Goal: Task Accomplishment & Management: Use online tool/utility

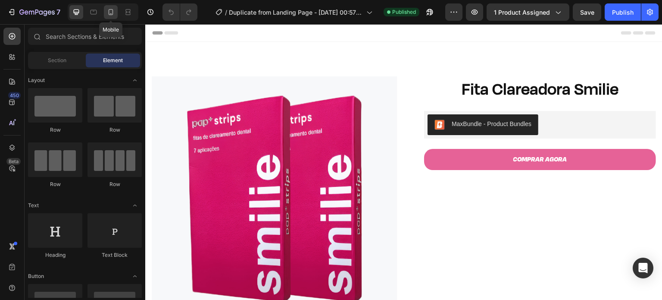
click at [110, 13] on icon at bounding box center [111, 12] width 9 height 9
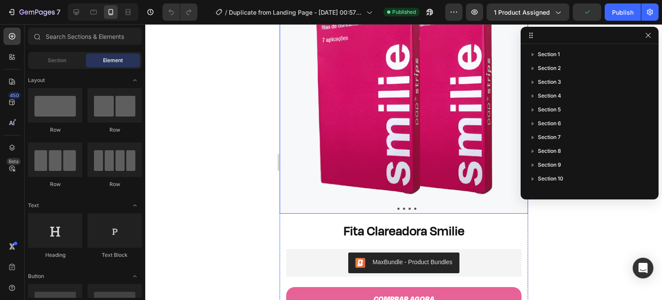
scroll to position [74, 0]
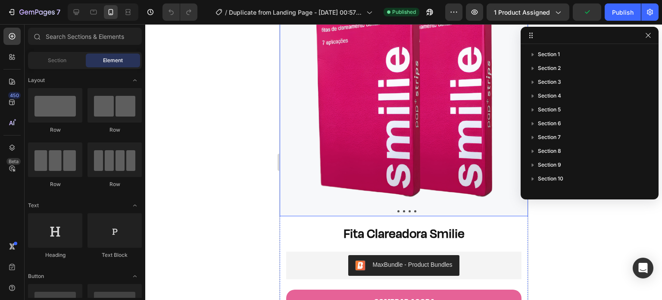
click at [375, 124] on img at bounding box center [403, 92] width 248 height 248
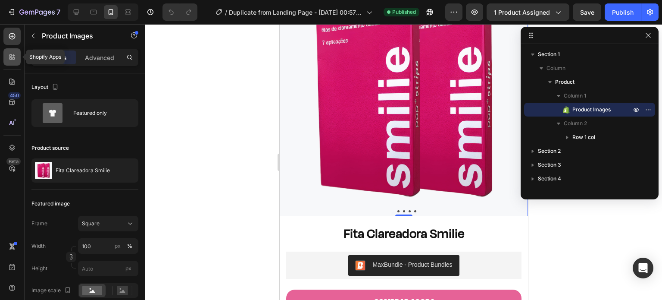
click at [12, 59] on icon at bounding box center [10, 58] width 3 height 3
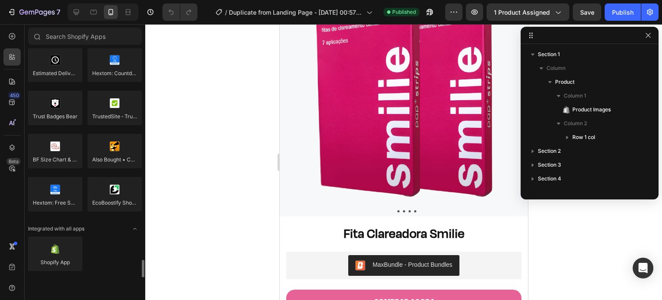
scroll to position [2498, 0]
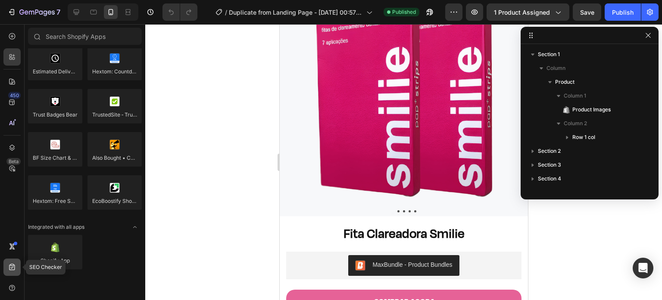
click at [12, 263] on icon at bounding box center [12, 267] width 9 height 9
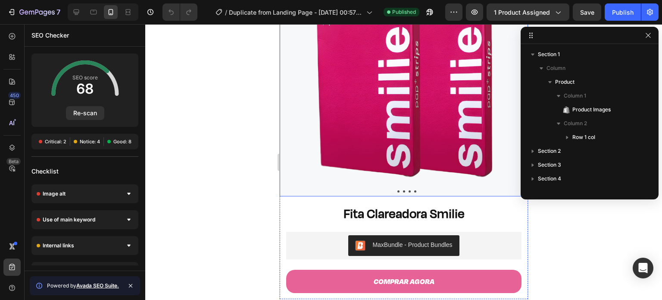
scroll to position [140, 0]
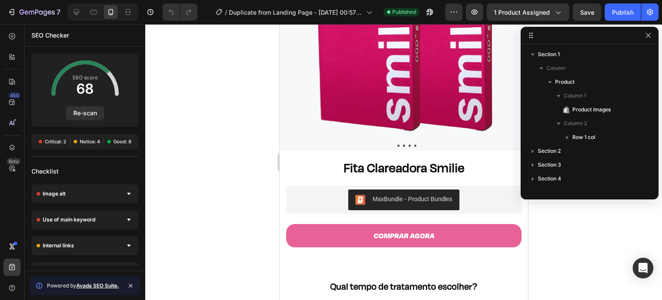
click at [52, 144] on span "Critical: 2" at bounding box center [56, 141] width 22 height 7
click at [122, 190] on div "Image alt" at bounding box center [84, 193] width 107 height 19
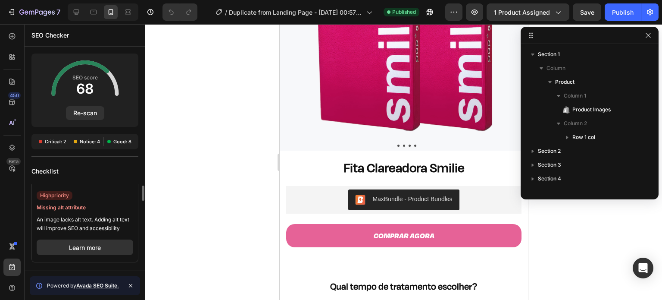
scroll to position [16, 0]
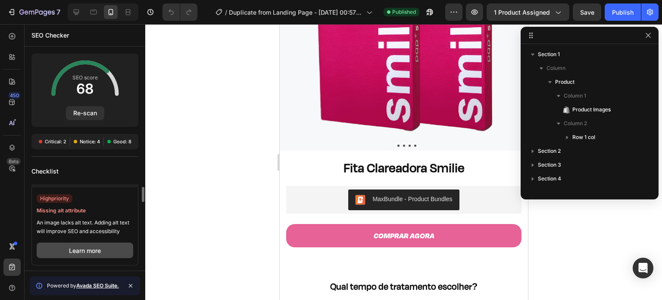
click at [84, 246] on button "Learn more" at bounding box center [85, 250] width 97 height 16
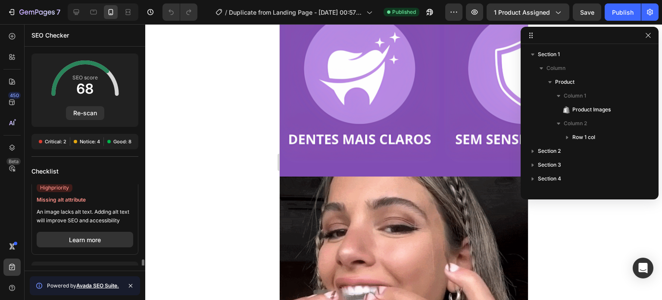
scroll to position [86, 0]
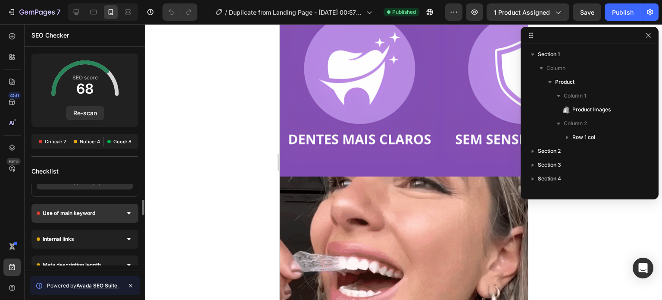
click at [123, 211] on div "Use of main keyword" at bounding box center [84, 213] width 107 height 19
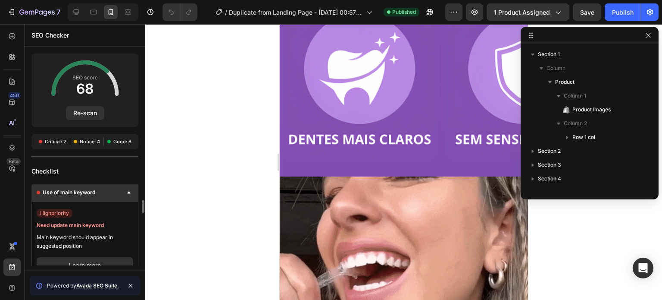
scroll to position [105, 0]
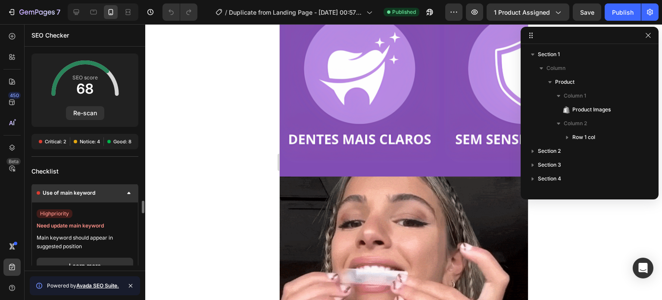
click at [119, 199] on div "Use of main keyword" at bounding box center [84, 192] width 107 height 19
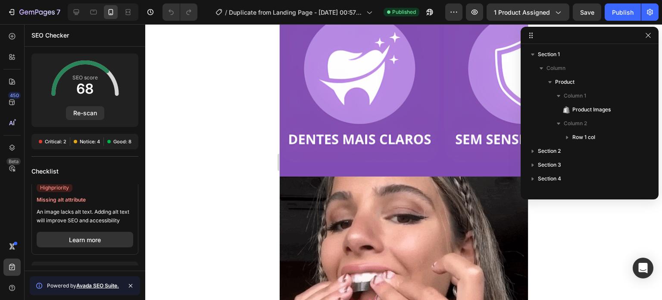
scroll to position [0, 0]
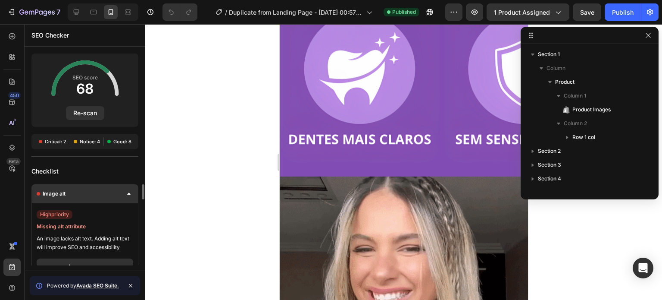
click at [122, 194] on div "Image alt" at bounding box center [84, 193] width 107 height 19
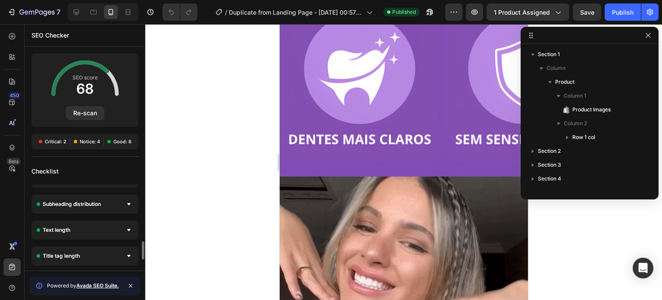
scroll to position [274, 0]
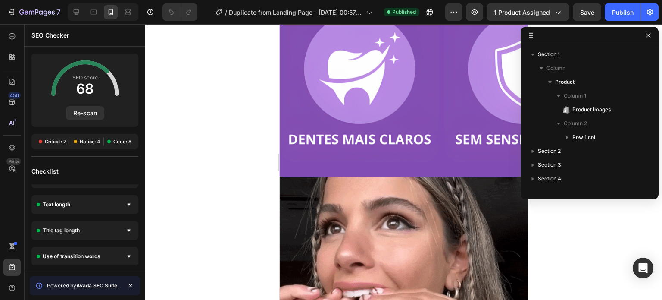
click at [213, 110] on div at bounding box center [403, 162] width 517 height 276
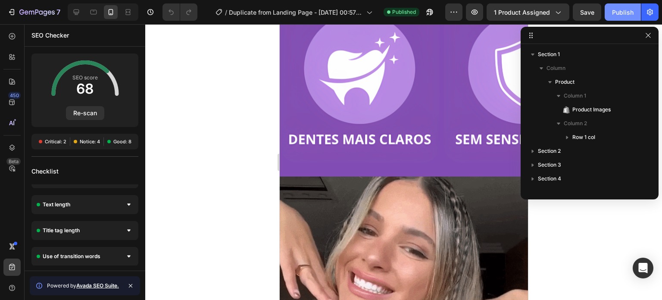
click at [621, 12] on div "Publish" at bounding box center [623, 12] width 22 height 9
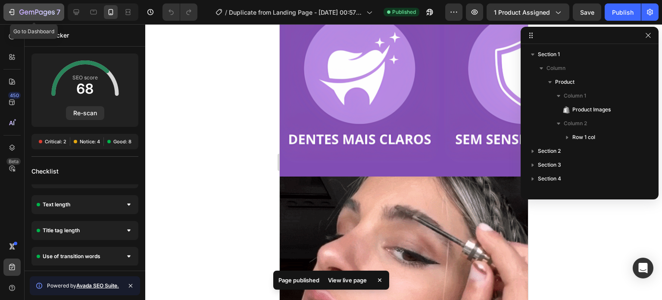
click at [15, 13] on icon "button" at bounding box center [11, 12] width 9 height 9
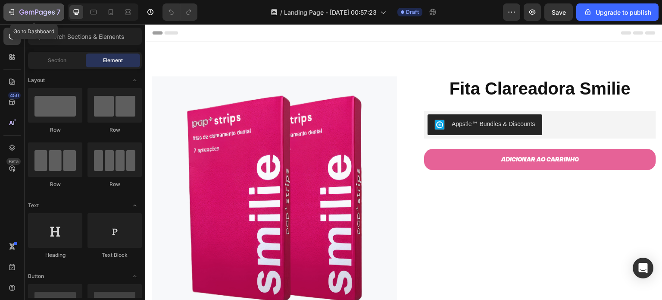
click at [14, 8] on icon "button" at bounding box center [11, 12] width 9 height 9
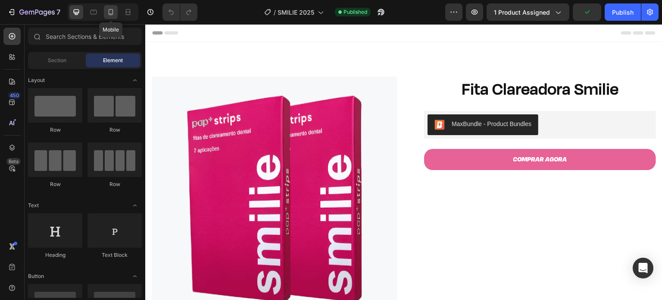
click at [109, 13] on icon at bounding box center [111, 12] width 5 height 6
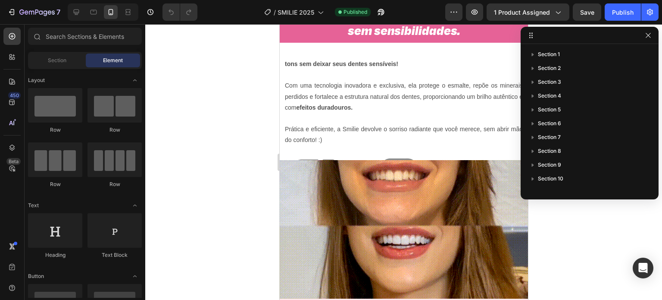
scroll to position [646, 0]
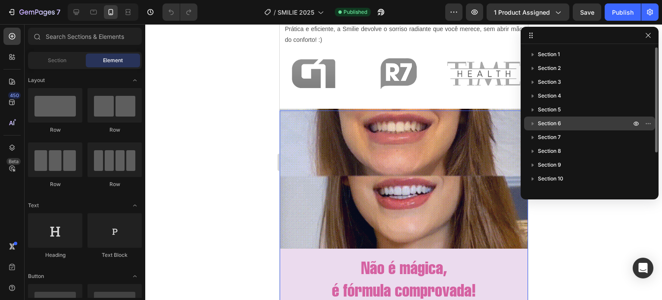
click at [590, 124] on p "Section 6" at bounding box center [585, 123] width 95 height 9
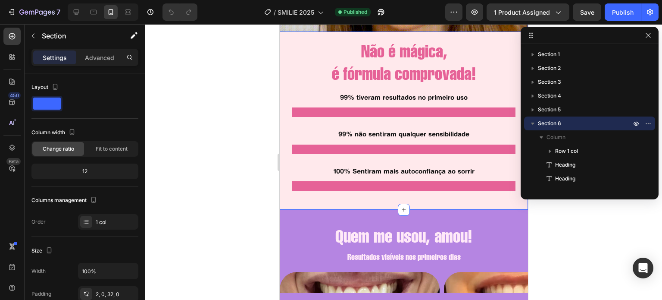
scroll to position [942, 0]
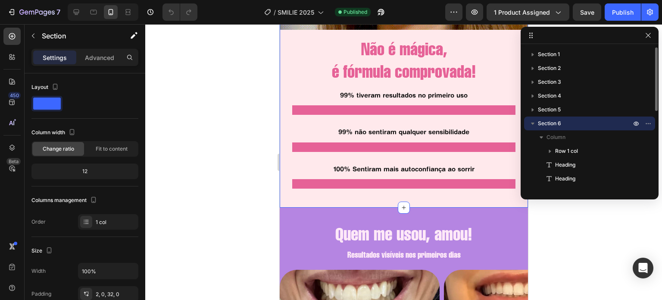
click at [535, 122] on icon "button" at bounding box center [533, 123] width 9 height 9
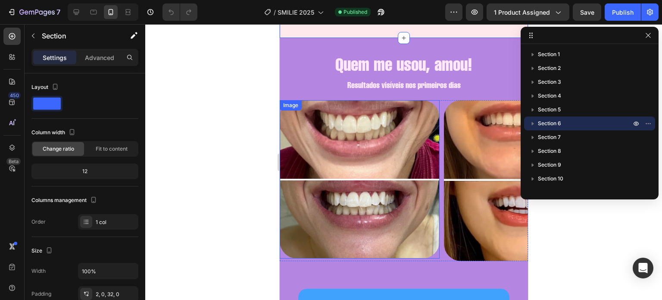
scroll to position [1112, 0]
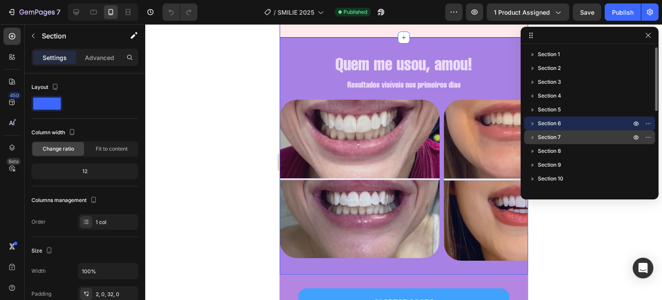
click at [553, 136] on span "Section 7" at bounding box center [549, 137] width 23 height 9
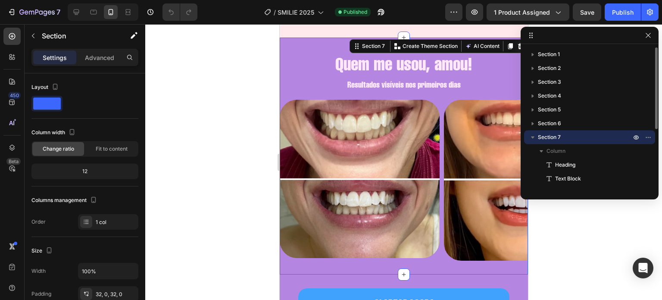
drag, startPoint x: 602, startPoint y: 136, endPoint x: 587, endPoint y: 143, distance: 16.0
click at [587, 143] on div "Section 7" at bounding box center [590, 137] width 124 height 14
drag, startPoint x: 651, startPoint y: 137, endPoint x: 588, endPoint y: 138, distance: 63.4
click at [588, 138] on div "Section 7" at bounding box center [590, 137] width 124 height 14
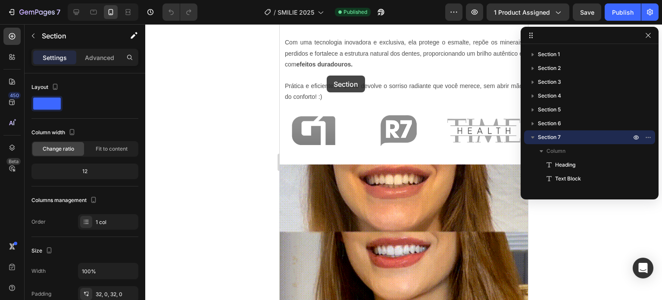
scroll to position [599, 0]
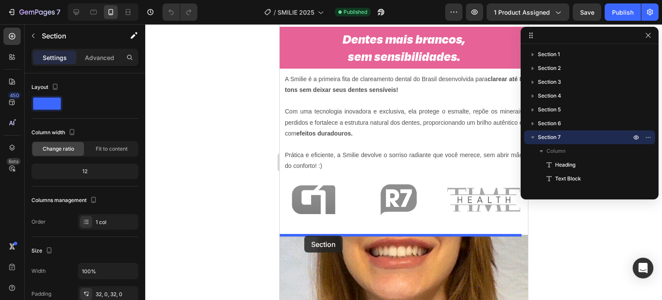
drag, startPoint x: 354, startPoint y: 98, endPoint x: 304, endPoint y: 235, distance: 146.4
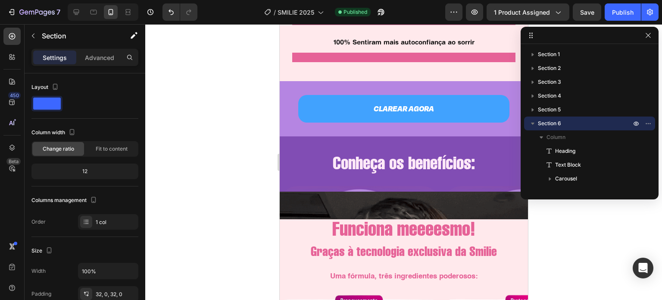
scroll to position [1309, 0]
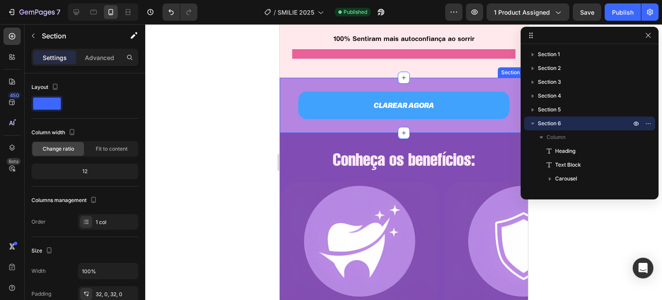
click at [292, 119] on div "CLAREAR AGORA Button Section 8" at bounding box center [403, 105] width 248 height 55
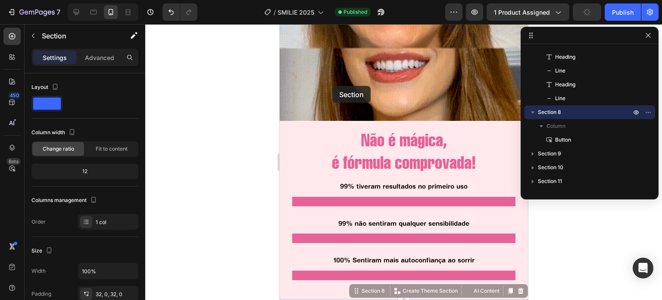
scroll to position [947, 0]
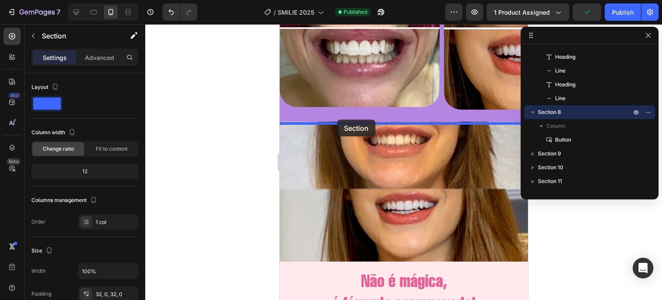
drag, startPoint x: 360, startPoint y: 64, endPoint x: 337, endPoint y: 119, distance: 59.9
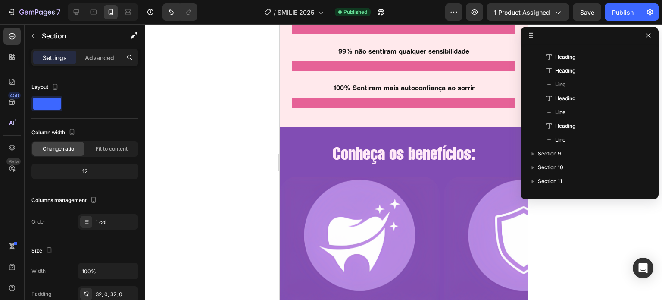
scroll to position [1316, 0]
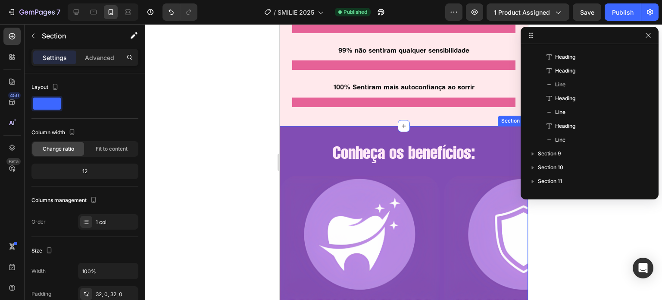
click at [323, 128] on div "Conheça os benefícios: Heading Image Image Image Image Carousel Section 9" at bounding box center [403, 234] width 248 height 216
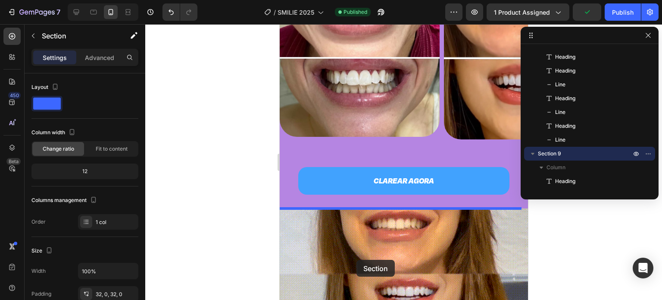
scroll to position [921, 0]
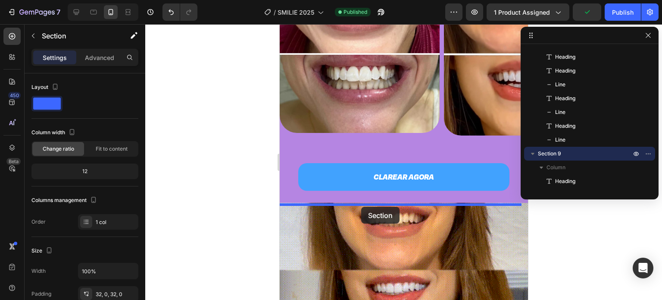
drag, startPoint x: 354, startPoint y: 113, endPoint x: 361, endPoint y: 206, distance: 92.5
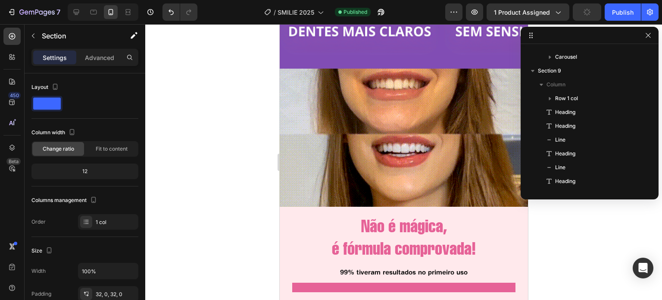
scroll to position [1274, 0]
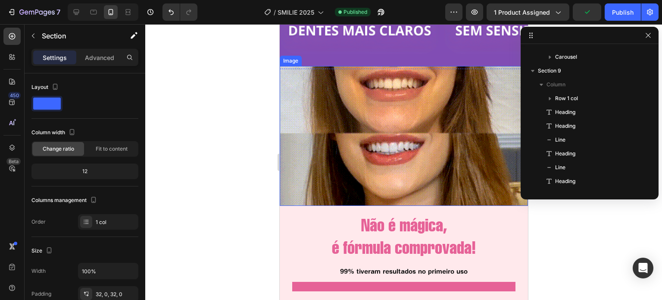
click at [386, 125] on img at bounding box center [403, 136] width 248 height 140
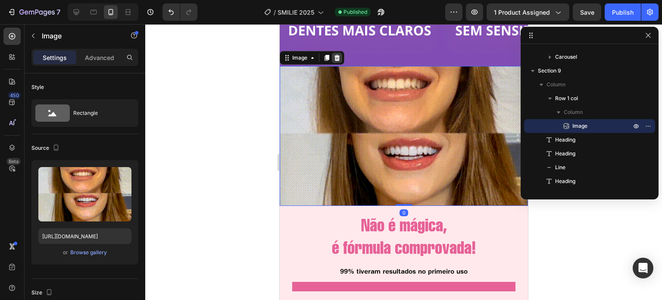
click at [339, 57] on icon at bounding box center [336, 57] width 7 height 7
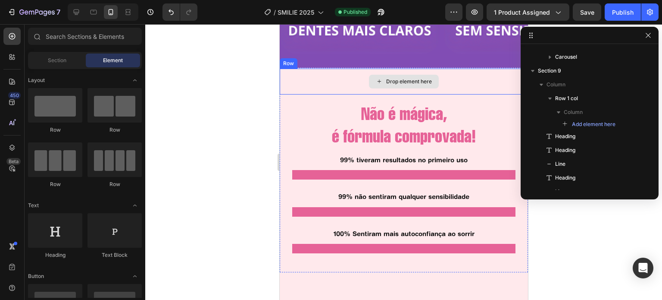
click at [329, 86] on div "Drop element here" at bounding box center [403, 82] width 248 height 26
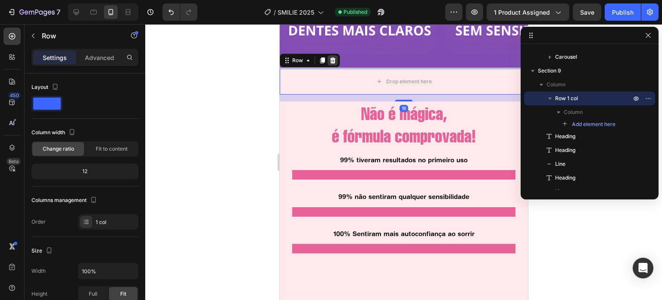
click at [334, 59] on icon at bounding box center [333, 60] width 6 height 6
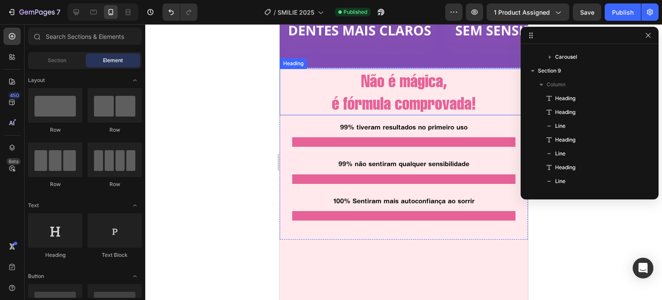
click at [416, 86] on h2 "Não é mágica, é fórmula comprovada!" at bounding box center [403, 92] width 248 height 47
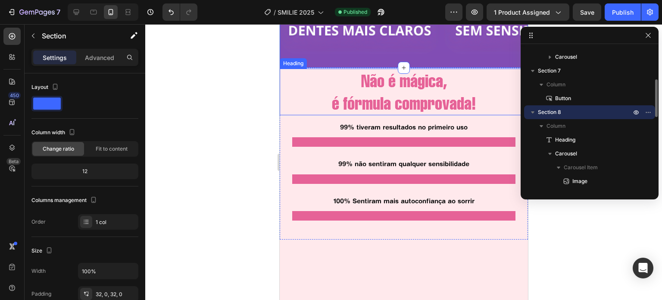
click at [374, 88] on h2 "Não é mágica, é fórmula comprovada!" at bounding box center [403, 92] width 248 height 47
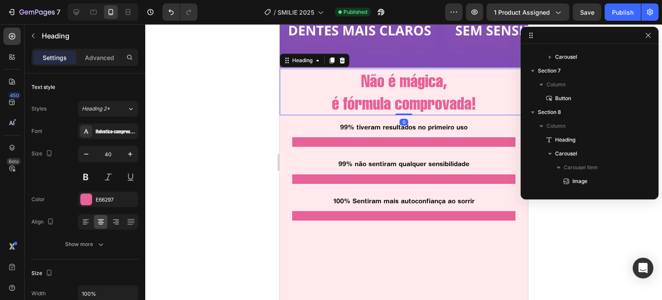
scroll to position [315, 0]
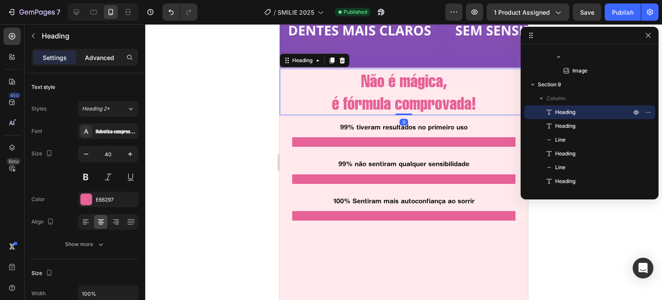
click at [102, 59] on p "Advanced" at bounding box center [99, 57] width 29 height 9
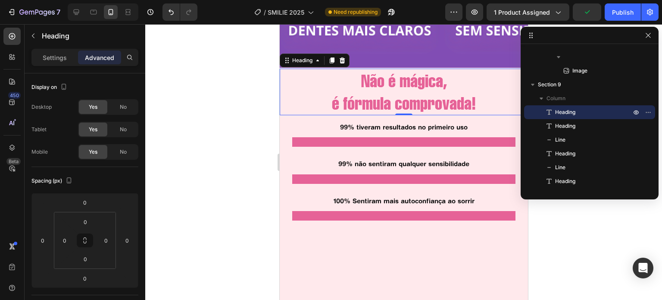
click at [372, 93] on h2 "Não é mágica, é fórmula comprovada!" at bounding box center [403, 92] width 248 height 47
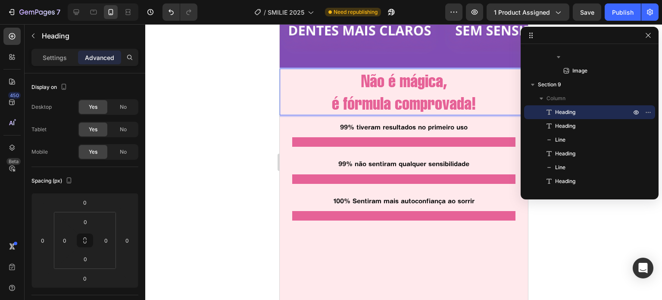
click at [325, 78] on p "Não é mágica, é fórmula comprovada!" at bounding box center [403, 91] width 247 height 45
drag, startPoint x: 86, startPoint y: 232, endPoint x: 88, endPoint y: 224, distance: 8.3
click at [88, 224] on div "0 0 0 0" at bounding box center [85, 240] width 62 height 57
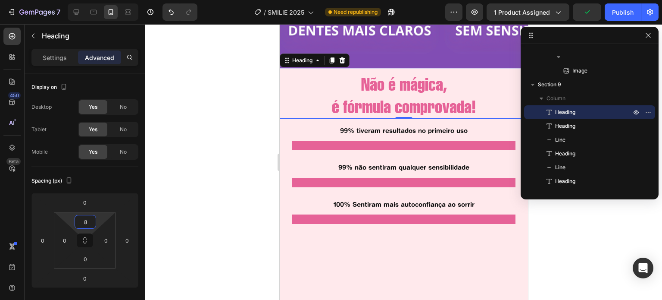
type input "6"
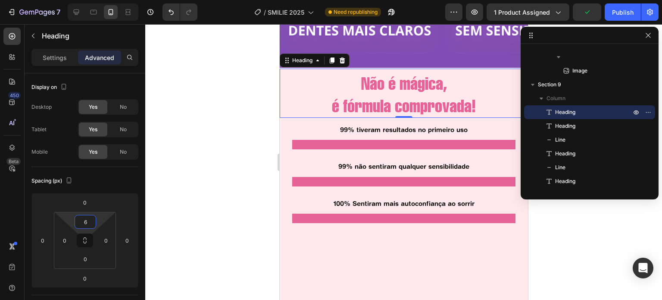
click at [86, 0] on html "7 / SMILIE 2025 Need republishing Preview 1 product assigned Publish 450 Beta S…" at bounding box center [331, 0] width 662 height 0
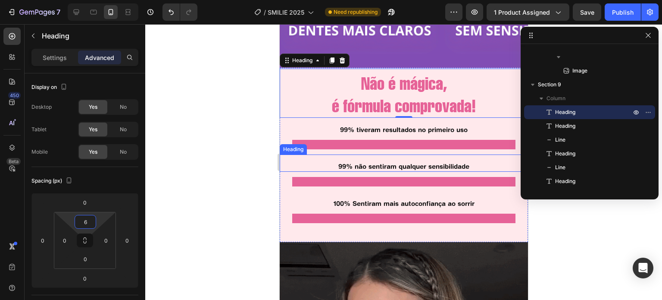
scroll to position [1309, 0]
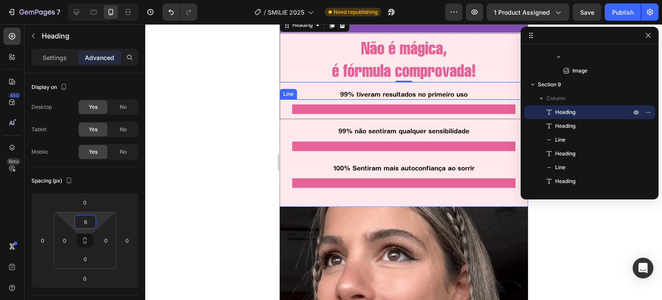
click at [411, 99] on div "Title Line" at bounding box center [403, 109] width 248 height 20
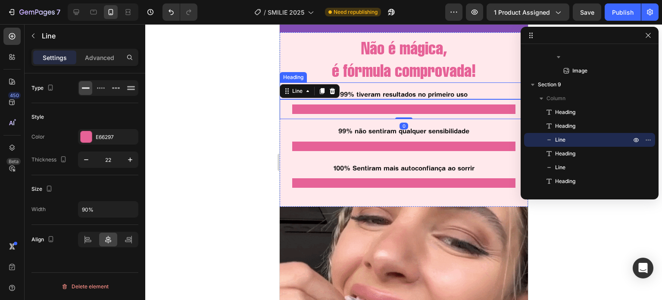
click at [424, 91] on h2 "99% tiveram resultados no primeiro uso" at bounding box center [403, 94] width 248 height 10
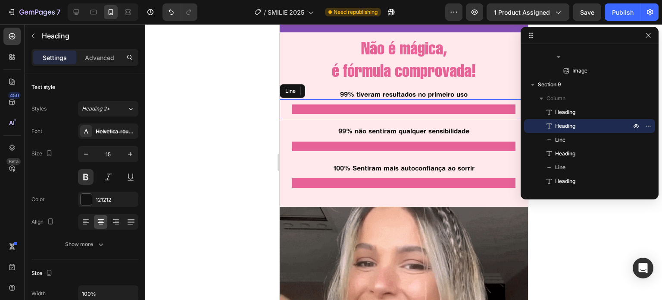
click at [486, 109] on div at bounding box center [403, 108] width 223 height 9
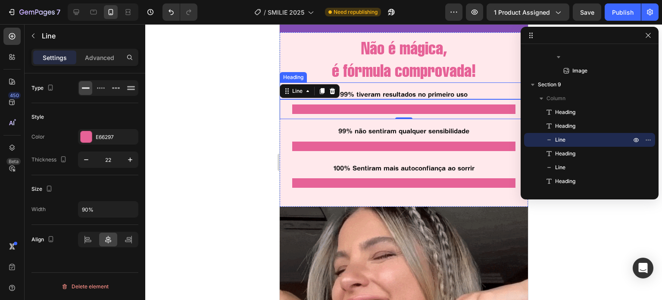
click at [380, 90] on h2 "99% tiveram resultados no primeiro uso" at bounding box center [403, 94] width 248 height 10
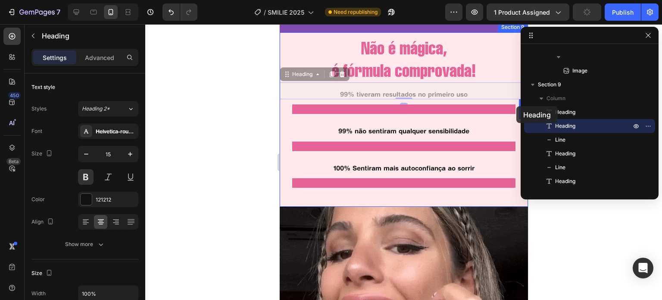
drag, startPoint x: 288, startPoint y: 75, endPoint x: 516, endPoint y: 106, distance: 229.7
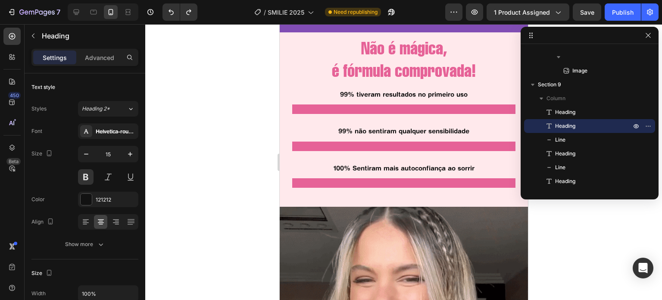
click at [376, 94] on h2 "99% tiveram resultados no primeiro uso" at bounding box center [403, 94] width 248 height 10
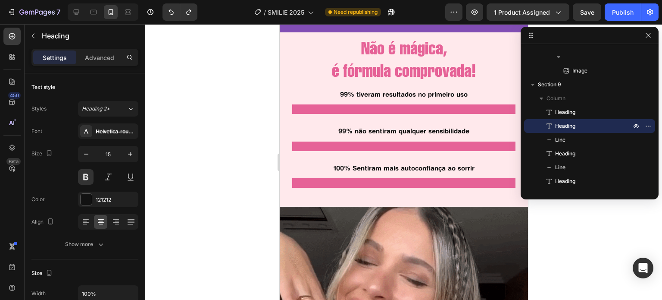
click at [356, 96] on p "99% tiveram resultados no primeiro uso" at bounding box center [403, 94] width 247 height 9
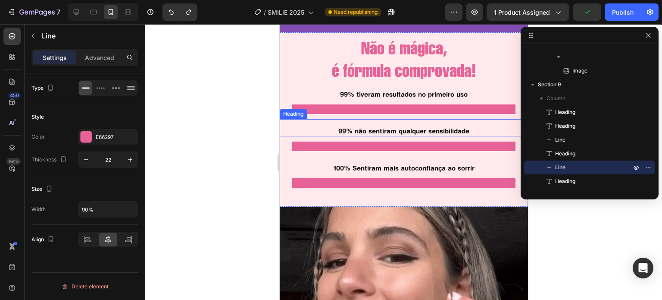
click at [386, 141] on div at bounding box center [403, 145] width 223 height 9
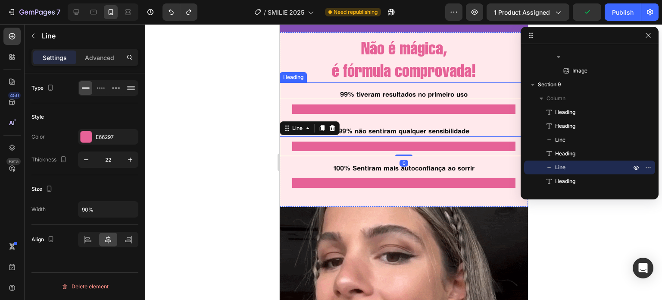
click at [354, 91] on p "99% tiveram resultados no primeiro uso" at bounding box center [403, 94] width 247 height 9
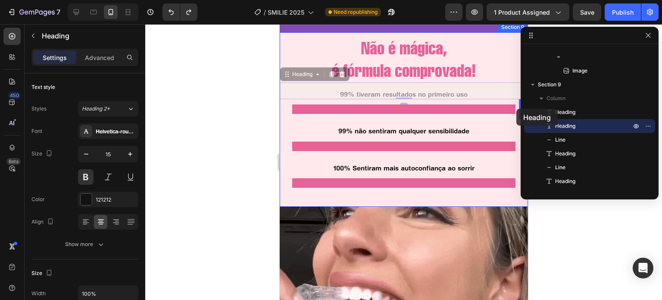
drag, startPoint x: 288, startPoint y: 75, endPoint x: 517, endPoint y: 109, distance: 231.5
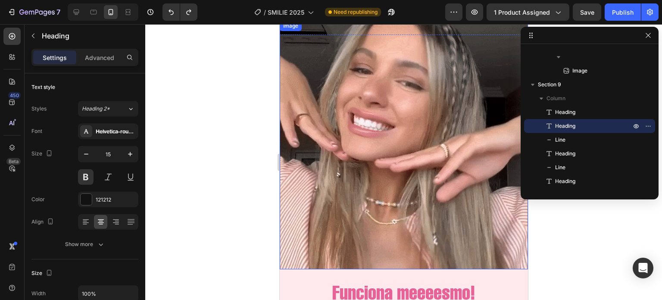
scroll to position [1494, 0]
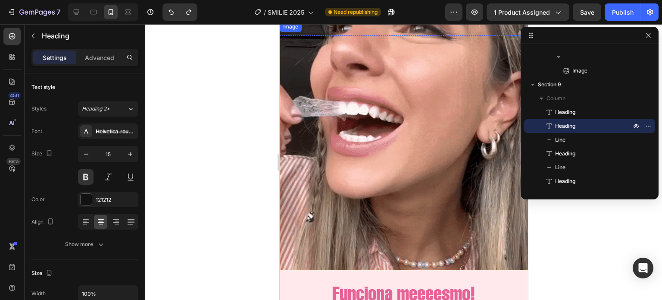
click at [402, 125] on img at bounding box center [403, 146] width 248 height 248
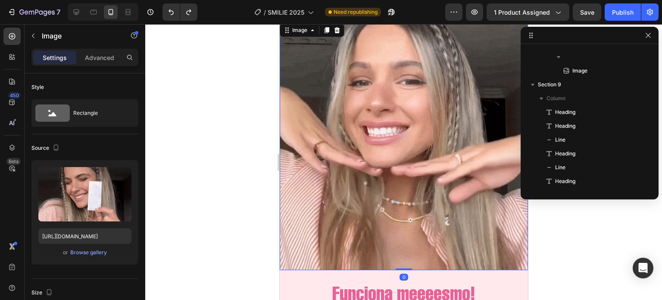
scroll to position [451, 0]
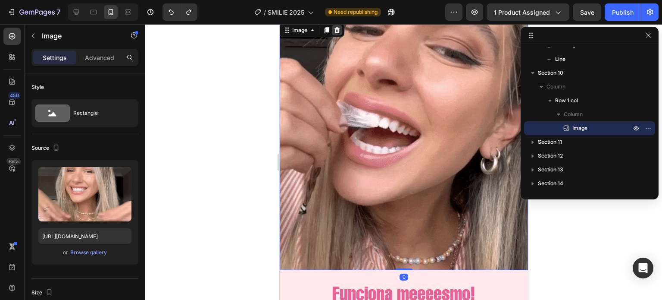
click at [337, 33] on div at bounding box center [337, 30] width 10 height 10
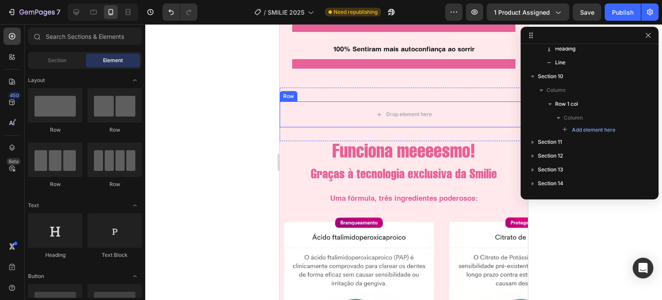
scroll to position [1429, 0]
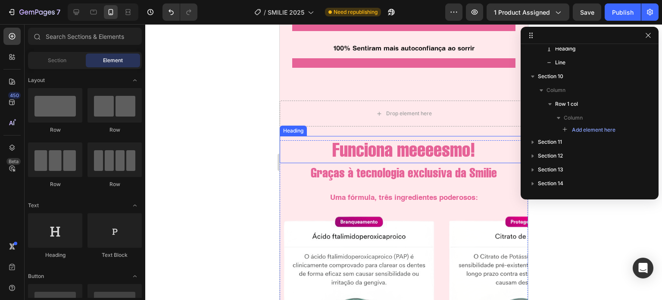
click at [403, 148] on h2 "Funciona meeeesmo!" at bounding box center [403, 149] width 248 height 27
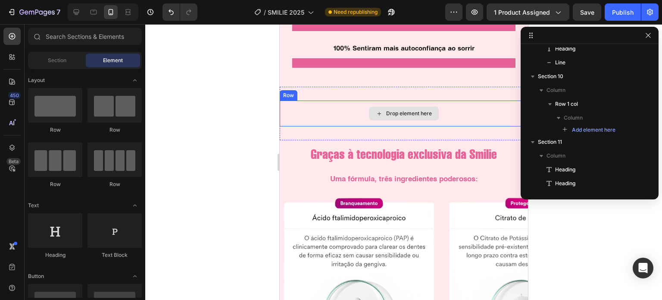
click at [407, 116] on div "Drop element here" at bounding box center [409, 113] width 46 height 7
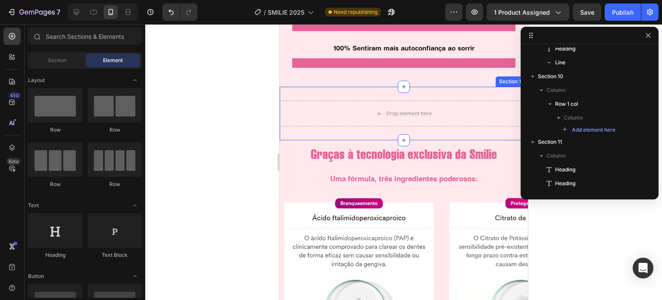
click at [464, 95] on div "Drop element here Row Section 10" at bounding box center [403, 113] width 248 height 53
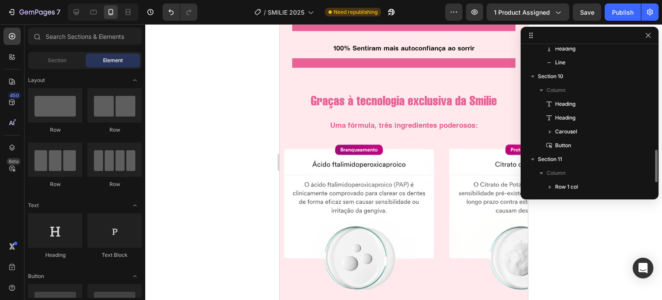
scroll to position [447, 0]
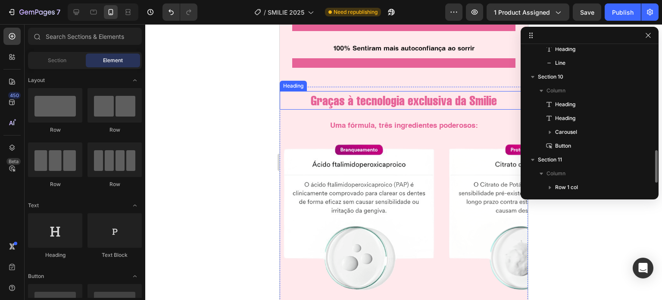
click at [447, 105] on h2 "Graças à tecnologia exclusiva da Smilie" at bounding box center [404, 100] width 240 height 19
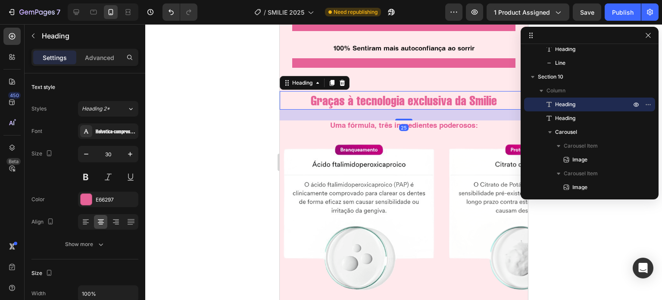
click at [495, 100] on h2 "Graças à tecnologia exclusiva da Smilie" at bounding box center [404, 100] width 240 height 19
click at [495, 100] on p "Graças à tecnologia exclusiva da Smilie" at bounding box center [404, 100] width 238 height 17
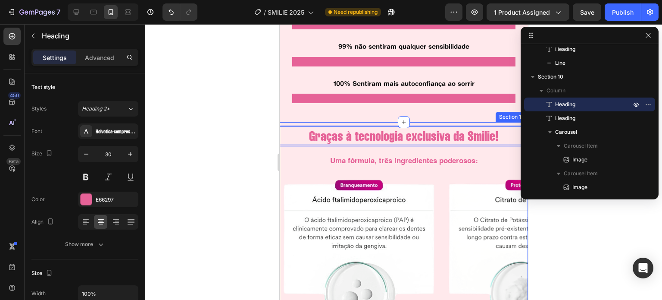
scroll to position [1430, 0]
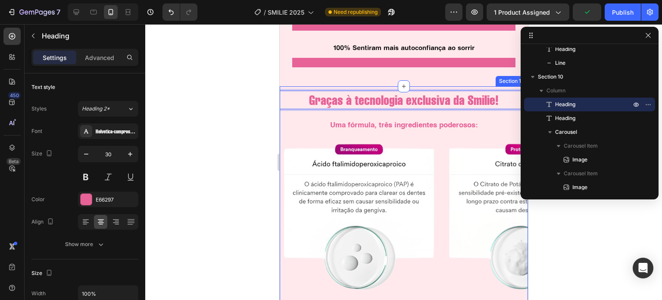
click at [475, 115] on div "Graças à tecnologia exclusiva da Smilie! Heading 25 Uma fórmula, três ingredien…" at bounding box center [403, 215] width 248 height 248
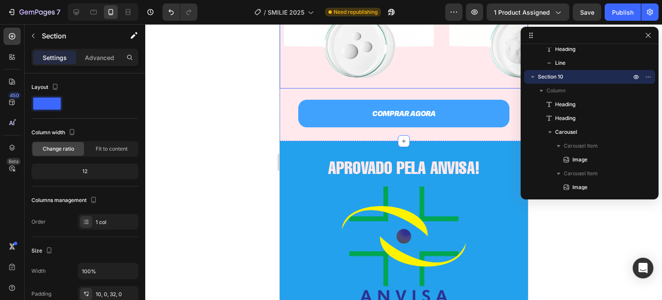
scroll to position [1647, 0]
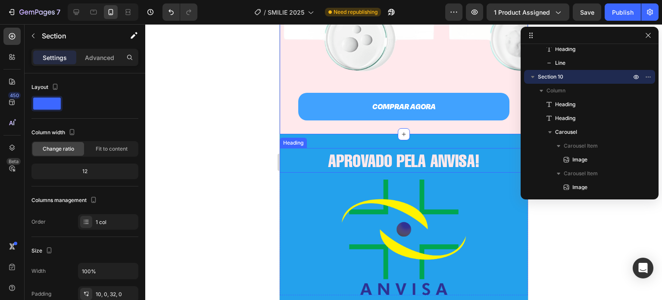
click at [340, 165] on h2 "APROVADO PELA ANVISA!" at bounding box center [403, 160] width 248 height 25
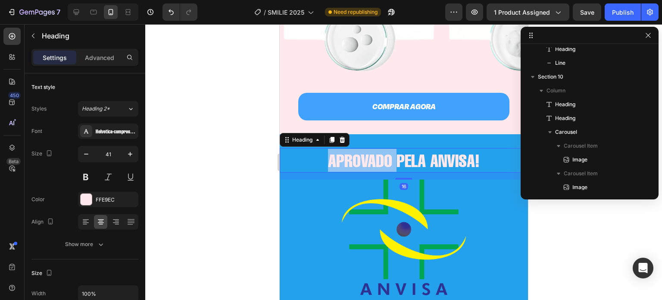
scroll to position [602, 0]
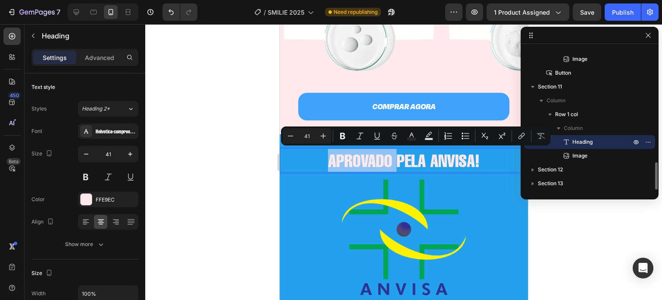
click at [327, 163] on p "APROVADO PELA ANVISA!" at bounding box center [403, 160] width 247 height 23
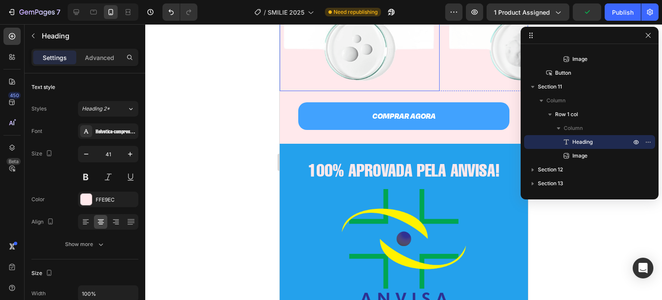
scroll to position [1671, 0]
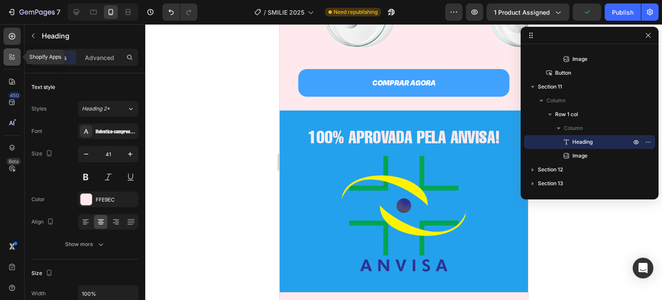
click at [9, 54] on icon at bounding box center [12, 57] width 9 height 9
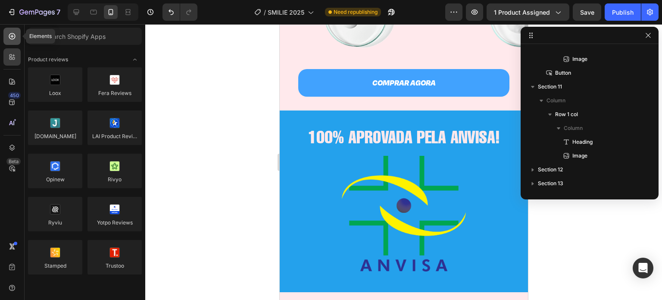
click at [13, 38] on icon at bounding box center [12, 36] width 9 height 9
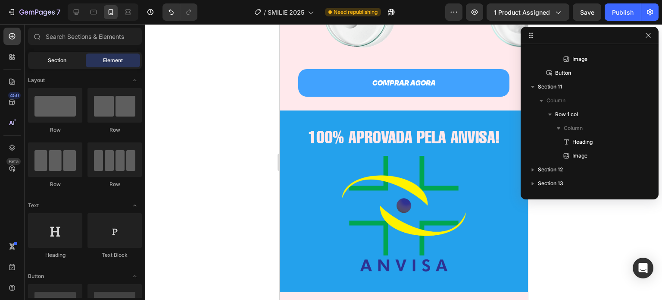
click at [63, 63] on span "Section" at bounding box center [57, 60] width 19 height 8
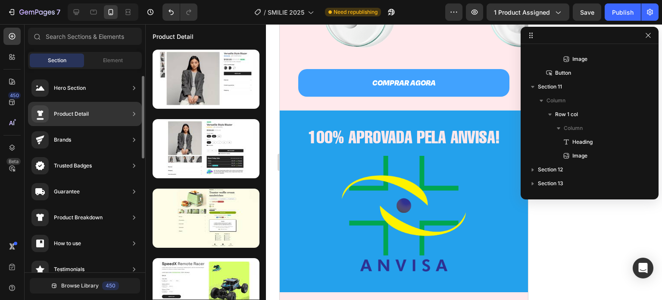
scroll to position [7, 0]
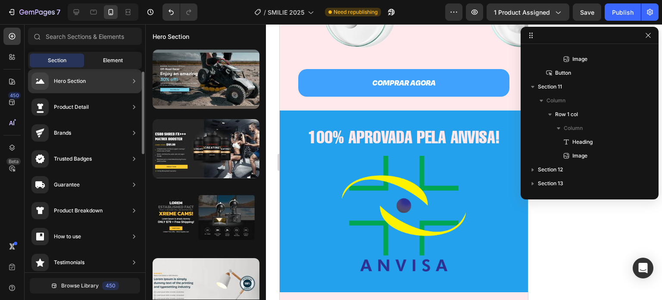
click at [107, 63] on span "Element" at bounding box center [113, 60] width 20 height 8
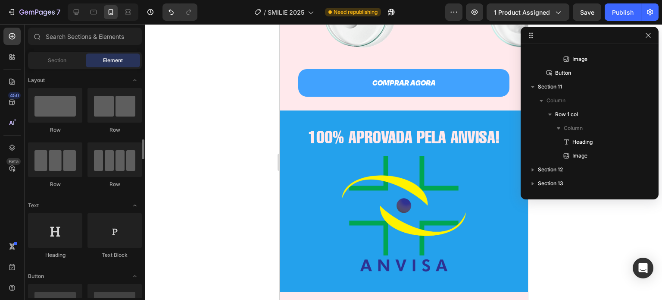
scroll to position [79, 0]
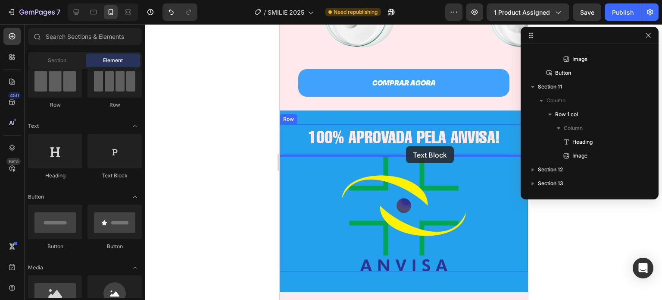
drag, startPoint x: 383, startPoint y: 176, endPoint x: 405, endPoint y: 147, distance: 36.6
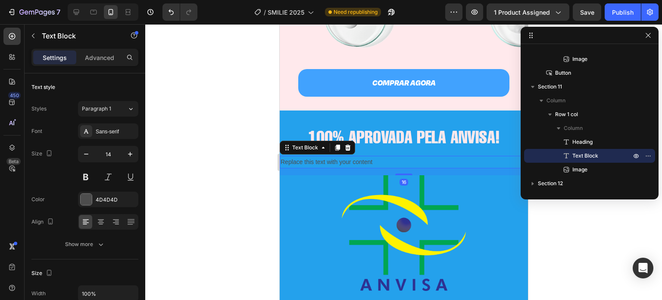
click at [352, 160] on div "Replace this text with your content" at bounding box center [403, 162] width 248 height 13
click at [352, 160] on p "Replace this text with your content" at bounding box center [403, 162] width 247 height 11
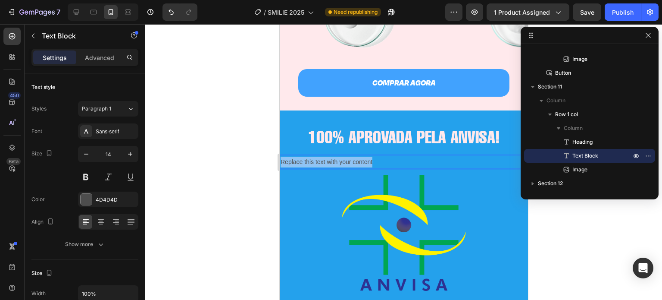
click at [352, 160] on p "Replace this text with your content" at bounding box center [403, 162] width 247 height 11
click at [326, 160] on p "Processo número 25351.127756/2025-11" at bounding box center [403, 162] width 247 height 11
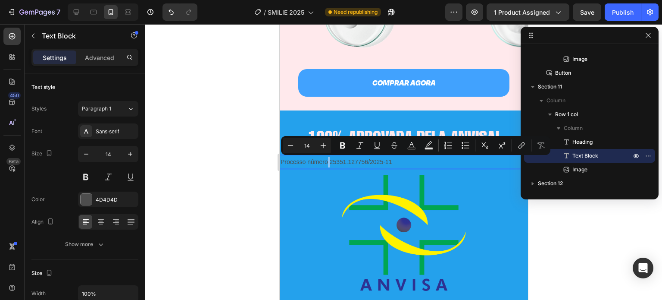
click at [326, 160] on p "Processo número 25351.127756/2025-11" at bounding box center [403, 162] width 247 height 11
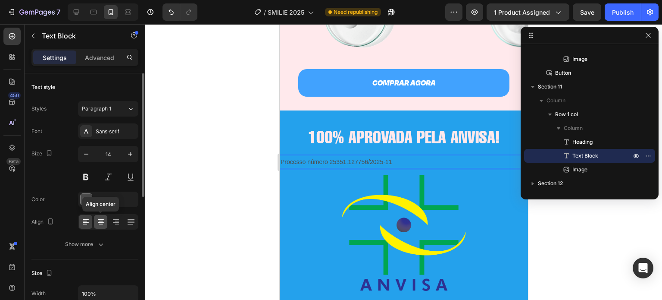
click at [102, 219] on icon at bounding box center [101, 219] width 6 height 1
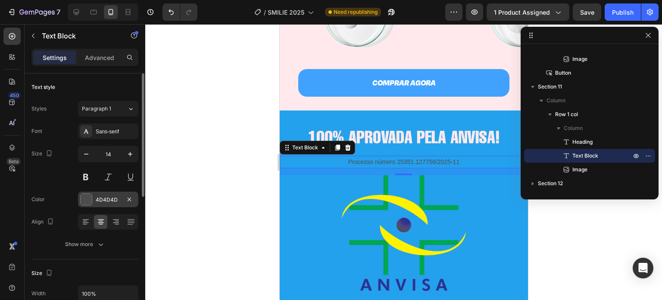
click at [89, 200] on div at bounding box center [86, 199] width 11 height 11
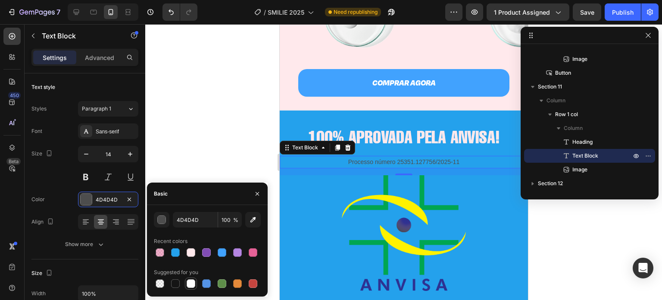
click at [190, 285] on div at bounding box center [191, 283] width 9 height 9
type input "FFFFFF"
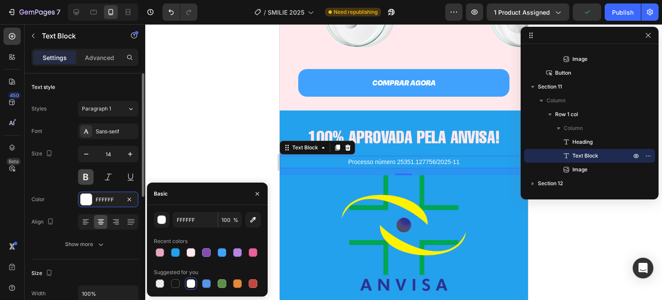
click at [88, 179] on button at bounding box center [86, 177] width 16 height 16
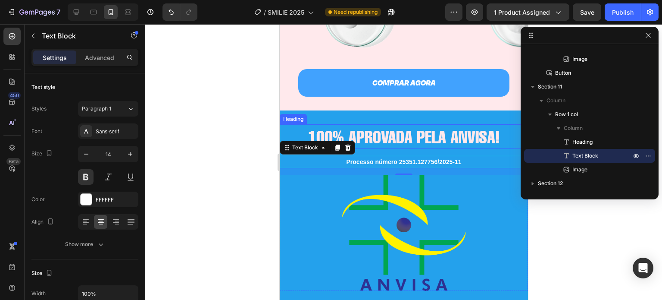
click at [381, 132] on h2 "100% APROVADA PELA ANVISA!" at bounding box center [403, 136] width 248 height 25
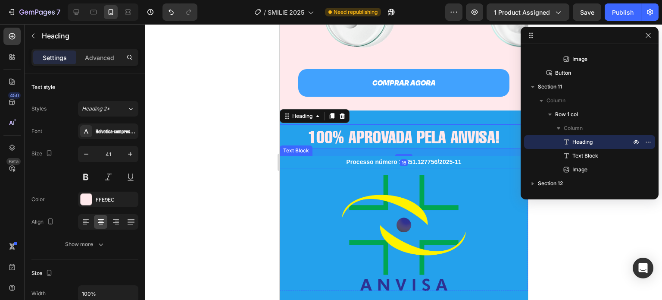
click at [369, 163] on p "Processo número 25351.127756/2025-11" at bounding box center [403, 162] width 247 height 11
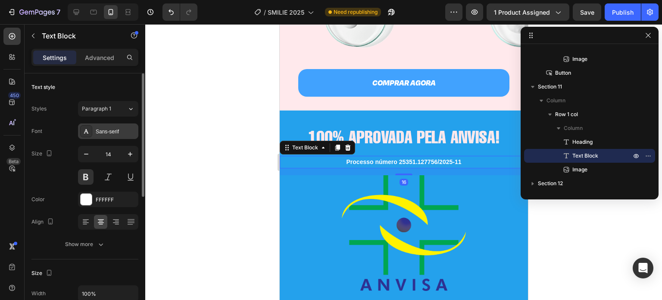
click at [117, 131] on div "Sans-serif" at bounding box center [116, 132] width 41 height 8
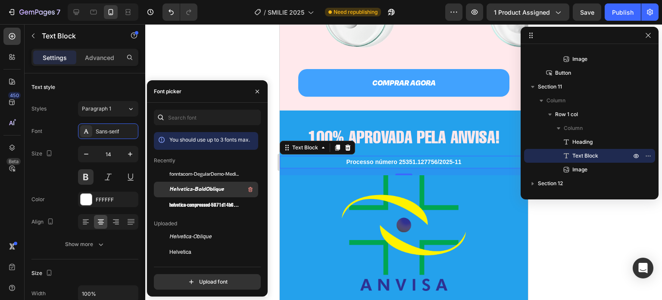
click at [208, 192] on span "Helvetica-BoldOblique" at bounding box center [196, 189] width 55 height 8
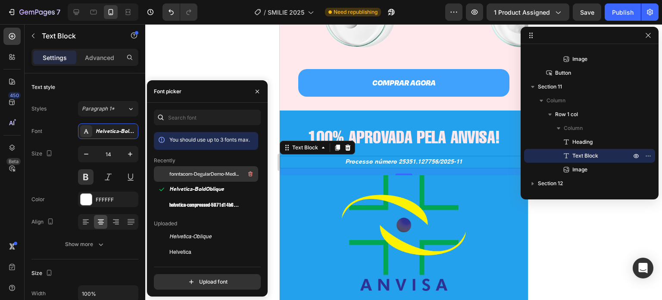
click at [205, 177] on span "fonntscom-DegularDemo-Medium" at bounding box center [205, 174] width 72 height 8
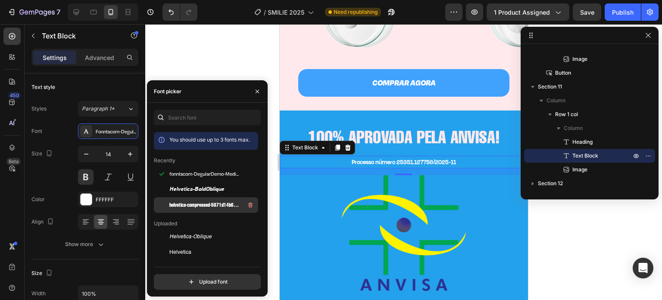
click at [204, 201] on span "helvetica-compressed-5871d14b6903a" at bounding box center [205, 205] width 72 height 8
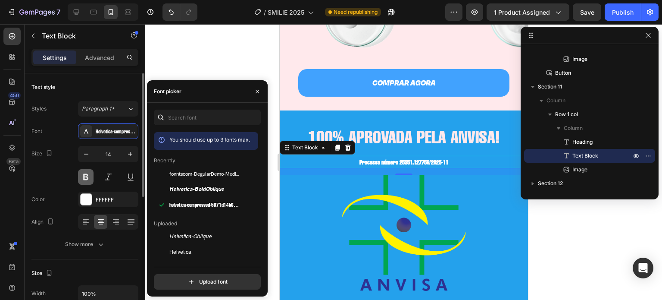
click at [85, 176] on button at bounding box center [86, 177] width 16 height 16
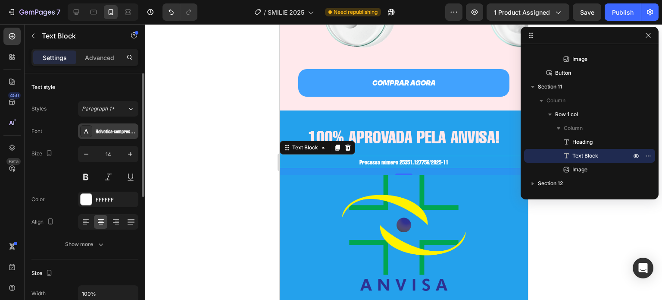
click at [112, 130] on div "Helvetica-compressed-5871d14b6903a" at bounding box center [116, 132] width 41 height 8
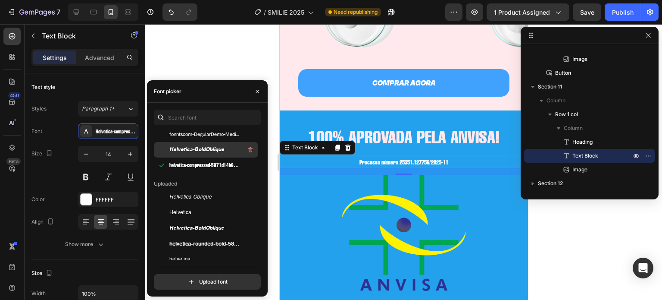
scroll to position [41, 0]
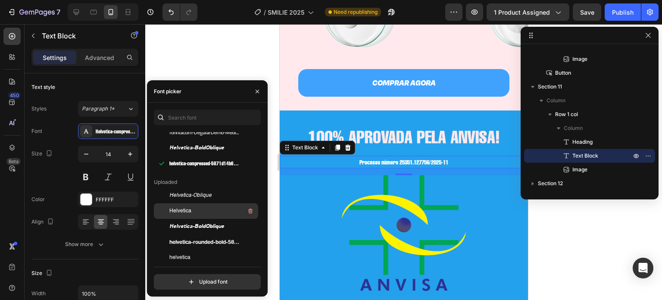
click at [190, 209] on span "Helvetica" at bounding box center [180, 211] width 22 height 8
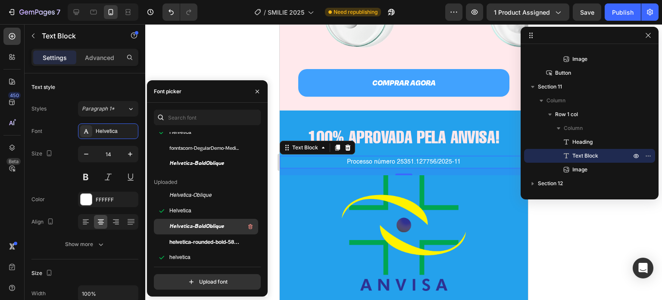
click at [196, 225] on span "Helvetica-BoldOblique" at bounding box center [196, 227] width 55 height 8
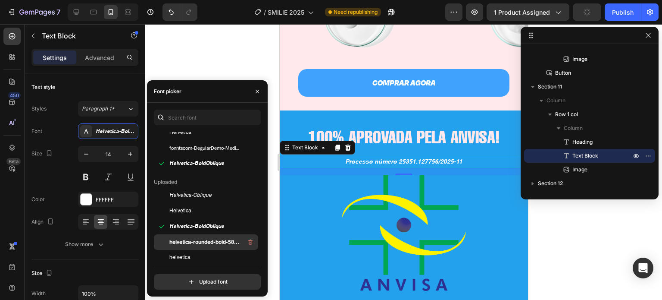
click at [206, 241] on span "helvetica-rounded-bold-5871d05ead8de" at bounding box center [205, 242] width 72 height 8
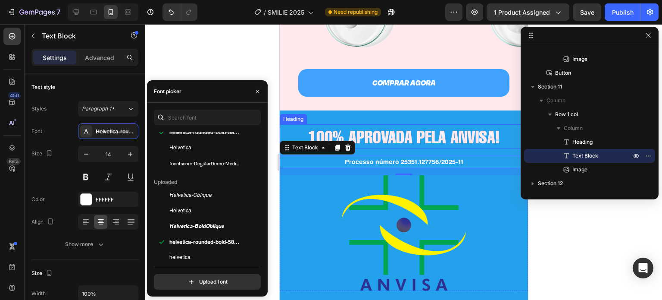
click at [415, 147] on h2 "100% APROVADA PELA ANVISA!" at bounding box center [403, 136] width 248 height 25
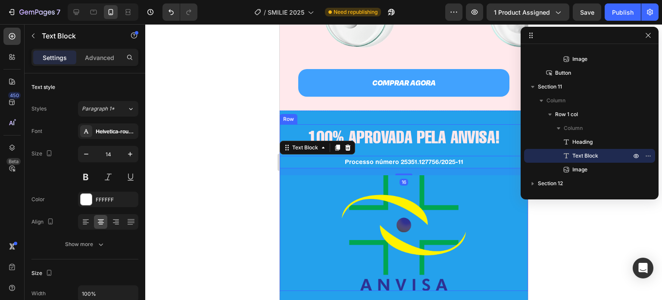
click at [409, 149] on div "100% APROVADA PELA ANVISA! Heading Processo número 25351.127756/2025-11 Text Bl…" at bounding box center [403, 207] width 248 height 166
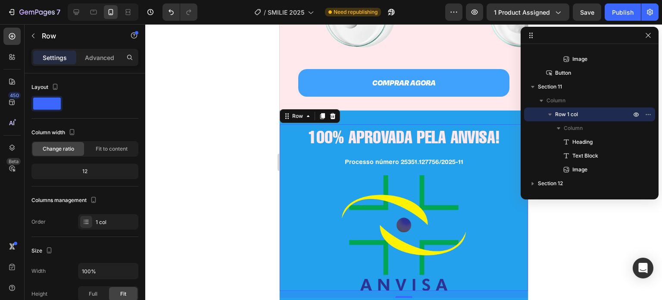
click at [411, 143] on h2 "100% APROVADA PELA ANVISA!" at bounding box center [403, 136] width 248 height 25
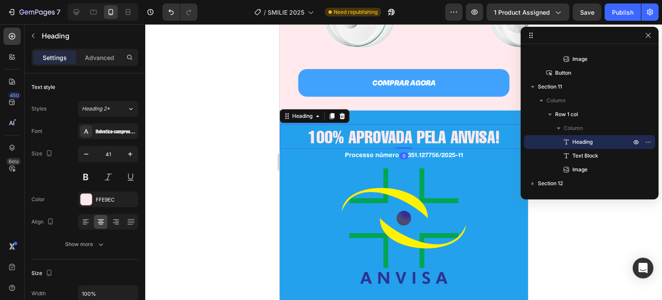
drag, startPoint x: 400, startPoint y: 155, endPoint x: 403, endPoint y: 144, distance: 11.2
click at [403, 144] on div "100% APROVADA PELA ANVISA! Heading 0" at bounding box center [403, 136] width 248 height 25
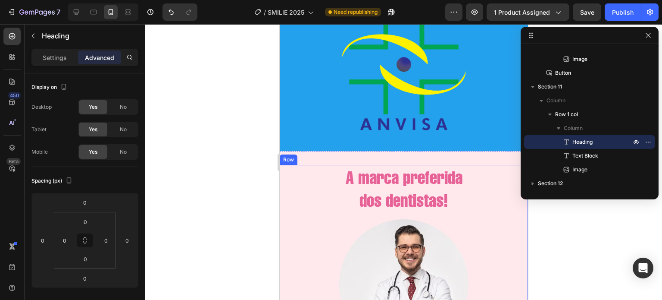
scroll to position [1824, 0]
click at [411, 185] on h2 "A marca preferida dos dentistas!" at bounding box center [403, 189] width 248 height 48
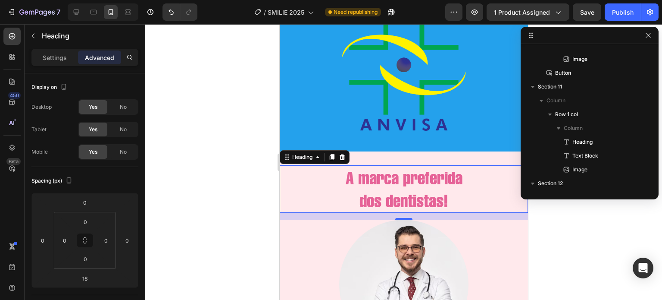
scroll to position [729, 0]
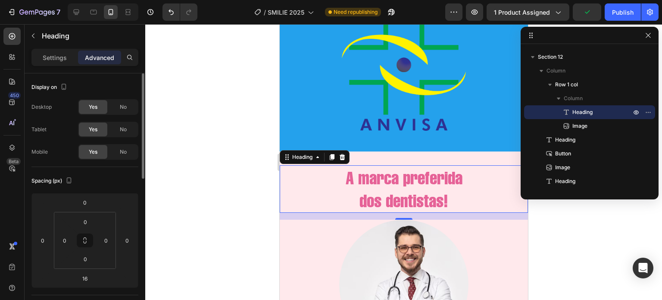
click at [53, 59] on p "Settings" at bounding box center [55, 57] width 24 height 9
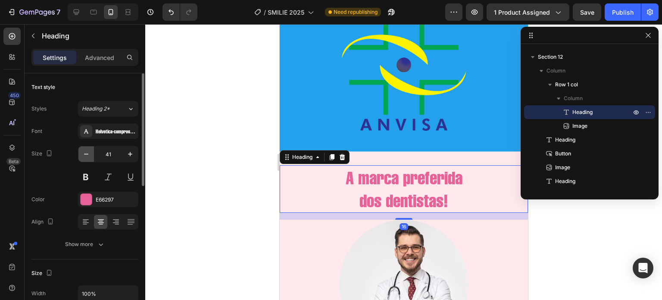
click at [83, 153] on icon "button" at bounding box center [86, 154] width 9 height 9
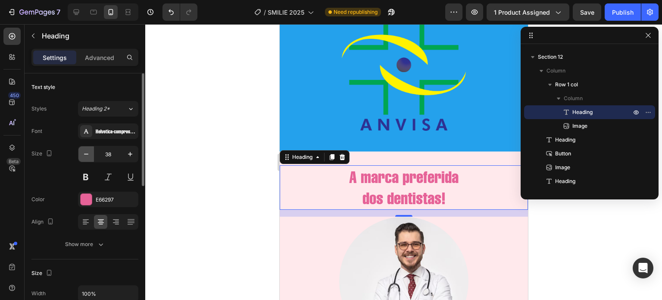
click at [83, 153] on icon "button" at bounding box center [86, 154] width 9 height 9
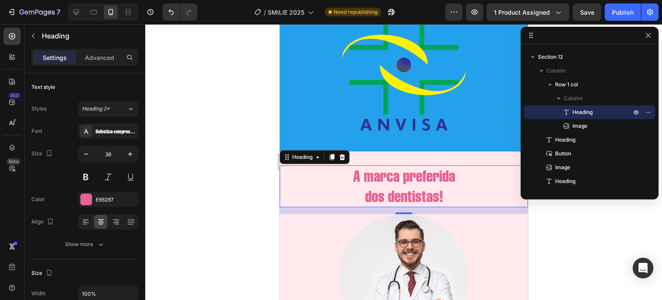
click at [370, 203] on h2 "A marca preferida dos dentistas!" at bounding box center [403, 186] width 248 height 42
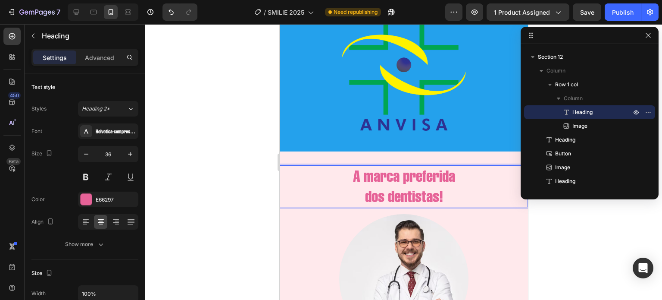
click at [361, 198] on p "A marca preferida dos dentistas!" at bounding box center [403, 186] width 247 height 41
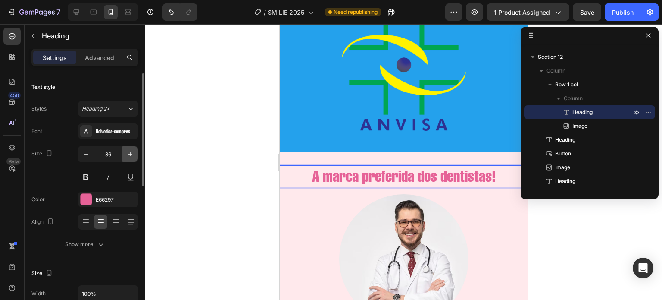
click at [129, 147] on button "button" at bounding box center [130, 154] width 16 height 16
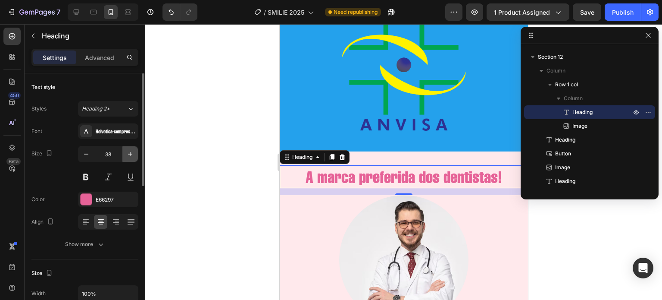
click at [129, 147] on button "button" at bounding box center [130, 154] width 16 height 16
type input "41"
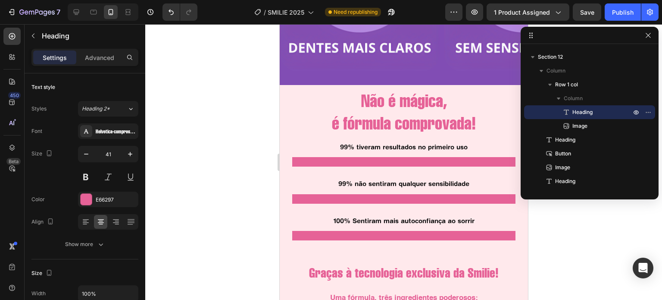
scroll to position [1255, 0]
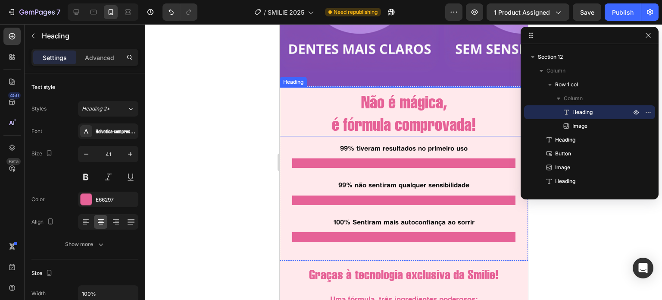
click at [399, 116] on h2 "Não é mágica, é fórmula comprovada!" at bounding box center [403, 113] width 248 height 47
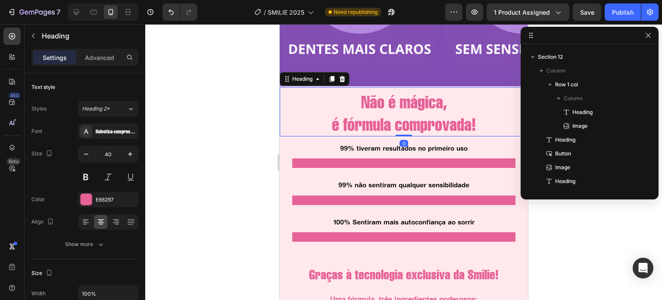
scroll to position [315, 0]
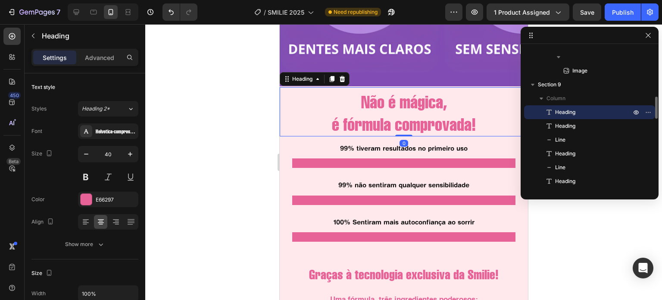
click at [326, 121] on h2 "Não é mágica, é fórmula comprovada!" at bounding box center [403, 113] width 248 height 47
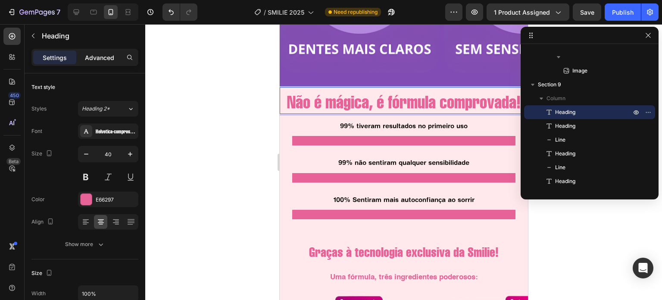
click at [101, 62] on p "Advanced" at bounding box center [99, 57] width 29 height 9
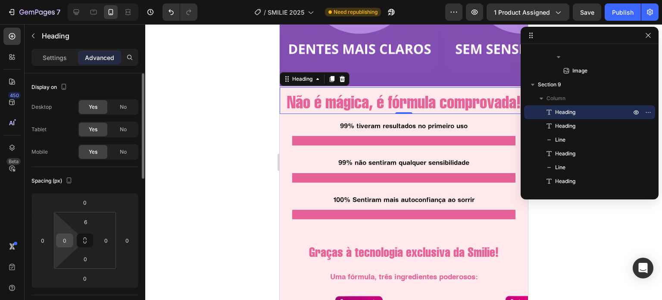
click at [66, 237] on input "0" at bounding box center [64, 240] width 13 height 13
type input "10"
click at [103, 240] on input "0" at bounding box center [106, 240] width 13 height 13
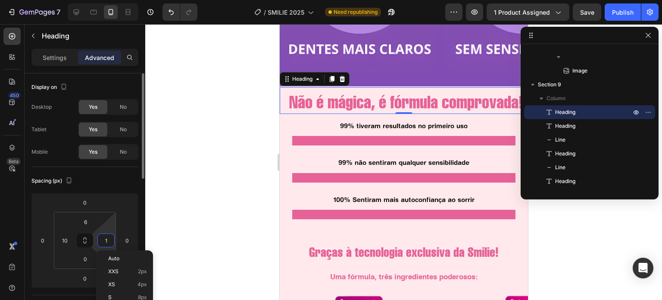
type input "10"
click at [52, 50] on div "Settings" at bounding box center [54, 57] width 43 height 14
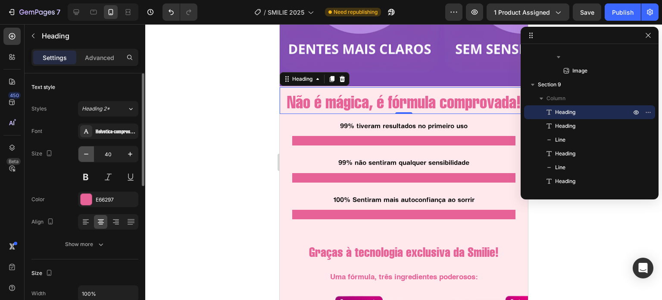
click at [85, 153] on icon "button" at bounding box center [86, 154] width 9 height 9
type input "39"
click at [231, 132] on div at bounding box center [403, 162] width 517 height 276
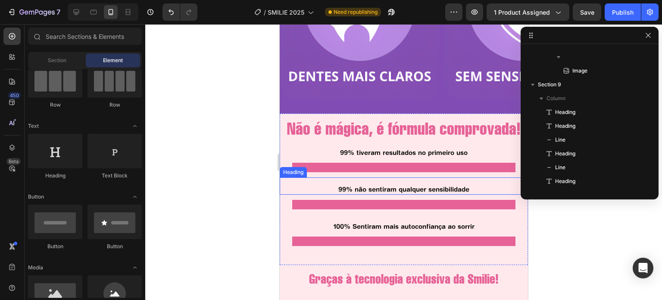
scroll to position [1224, 0]
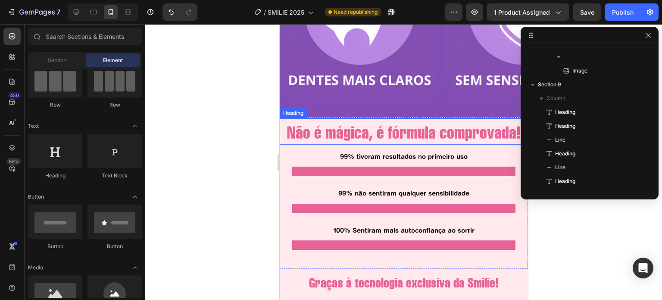
click at [401, 126] on p "Não é mágica, é fórmula comprovada!" at bounding box center [404, 133] width 238 height 22
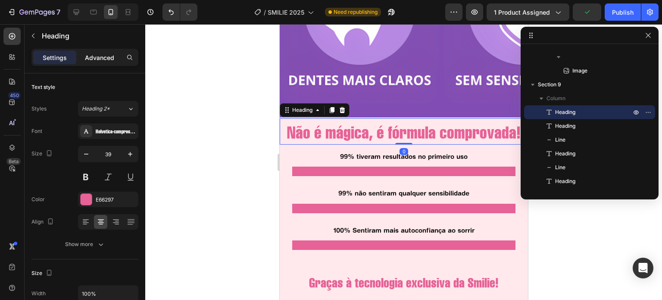
click at [102, 52] on div "Advanced" at bounding box center [99, 57] width 43 height 14
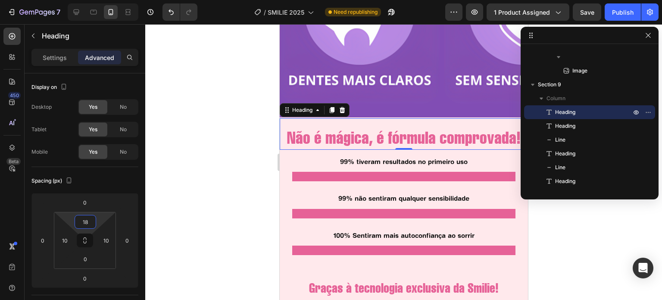
type input "20"
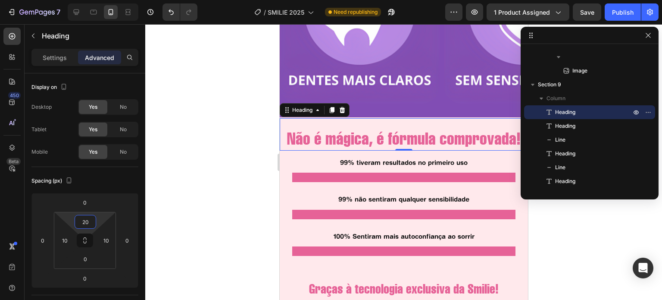
click at [86, 0] on html "7 / SMILIE 2025 Need republishing Preview 1 product assigned Save Publish 450 B…" at bounding box center [331, 0] width 662 height 0
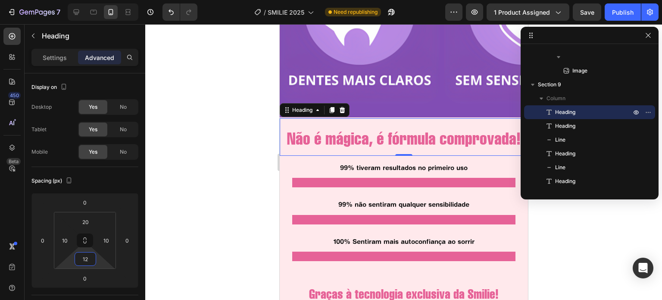
type input "16"
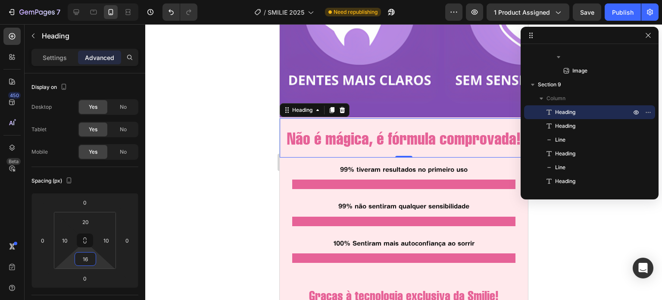
click at [85, 0] on html "7 / SMILIE 2025 Need republishing Preview 1 product assigned Save Publish 450 B…" at bounding box center [331, 0] width 662 height 0
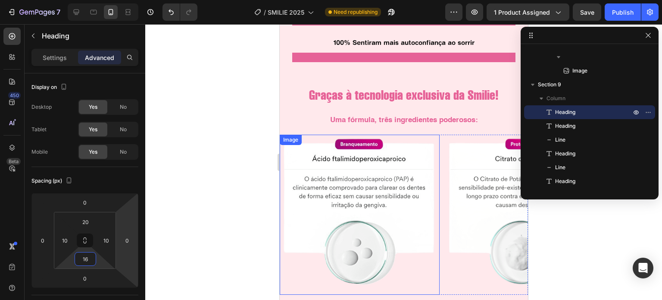
scroll to position [1432, 0]
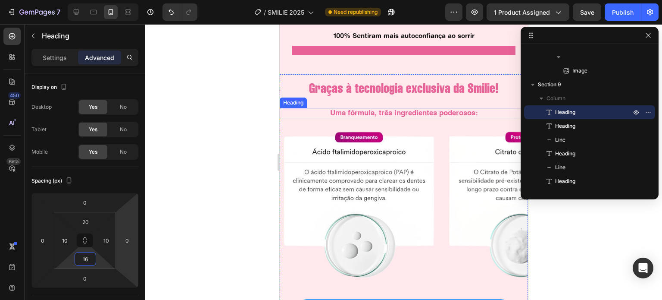
click at [400, 112] on h2 "Uma fórmula, três ingredientes poderosos:" at bounding box center [403, 113] width 248 height 11
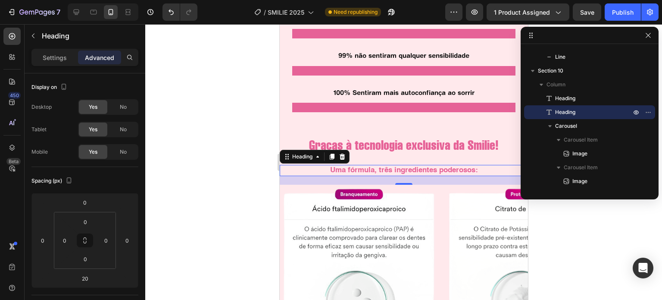
scroll to position [1381, 0]
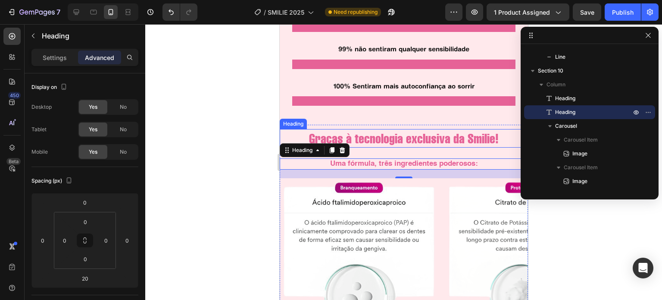
click at [374, 146] on h2 "Graças à tecnologia exclusiva da Smilie!" at bounding box center [404, 138] width 240 height 19
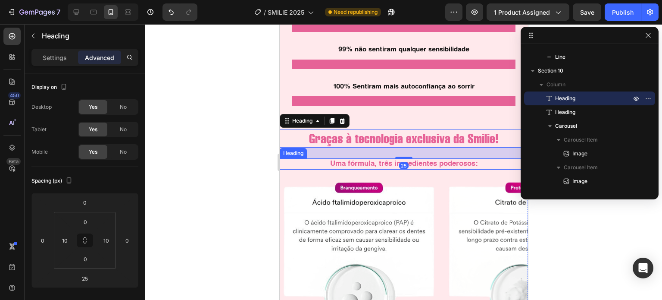
click at [401, 158] on h2 "Uma fórmula, três ingredientes poderosos:" at bounding box center [403, 163] width 248 height 11
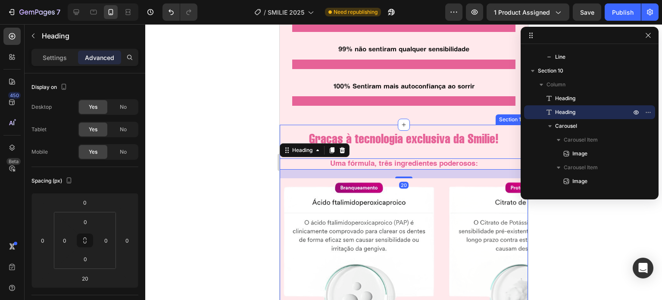
click at [406, 148] on div "Graças à tecnologia exclusiva da Smilie! Heading Uma fórmula, três ingredientes…" at bounding box center [403, 253] width 248 height 248
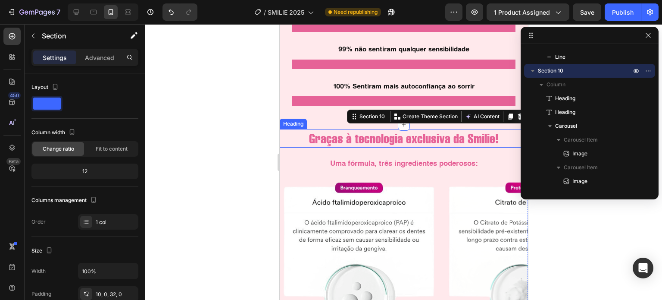
click at [408, 142] on h2 "Graças à tecnologia exclusiva da Smilie!" at bounding box center [404, 138] width 240 height 19
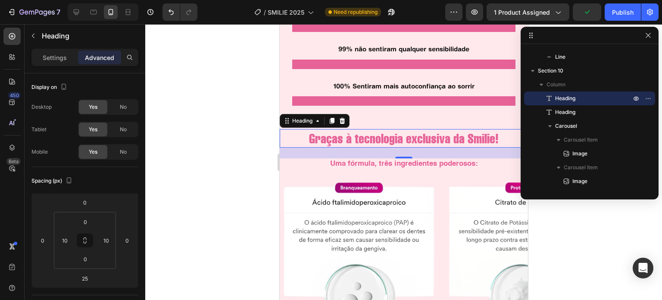
click at [403, 154] on div "25" at bounding box center [403, 152] width 248 height 11
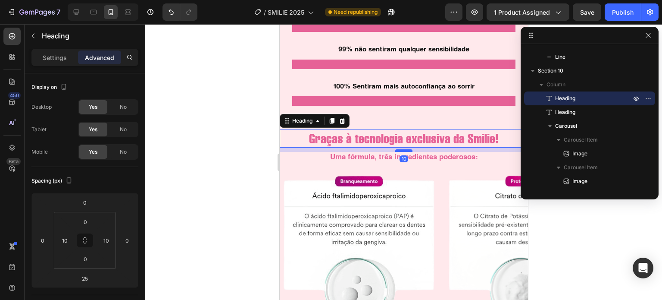
drag, startPoint x: 401, startPoint y: 156, endPoint x: 401, endPoint y: 150, distance: 6.5
click at [401, 150] on div at bounding box center [403, 150] width 17 height 3
type input "10"
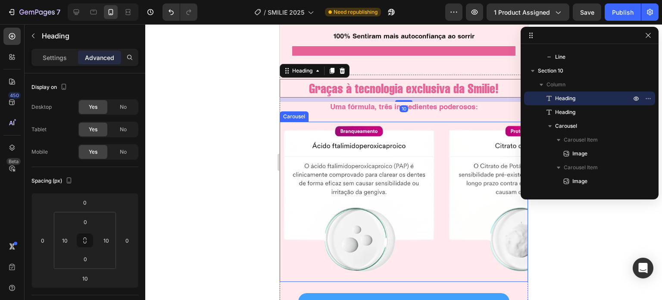
click at [443, 127] on div "Image Image Image" at bounding box center [403, 202] width 248 height 160
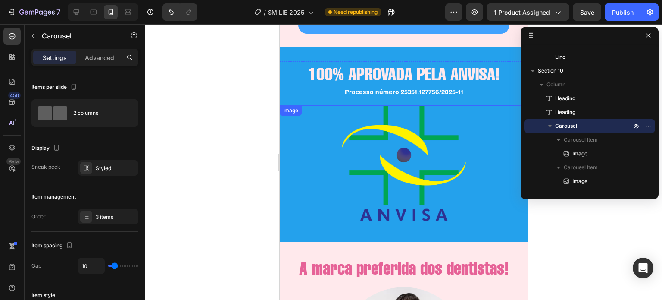
scroll to position [1717, 0]
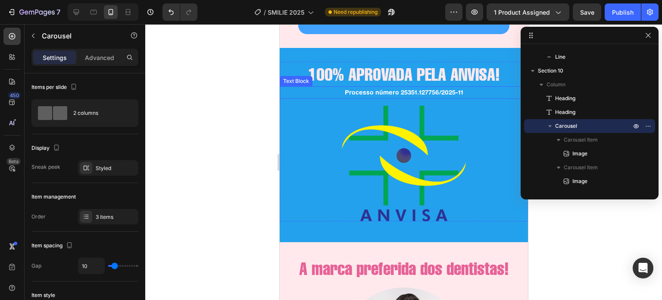
click at [401, 92] on p "Processo número 25351.127756/2025-11" at bounding box center [403, 92] width 247 height 11
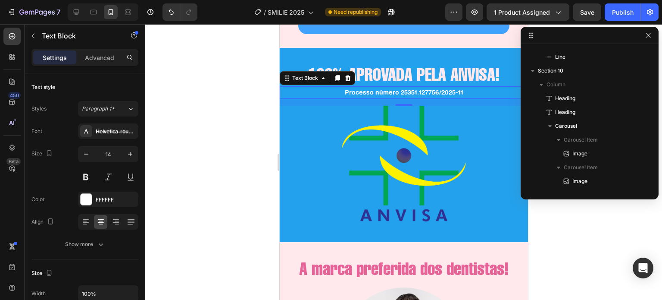
scroll to position [646, 0]
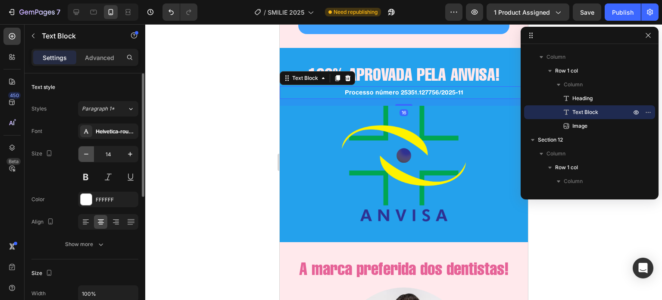
click at [90, 150] on icon "button" at bounding box center [86, 154] width 9 height 9
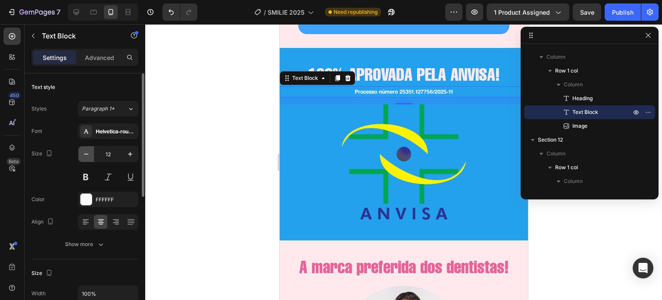
click at [90, 150] on icon "button" at bounding box center [86, 154] width 9 height 9
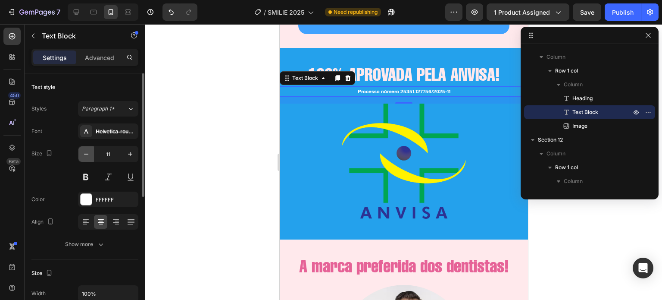
click at [90, 150] on icon "button" at bounding box center [86, 154] width 9 height 9
type input "10"
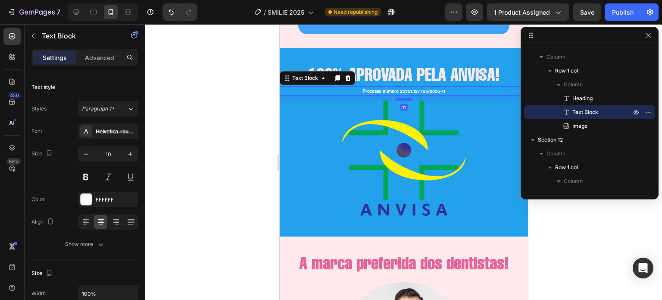
click at [402, 99] on div at bounding box center [403, 99] width 17 height 3
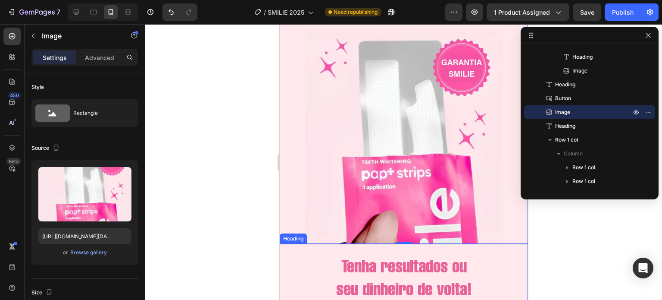
scroll to position [2269, 0]
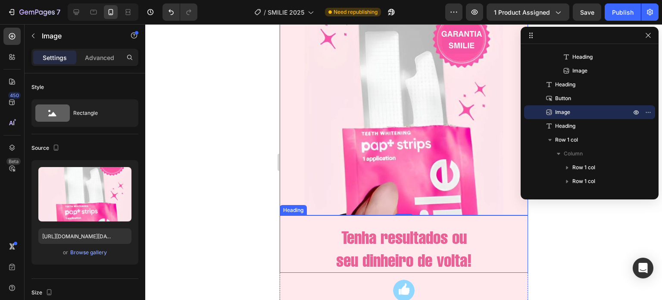
click at [492, 241] on h2 "Tenha resultados ou seu dinheiro de volta!" at bounding box center [403, 249] width 248 height 48
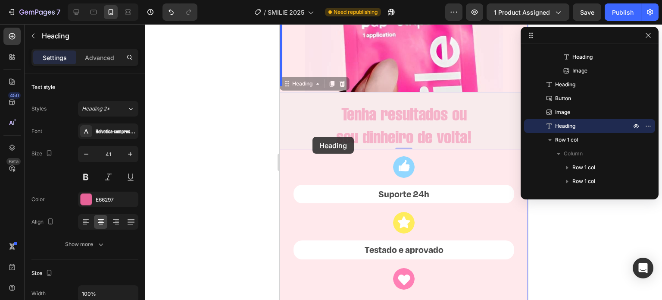
scroll to position [2426, 0]
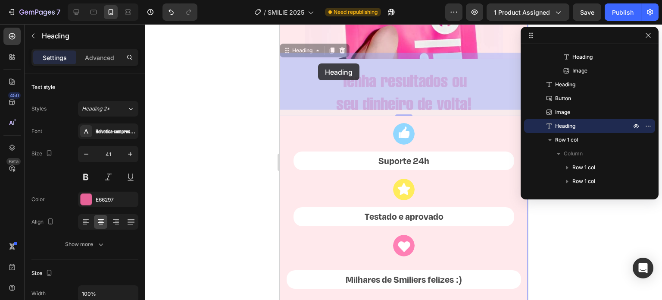
drag, startPoint x: 287, startPoint y: 202, endPoint x: 318, endPoint y: 63, distance: 142.2
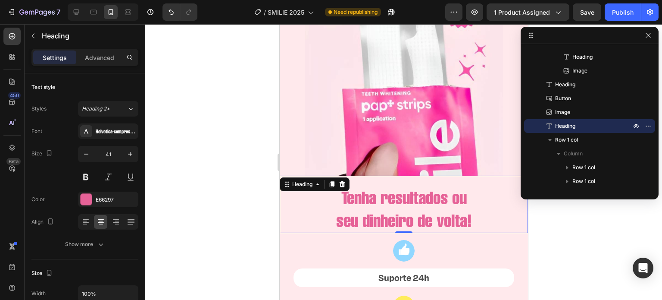
scroll to position [2286, 0]
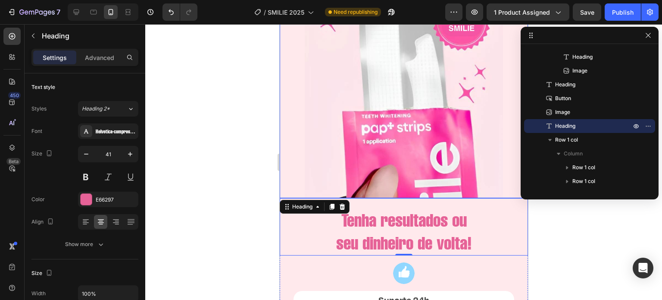
click at [435, 107] on img at bounding box center [403, 90] width 199 height 216
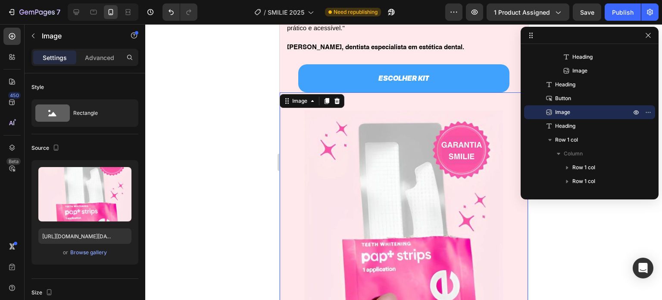
scroll to position [2156, 0]
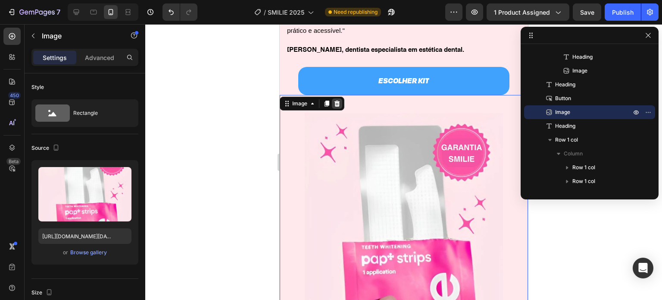
click at [339, 105] on icon at bounding box center [336, 103] width 7 height 7
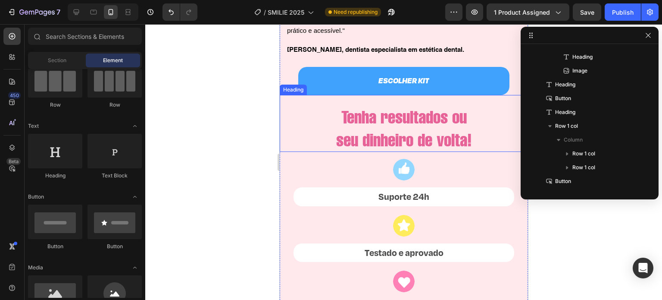
click at [389, 120] on h2 "Tenha resultados ou seu dinheiro de volta!" at bounding box center [403, 128] width 248 height 48
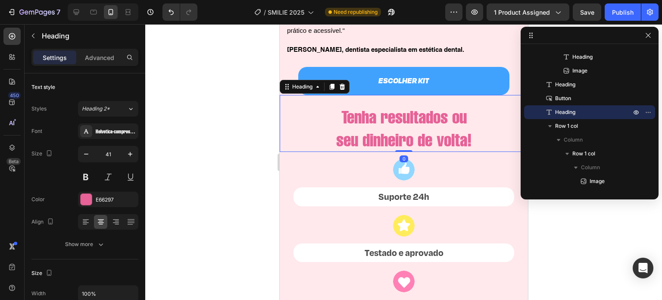
click at [361, 116] on h2 "Tenha resultados ou seu dinheiro de volta!" at bounding box center [403, 128] width 248 height 48
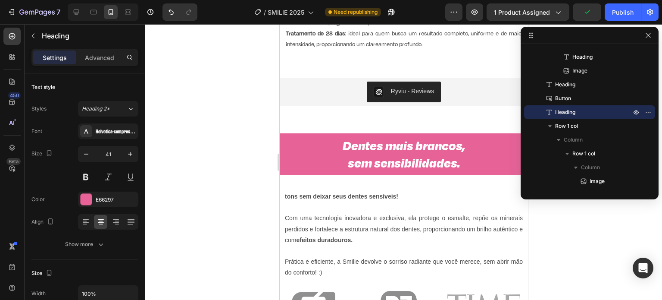
scroll to position [474, 0]
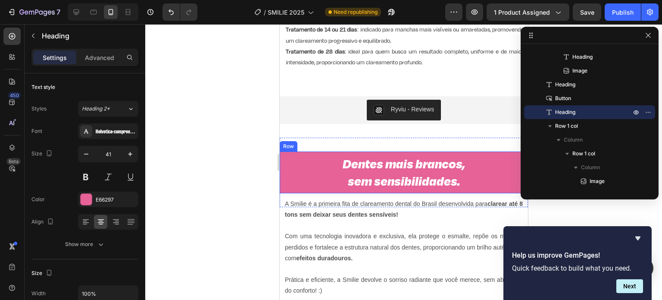
click at [281, 155] on div "Dentes mais brancos, sem sensibilidades. Heading Row" at bounding box center [403, 172] width 248 height 42
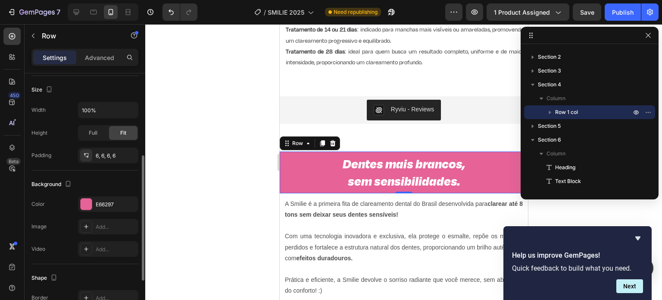
scroll to position [164, 0]
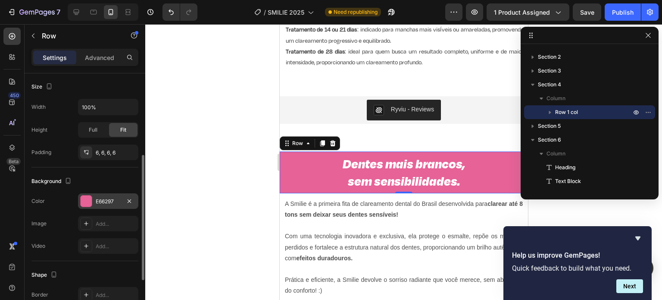
click at [102, 198] on div "E66297" at bounding box center [108, 202] width 25 height 8
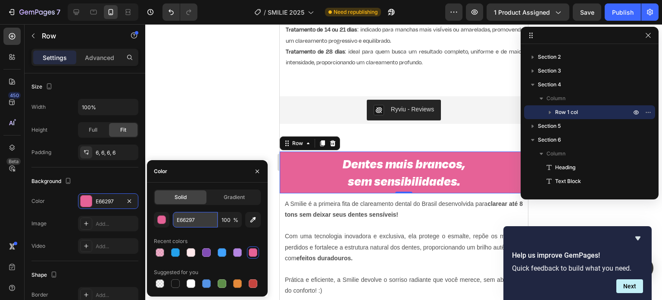
click at [196, 220] on input "E66297" at bounding box center [195, 220] width 45 height 16
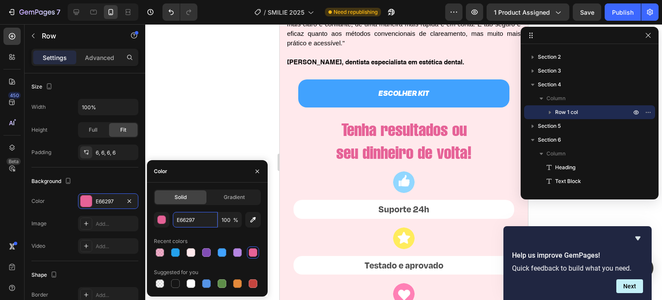
scroll to position [2166, 0]
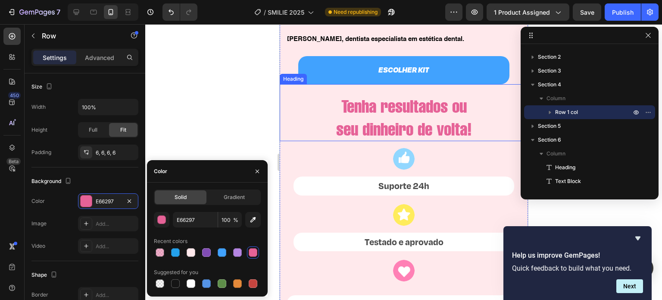
click at [320, 118] on h2 "Tenha resultados ou seu dinheiro de volta!" at bounding box center [403, 118] width 248 height 48
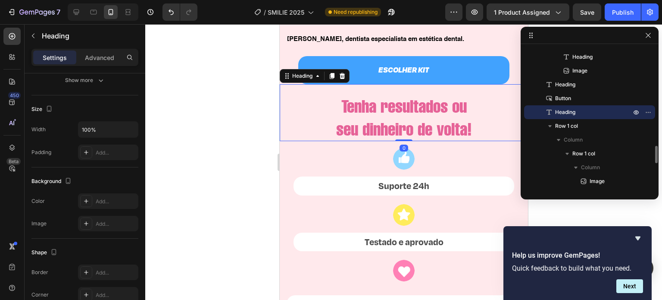
scroll to position [0, 0]
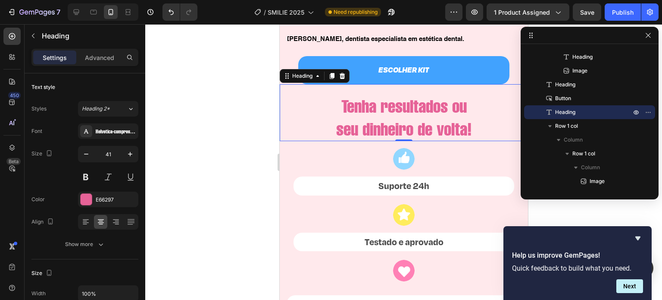
click at [513, 85] on div "Tenha resultados ou seu dinheiro de volta! Heading 0" at bounding box center [403, 112] width 248 height 57
click at [420, 119] on h2 "Tenha resultados ou seu dinheiro de volta!" at bounding box center [403, 118] width 248 height 48
click at [310, 105] on p "Tenha resultados ou seu dinheiro de volta!" at bounding box center [403, 117] width 247 height 46
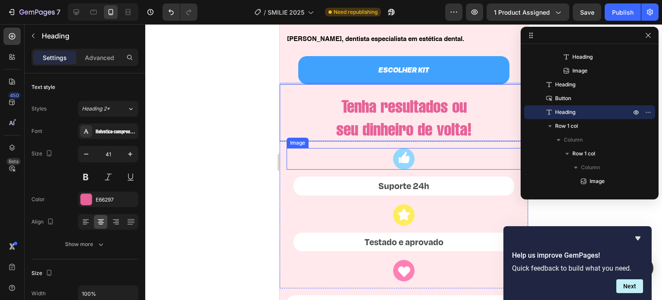
click at [492, 161] on div at bounding box center [403, 159] width 235 height 22
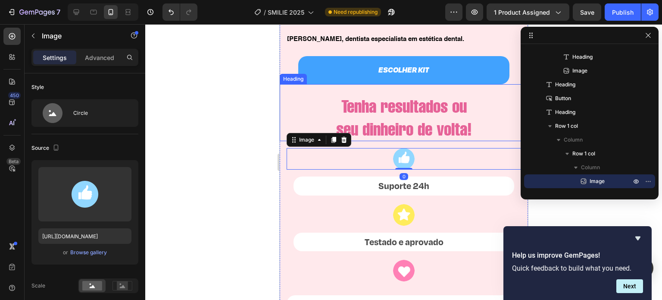
click at [448, 122] on p "Tenha resultados ou seu dinheiro de volta!" at bounding box center [403, 117] width 247 height 46
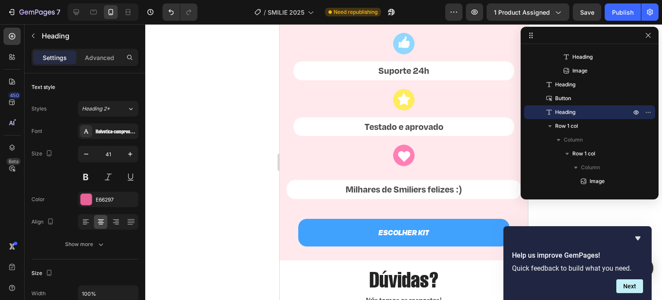
scroll to position [2281, 0]
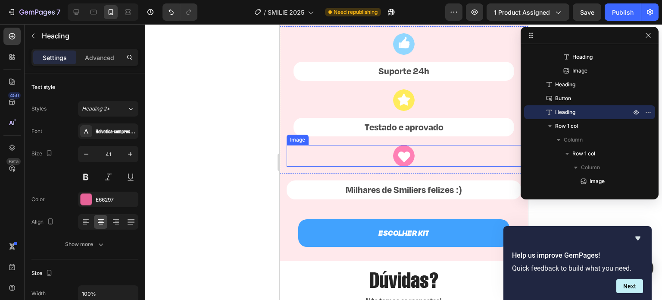
click at [411, 164] on div at bounding box center [403, 156] width 235 height 22
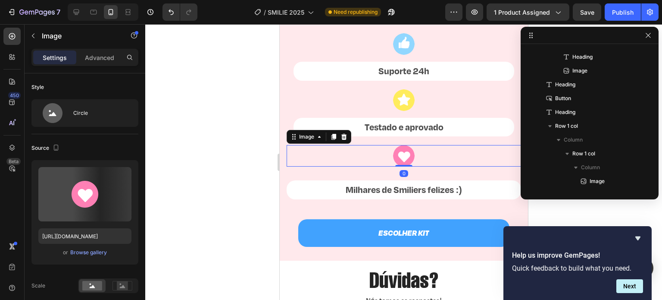
scroll to position [1019, 0]
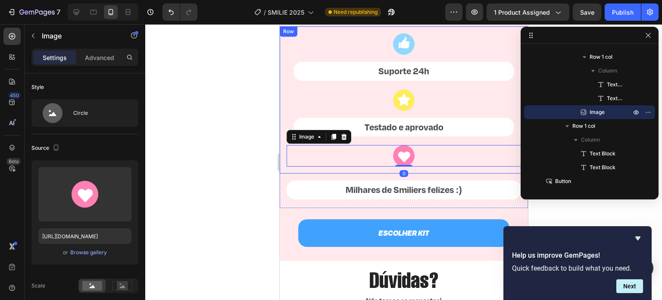
click at [414, 172] on div "Image Suporte 24h Text Block Text Block Row Image Testado e aprovado Text Block…" at bounding box center [403, 99] width 248 height 147
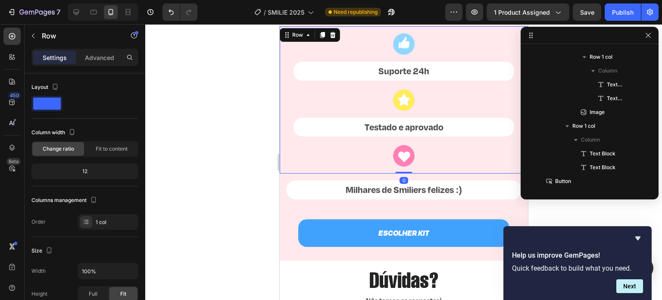
scroll to position [853, 0]
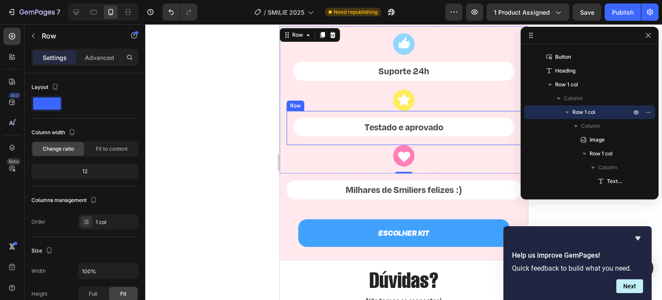
click at [442, 116] on div "Testado e aprovado Text Block Text Block Row" at bounding box center [403, 128] width 235 height 34
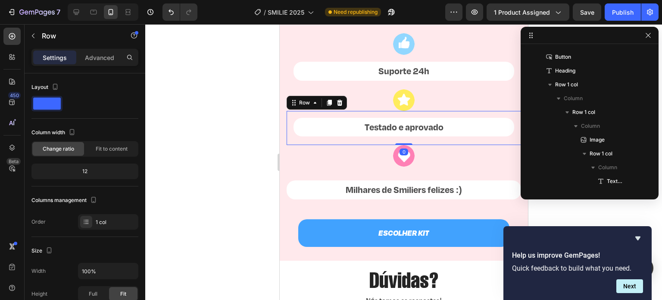
scroll to position [963, 0]
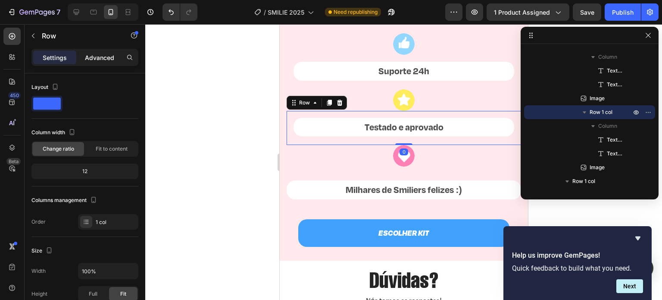
click at [97, 57] on p "Advanced" at bounding box center [99, 57] width 29 height 9
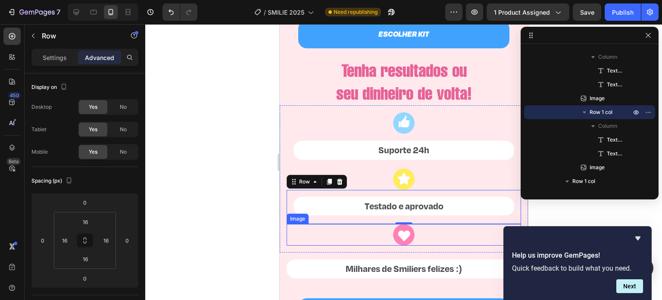
scroll to position [2203, 0]
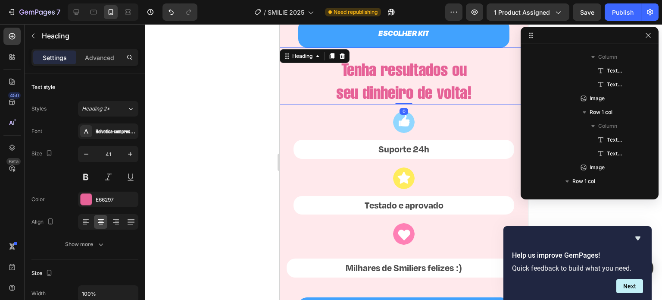
click at [472, 83] on h2 "Tenha resultados ou seu dinheiro de volta!" at bounding box center [403, 81] width 248 height 48
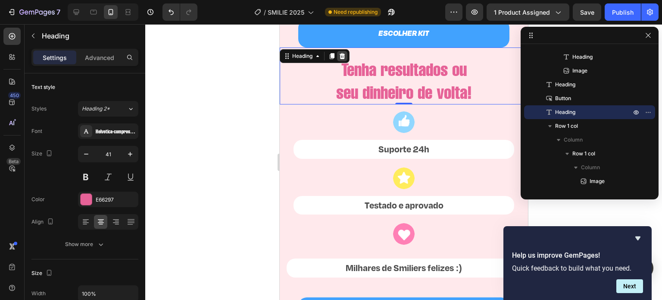
click at [346, 56] on div at bounding box center [342, 56] width 10 height 10
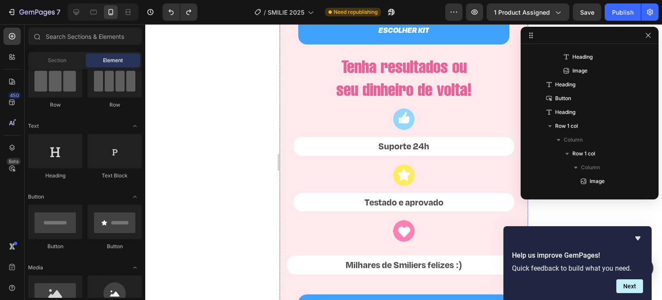
scroll to position [2209, 0]
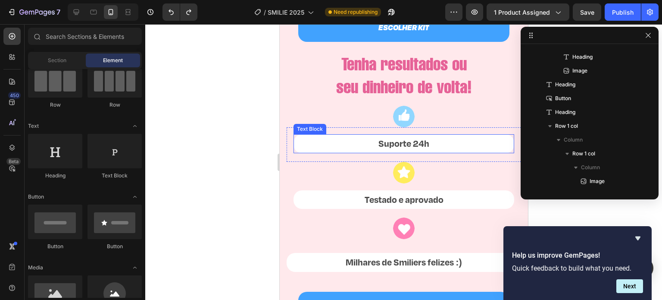
click at [435, 150] on p "Suporte 24h" at bounding box center [403, 143] width 219 height 17
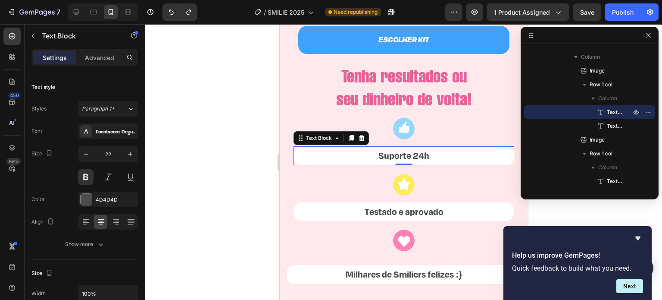
scroll to position [2156, 0]
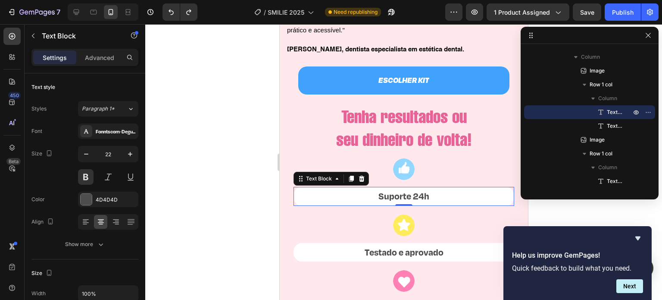
click at [427, 196] on p "Suporte 24h" at bounding box center [403, 196] width 219 height 17
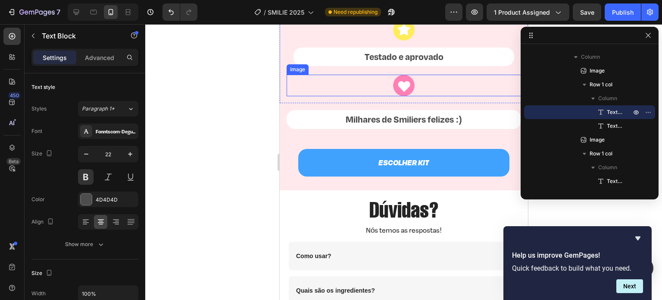
scroll to position [2235, 0]
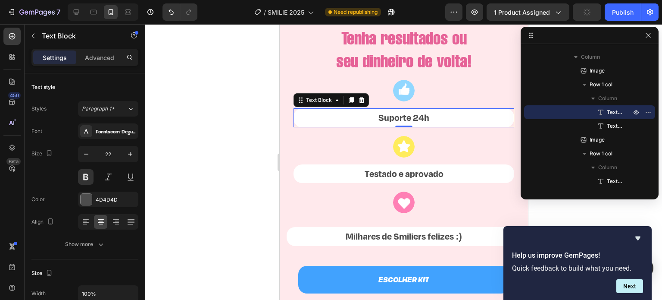
click at [423, 119] on p "Suporte 24h" at bounding box center [403, 117] width 219 height 17
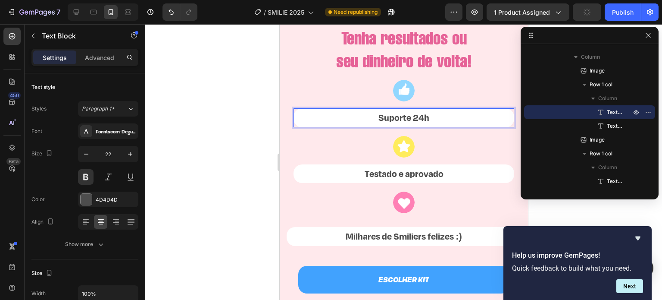
click at [423, 119] on p "Suporte 24h" at bounding box center [403, 117] width 219 height 17
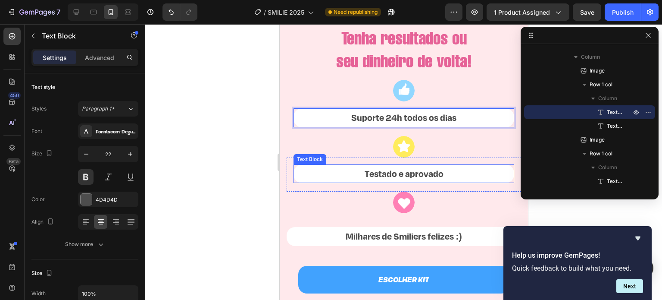
click at [413, 173] on p "Testado e aprovado" at bounding box center [403, 173] width 219 height 17
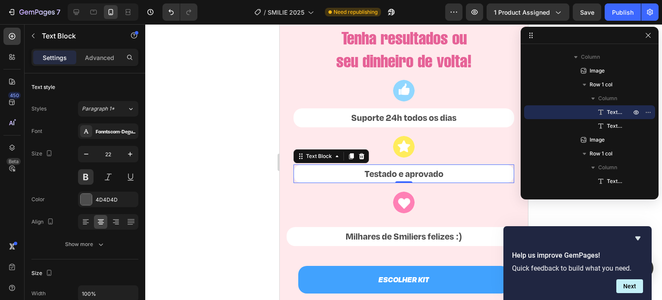
click at [413, 173] on p "Testado e aprovado" at bounding box center [403, 173] width 219 height 17
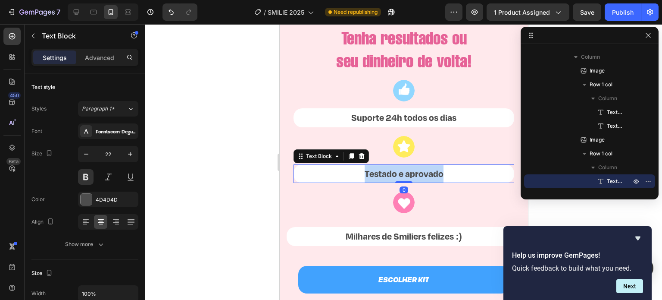
click at [413, 173] on p "Testado e aprovado" at bounding box center [403, 173] width 219 height 17
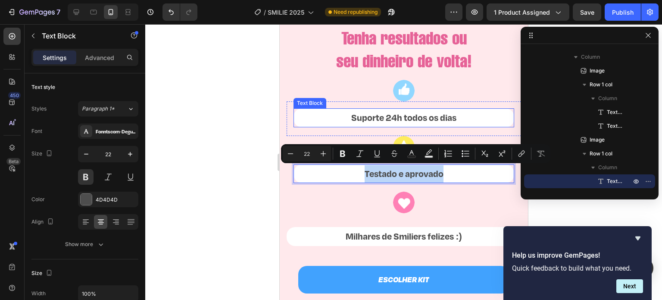
click at [399, 114] on p "Suporte 24h todos os dias" at bounding box center [403, 117] width 219 height 17
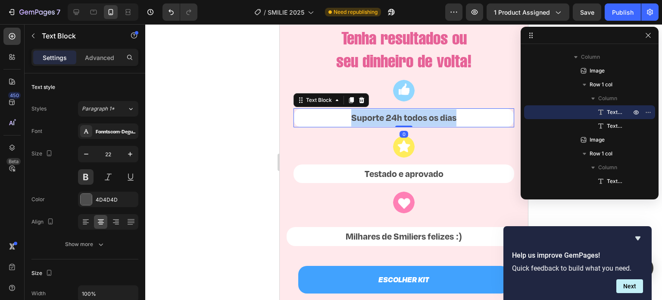
click at [399, 114] on p "Suporte 24h todos os dias" at bounding box center [403, 117] width 219 height 17
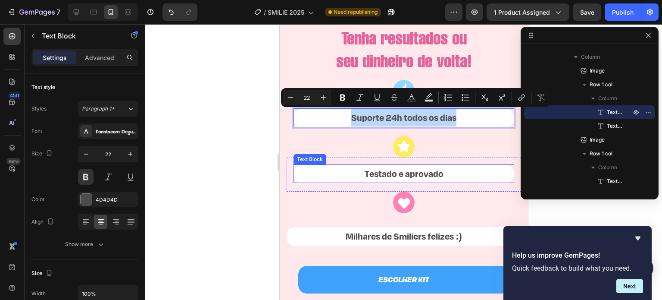
click at [430, 176] on p "Testado e aprovado" at bounding box center [403, 173] width 219 height 17
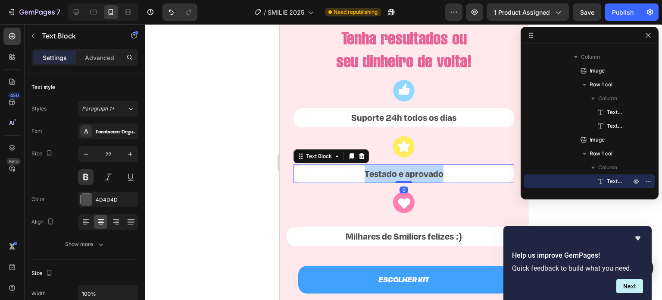
click at [430, 176] on p "Testado e aprovado" at bounding box center [403, 173] width 219 height 17
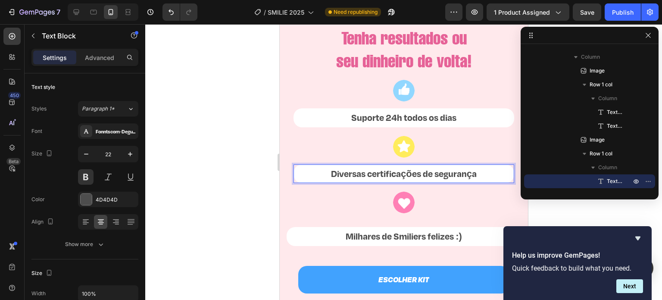
click at [430, 176] on p "Diversas certificações de segurança" at bounding box center [403, 173] width 219 height 17
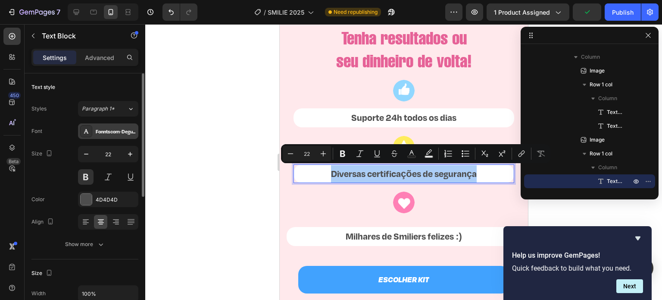
click at [110, 129] on div "Fonntscom-DegularDemo-Bold" at bounding box center [116, 132] width 41 height 8
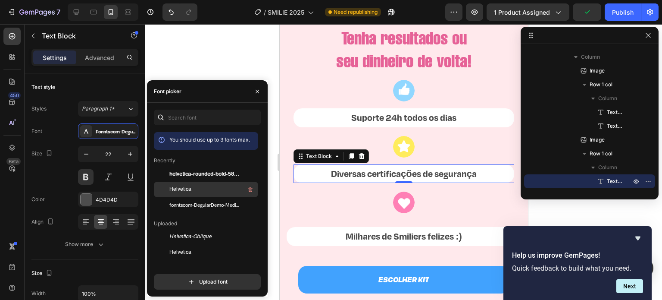
scroll to position [9, 0]
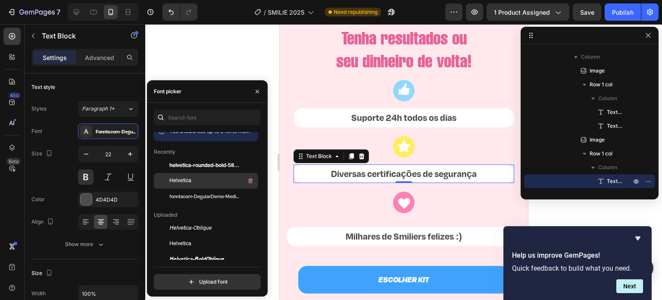
click at [188, 181] on span "Helvetica" at bounding box center [180, 181] width 22 height 8
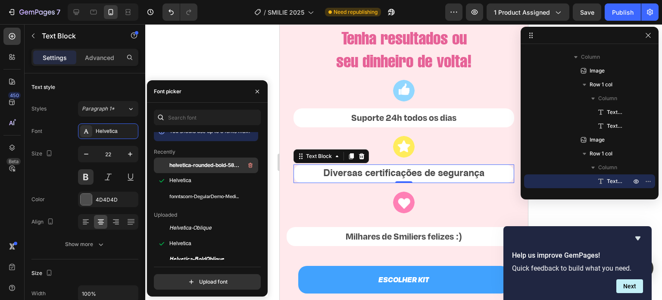
click at [198, 169] on div "helvetica-rounded-bold-5871d05ead8de" at bounding box center [212, 165] width 87 height 10
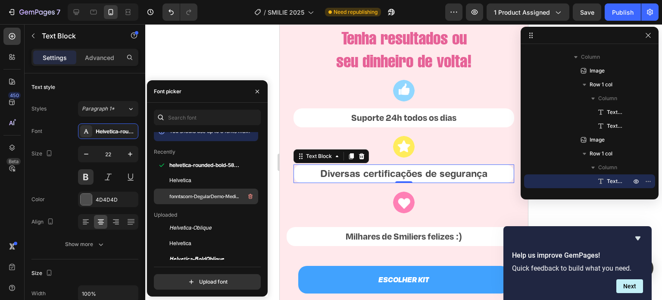
click at [198, 190] on div "fonntscom-DegularDemo-Medium" at bounding box center [206, 196] width 104 height 16
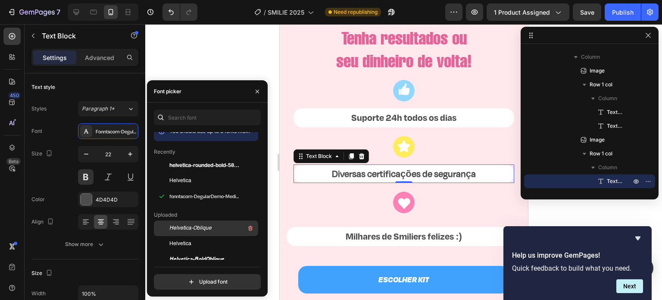
click at [195, 227] on span "Helvetica-Oblique" at bounding box center [190, 228] width 42 height 8
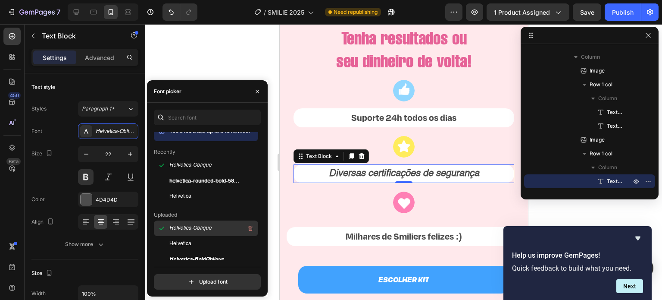
scroll to position [18, 0]
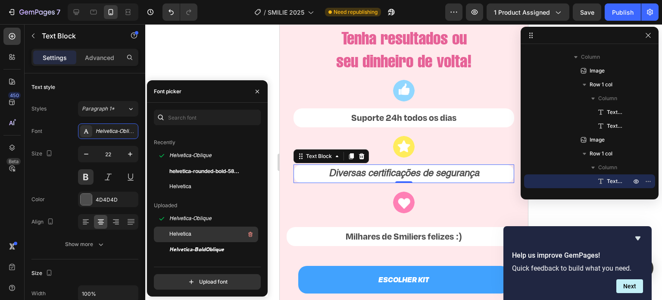
click at [190, 230] on div "Helvetica" at bounding box center [212, 234] width 87 height 10
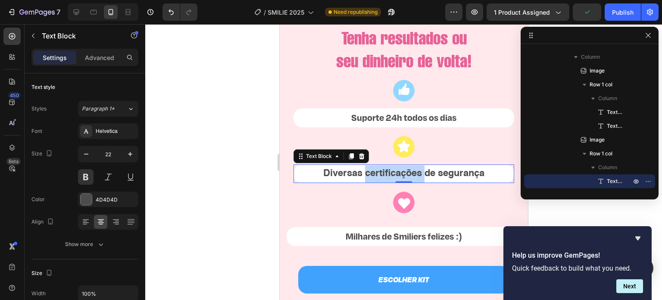
click at [389, 174] on p "Diversas certificações de segurança" at bounding box center [403, 173] width 219 height 17
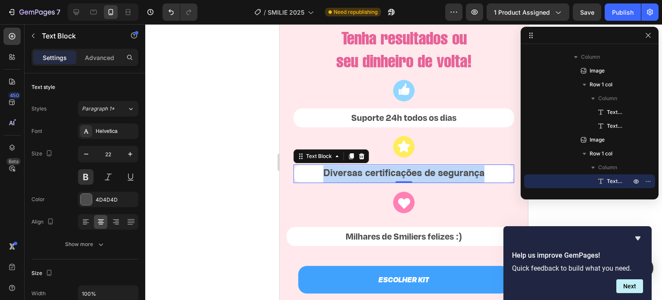
click at [389, 174] on p "Diversas certificações de segurança" at bounding box center [403, 173] width 219 height 17
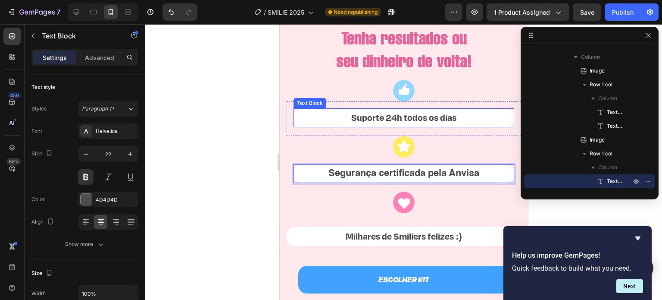
click at [373, 115] on p "Suporte 24h todos os dias" at bounding box center [403, 117] width 219 height 17
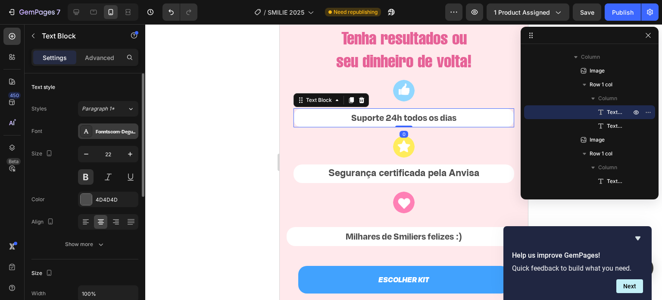
click at [112, 131] on div "Fonntscom-DegularDemo-Bold" at bounding box center [116, 132] width 41 height 8
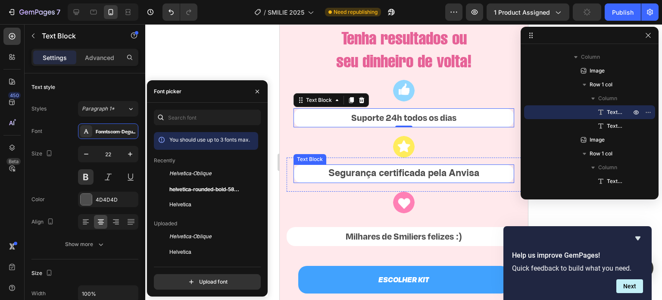
click at [333, 179] on p "Segurança certificada pela Anvisa" at bounding box center [403, 173] width 219 height 17
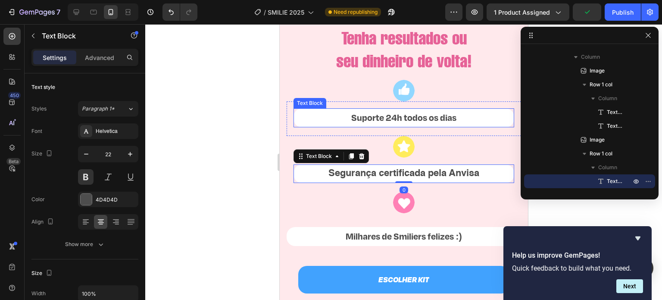
click at [375, 114] on p "Suporte 24h todos os dias" at bounding box center [403, 117] width 219 height 17
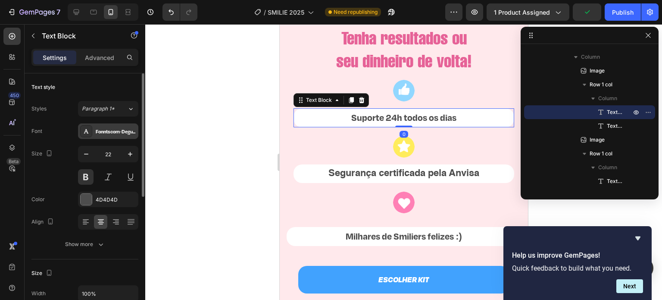
click at [109, 135] on div "Fonntscom-DegularDemo-Bold" at bounding box center [108, 131] width 60 height 16
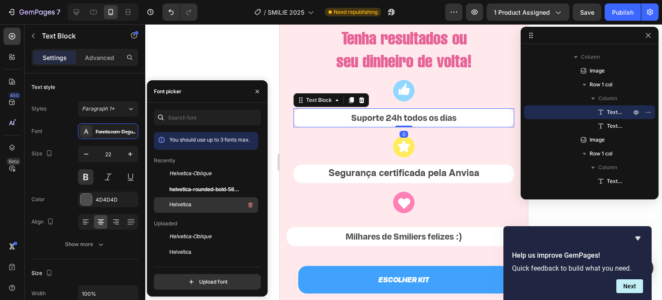
click at [180, 198] on div "Helvetica" at bounding box center [206, 205] width 104 height 16
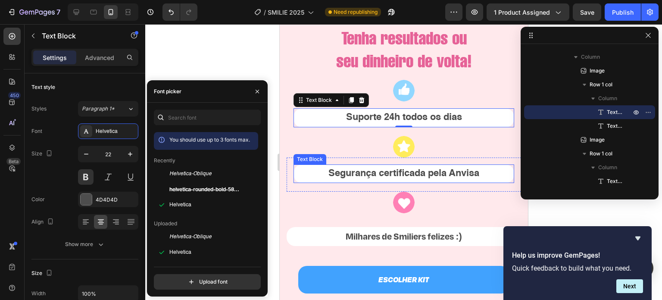
click at [362, 172] on p "Segurança certificada pela Anvisa" at bounding box center [403, 173] width 219 height 17
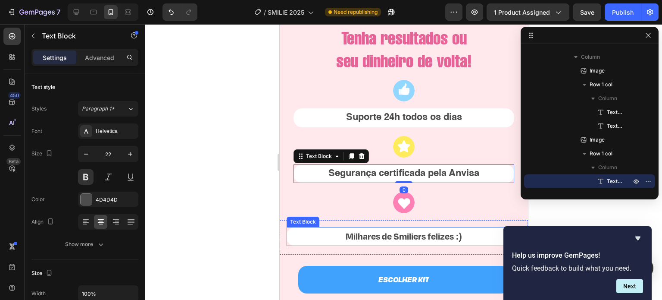
click at [377, 233] on p "Milhares de Smiliers felizes :)" at bounding box center [403, 236] width 233 height 17
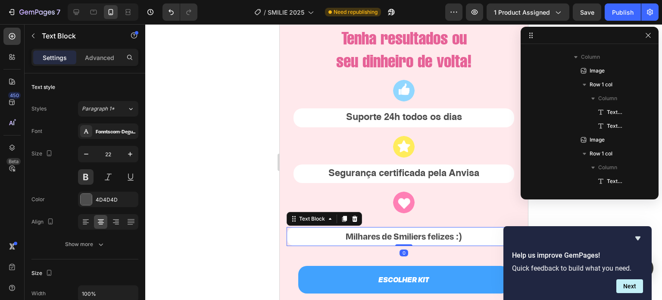
scroll to position [1030, 0]
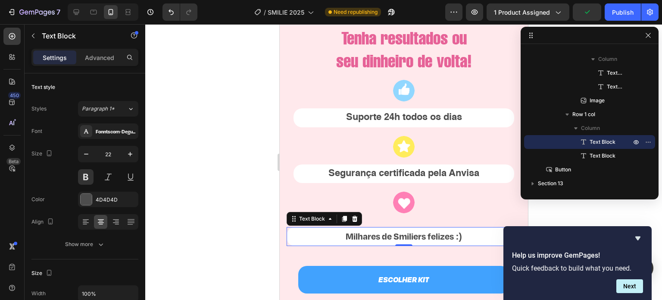
click at [370, 237] on p "Milhares de Smiliers felizes :)" at bounding box center [403, 236] width 233 height 17
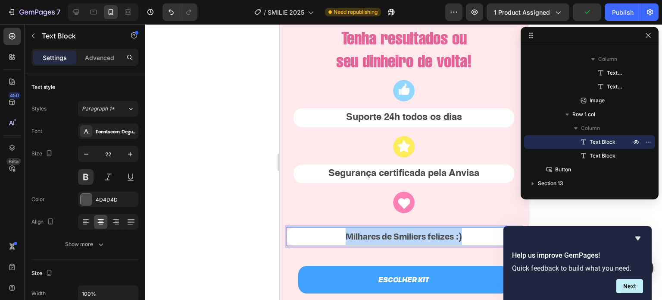
click at [370, 237] on p "Milhares de Smiliers felizes :)" at bounding box center [403, 236] width 233 height 17
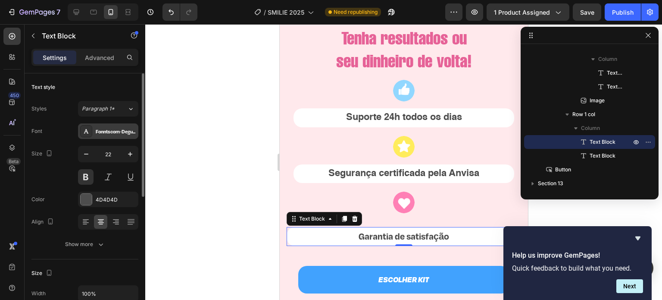
click at [116, 130] on div "Fonntscom-DegularDemo-Bold" at bounding box center [116, 132] width 41 height 8
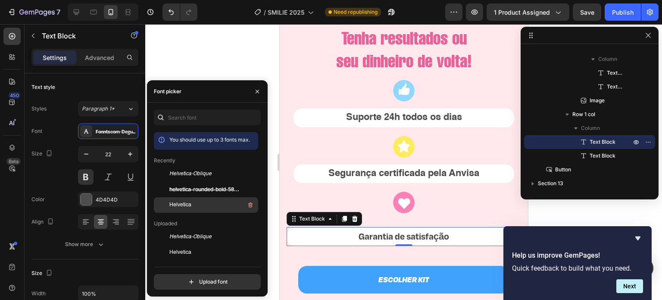
click at [199, 206] on div "Helvetica" at bounding box center [212, 205] width 87 height 10
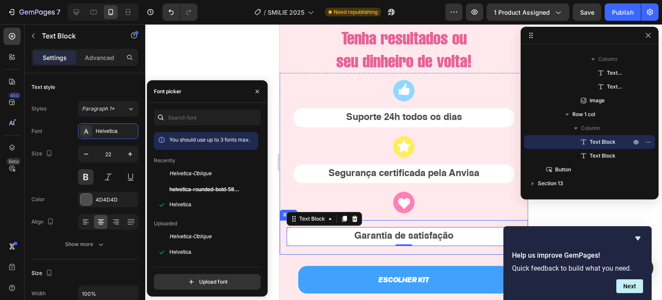
click at [436, 221] on div "Garantia de satisfação Text Block 0 Text Block Row" at bounding box center [403, 237] width 248 height 34
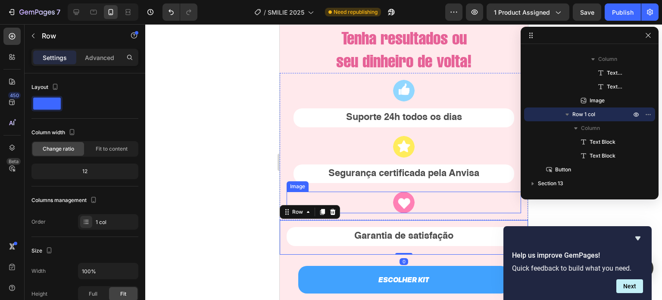
click at [403, 202] on img at bounding box center [404, 202] width 22 height 22
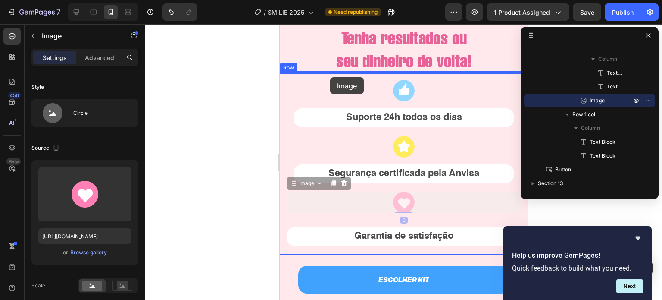
drag, startPoint x: 298, startPoint y: 182, endPoint x: 330, endPoint y: 77, distance: 110.2
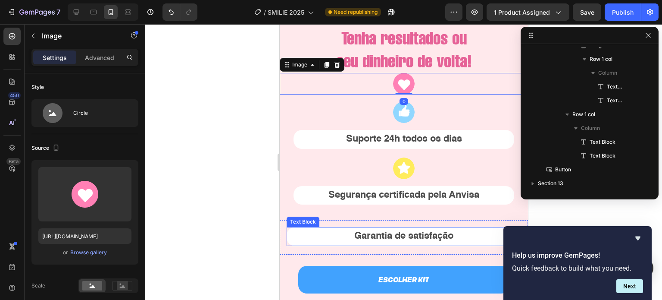
click at [325, 238] on p "Garantia de satisfação" at bounding box center [403, 236] width 233 height 17
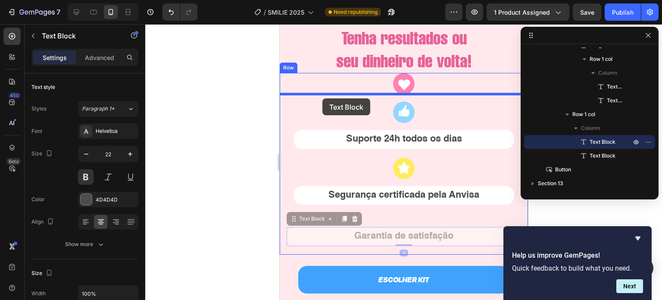
drag, startPoint x: 295, startPoint y: 219, endPoint x: 322, endPoint y: 98, distance: 123.7
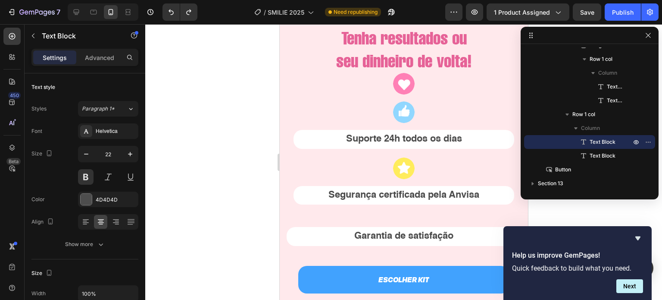
click at [328, 241] on p "Garantia de satisfação" at bounding box center [403, 236] width 233 height 17
click at [351, 233] on p "Garantia de satisfação" at bounding box center [403, 236] width 233 height 17
click at [329, 213] on div "Image Suporte 24h todos os dias Text Block Text Block Row Image Segurança certi…" at bounding box center [403, 156] width 248 height 125
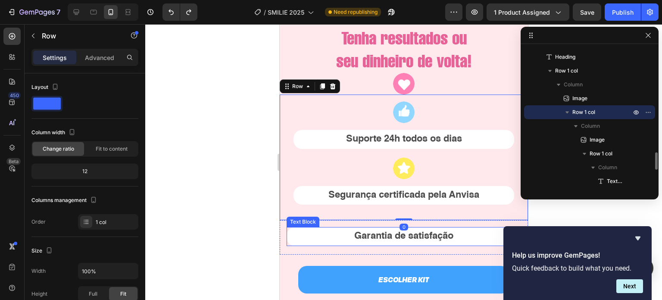
click at [341, 236] on p "Garantia de satisfação" at bounding box center [403, 236] width 233 height 17
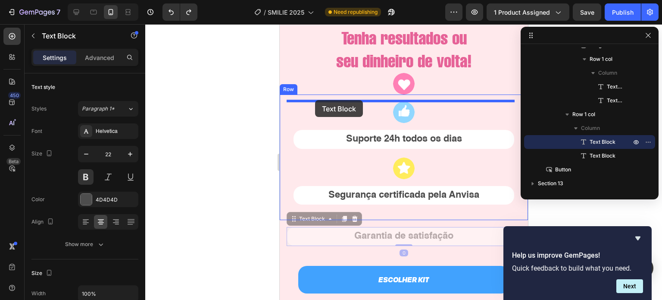
drag, startPoint x: 299, startPoint y: 219, endPoint x: 315, endPoint y: 100, distance: 120.1
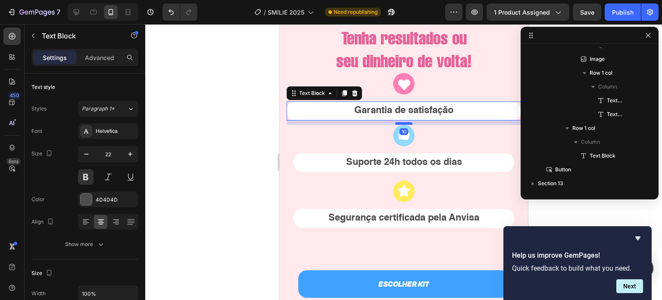
drag, startPoint x: 400, startPoint y: 119, endPoint x: 400, endPoint y: 123, distance: 4.7
click at [400, 123] on div at bounding box center [403, 123] width 17 height 3
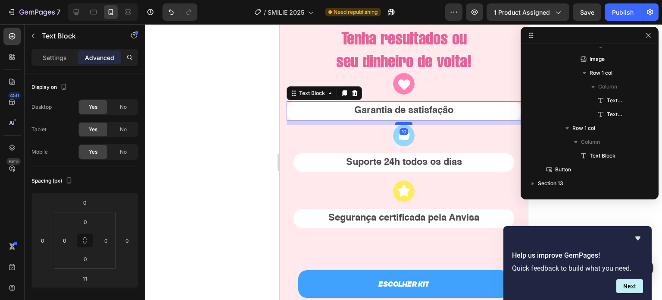
click at [400, 123] on div at bounding box center [403, 123] width 17 height 3
type input "10"
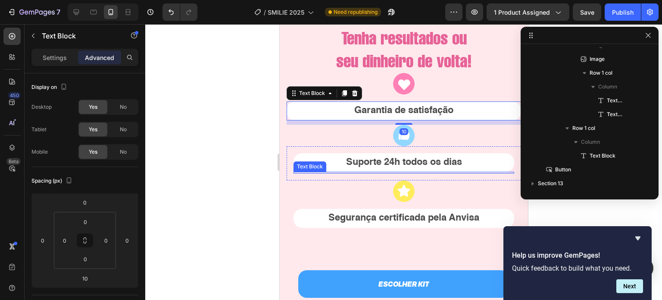
click at [404, 172] on div "Text Block" at bounding box center [403, 173] width 221 height 2
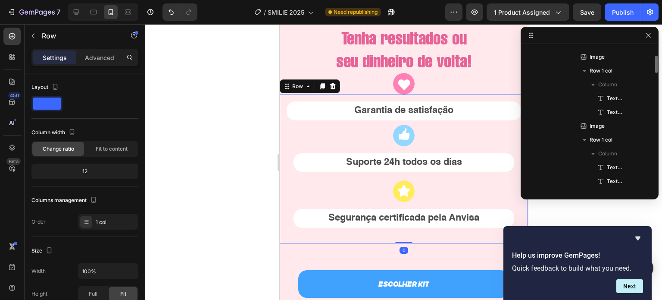
scroll to position [867, 0]
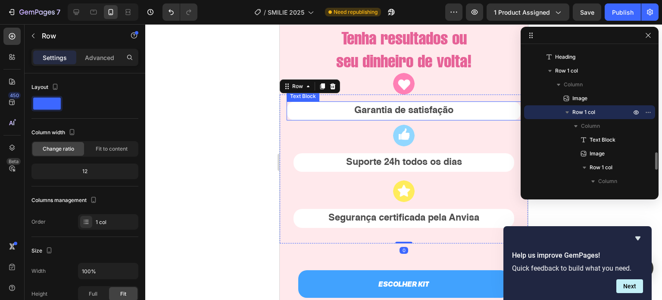
click at [399, 116] on p "Garantia de satisfação" at bounding box center [403, 110] width 233 height 17
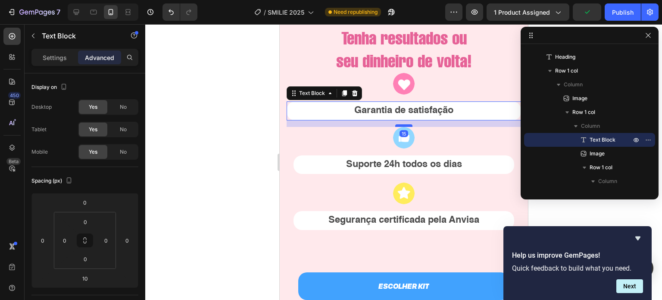
click at [401, 125] on div at bounding box center [403, 125] width 17 height 3
type input "15"
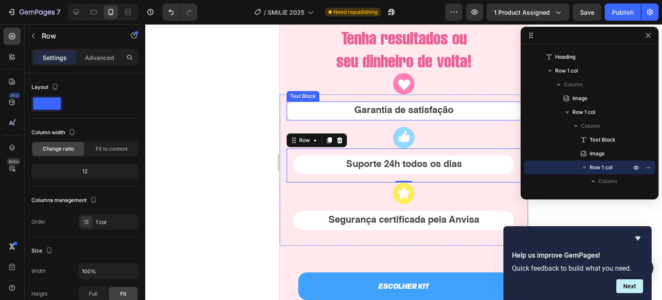
click at [398, 113] on p "Garantia de satisfação" at bounding box center [403, 110] width 233 height 17
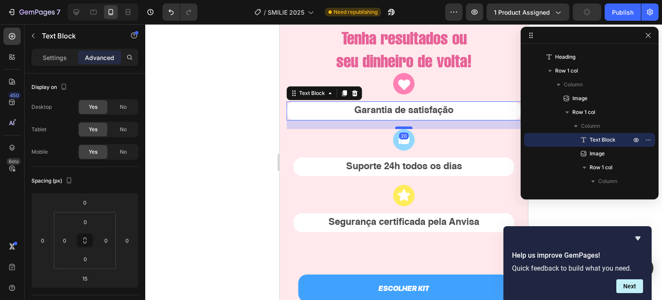
click at [402, 126] on div at bounding box center [403, 127] width 17 height 3
type input "20"
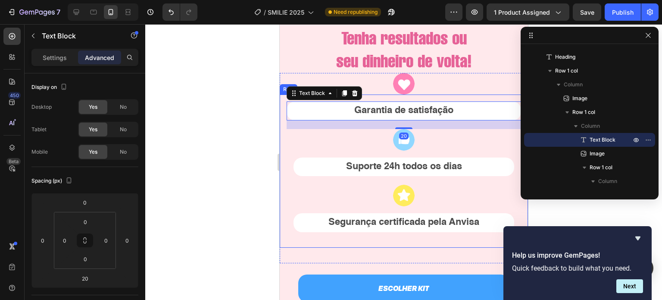
click at [247, 100] on div at bounding box center [403, 162] width 517 height 276
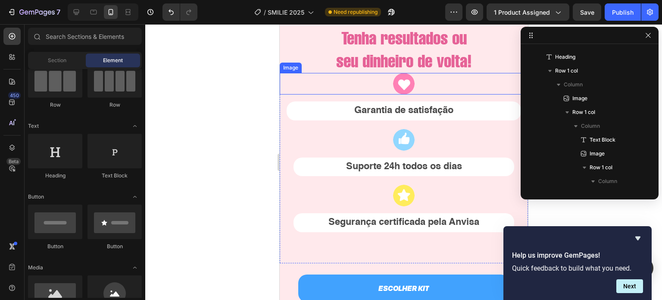
click at [407, 73] on div at bounding box center [403, 84] width 248 height 22
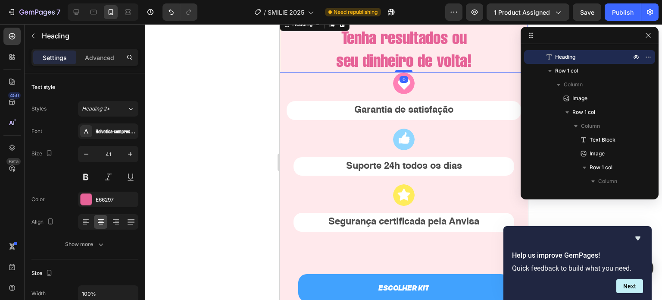
scroll to position [2235, 0]
click at [401, 71] on div at bounding box center [403, 71] width 17 height 3
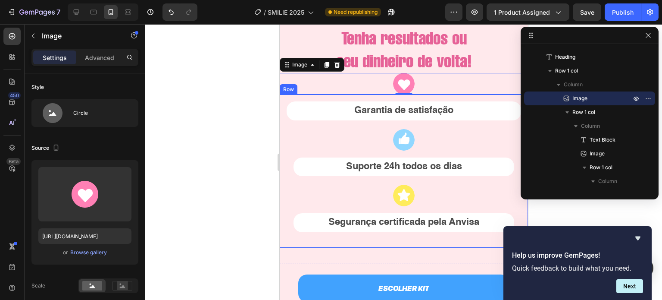
click at [283, 103] on div "Garantia de satisfação Text Block Image Suporte 24h todos os dias Text Block Te…" at bounding box center [403, 170] width 248 height 153
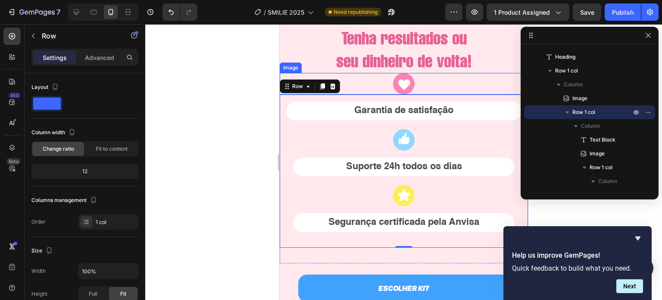
click at [394, 85] on img at bounding box center [404, 84] width 22 height 22
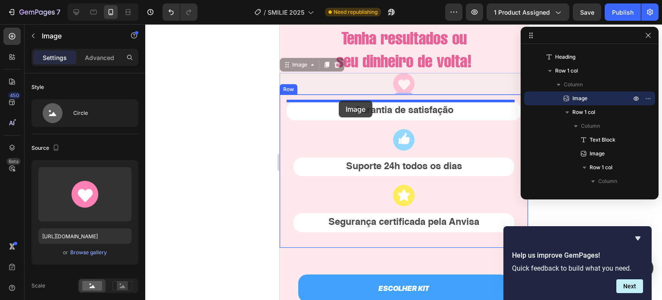
drag, startPoint x: 283, startPoint y: 64, endPoint x: 339, endPoint y: 101, distance: 66.6
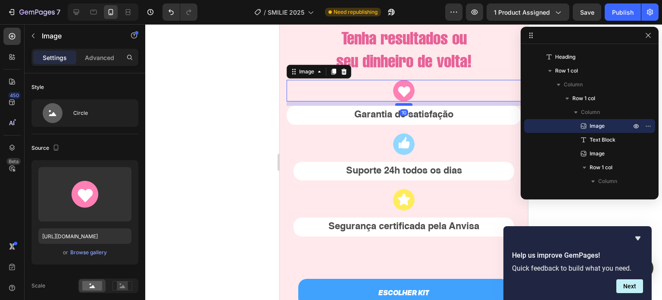
drag, startPoint x: 407, startPoint y: 100, endPoint x: 406, endPoint y: 104, distance: 4.3
click at [406, 104] on div at bounding box center [403, 104] width 17 height 3
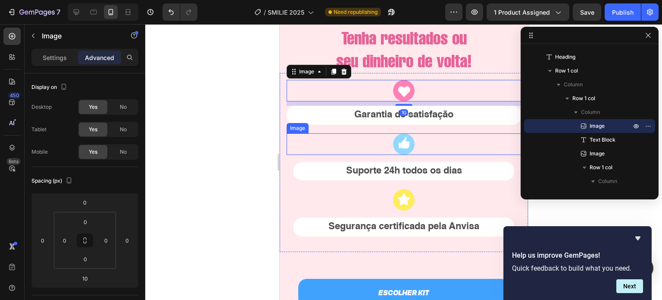
click at [404, 151] on img at bounding box center [404, 144] width 22 height 22
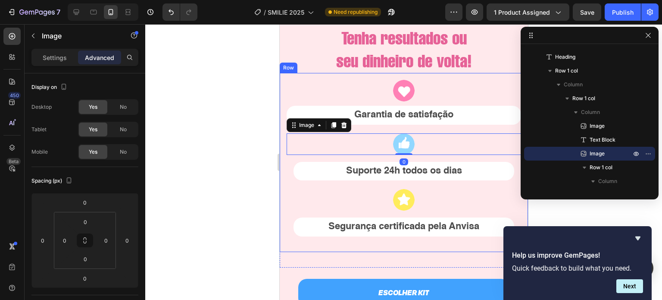
click at [433, 103] on div "Image Garantia de satisfação Text Block Image 0 Suporte 24h todos os dias Text …" at bounding box center [403, 162] width 235 height 165
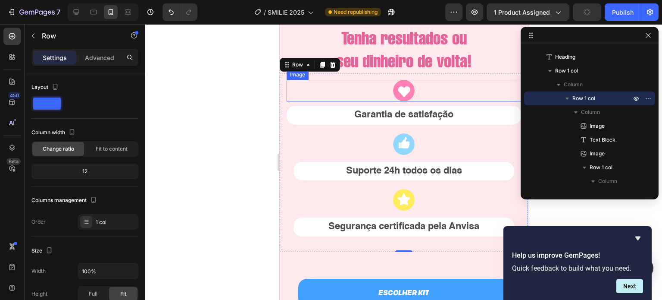
click at [423, 93] on div at bounding box center [403, 91] width 235 height 22
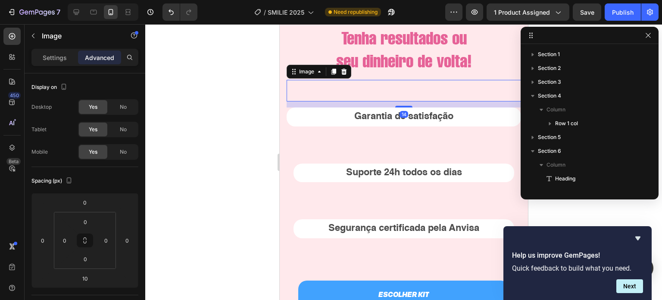
scroll to position [867, 0]
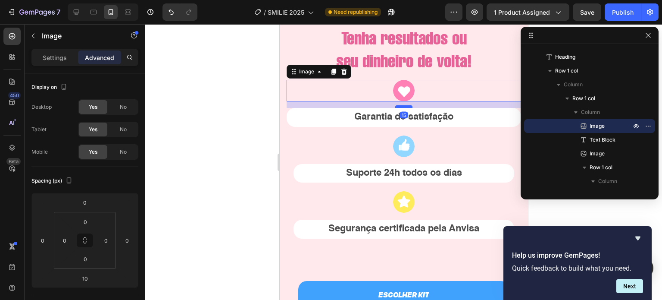
click at [403, 106] on div at bounding box center [403, 106] width 17 height 3
type input "15"
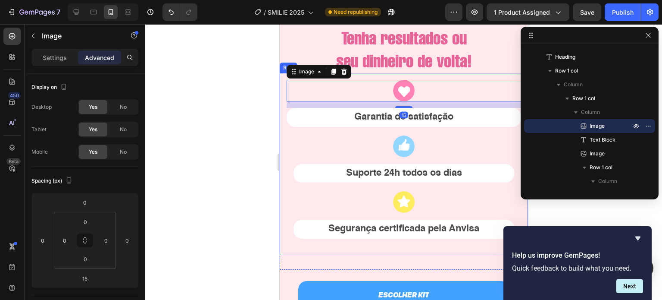
click at [463, 131] on div "Image 15 Garantia de satisfação Text Block Image Suporte 24h todos os dias Text…" at bounding box center [403, 163] width 235 height 167
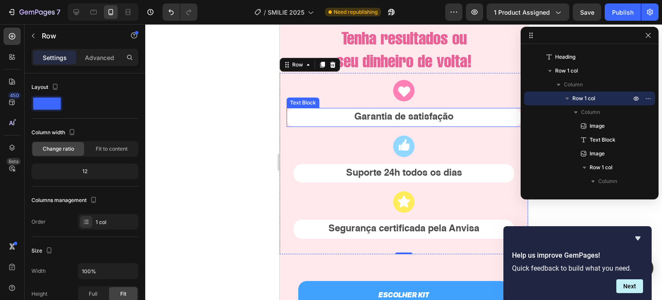
click at [417, 117] on p "Garantia de satisfação" at bounding box center [403, 117] width 233 height 17
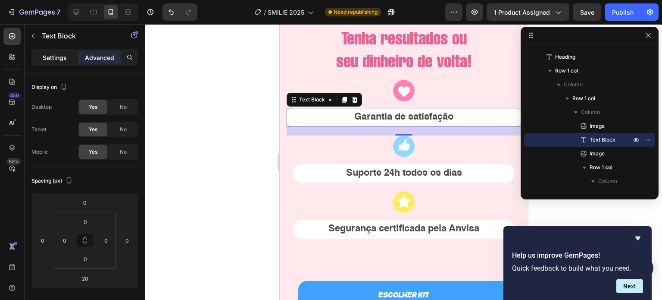
click at [62, 63] on div "Settings" at bounding box center [54, 57] width 43 height 14
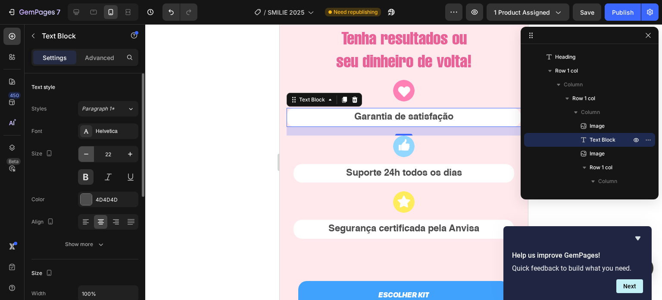
click at [80, 151] on button "button" at bounding box center [86, 154] width 16 height 16
type input "20"
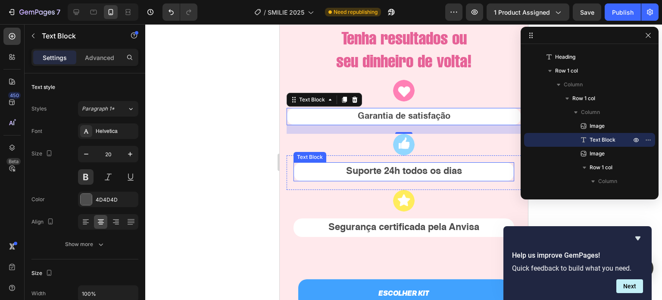
click at [366, 168] on p "Suporte 24h todos os dias" at bounding box center [403, 171] width 219 height 17
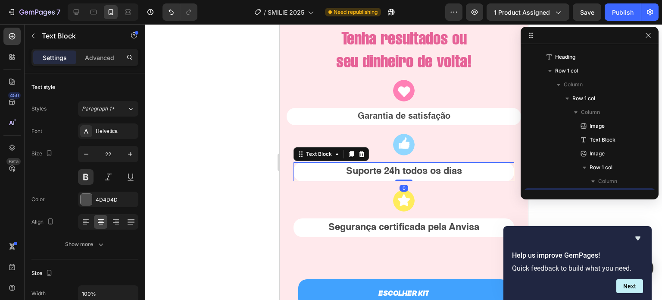
scroll to position [950, 0]
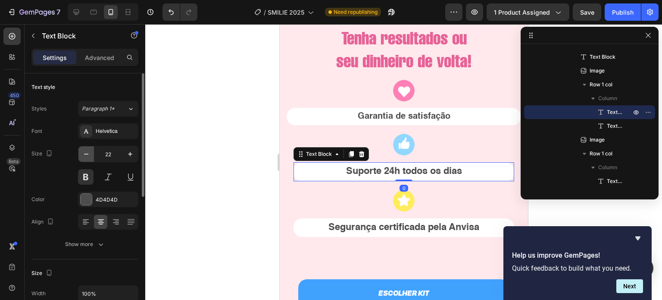
click at [86, 154] on icon "button" at bounding box center [86, 154] width 9 height 9
type input "20"
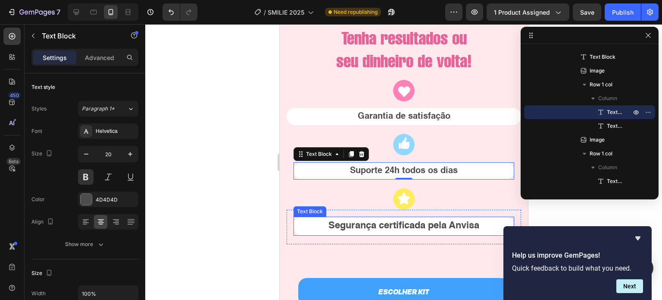
click at [370, 228] on p "Segurança certificada pela Anvisa" at bounding box center [403, 225] width 219 height 17
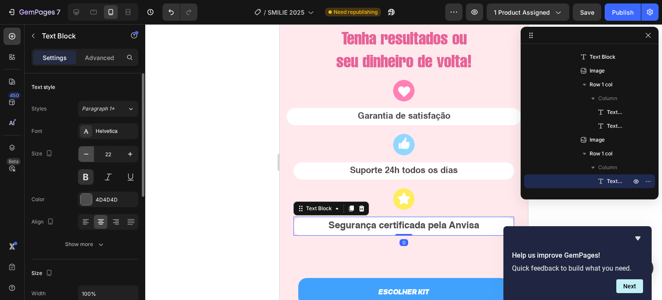
click at [88, 156] on icon "button" at bounding box center [86, 154] width 9 height 9
type input "20"
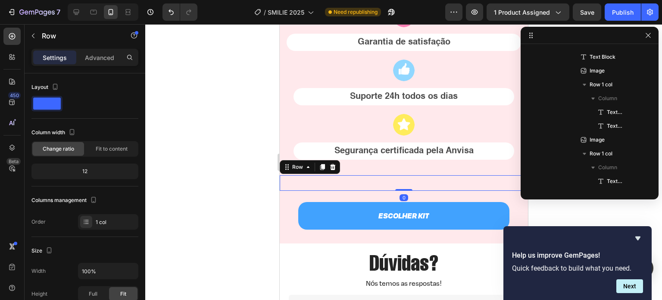
scroll to position [1030, 0]
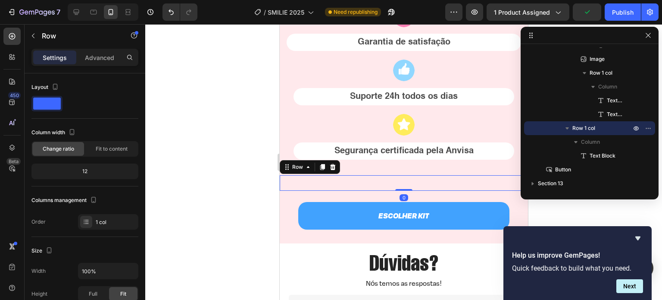
drag, startPoint x: 401, startPoint y: 188, endPoint x: 339, endPoint y: 174, distance: 63.7
click at [401, 180] on div "Text Block Row 0" at bounding box center [403, 183] width 248 height 16
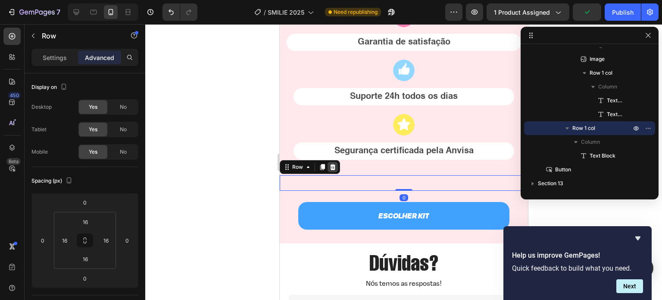
click at [333, 166] on icon at bounding box center [333, 167] width 6 height 6
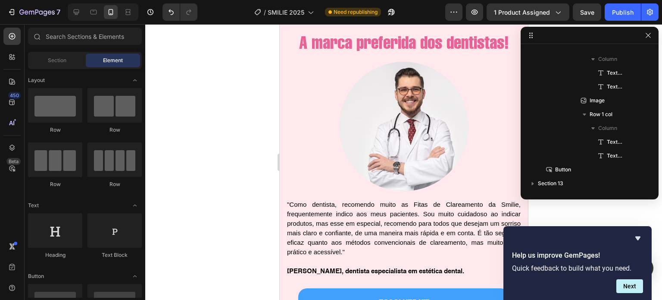
scroll to position [2058, 0]
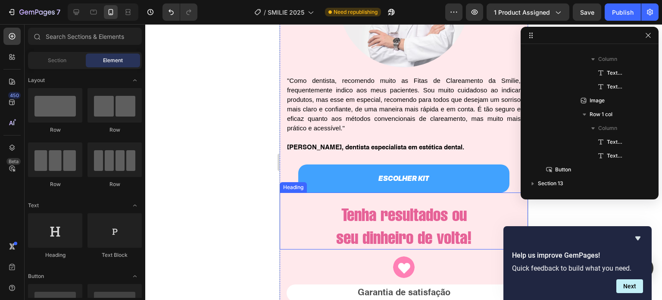
click at [309, 235] on h2 "Tenha resultados ou seu dinheiro de volta!" at bounding box center [403, 226] width 248 height 48
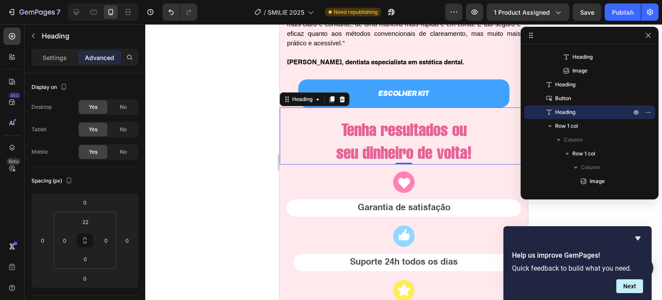
scroll to position [2144, 0]
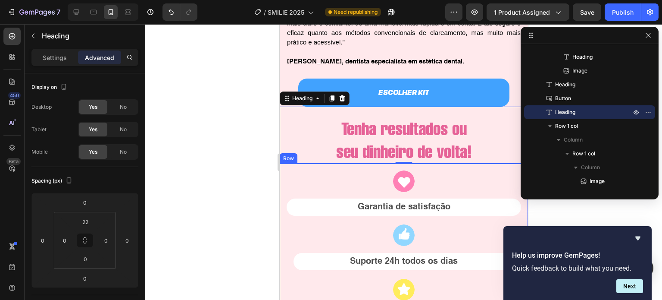
click at [280, 176] on div "Image Garantia de satisfação Text Block Image Suporte 24h todos os dias Text Bl…" at bounding box center [403, 251] width 248 height 176
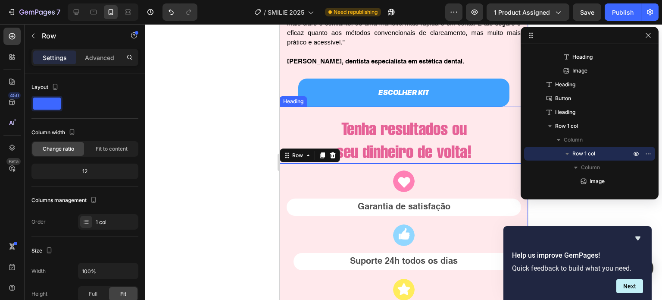
click at [285, 141] on h2 "Tenha resultados ou seu dinheiro de volta!" at bounding box center [403, 140] width 248 height 48
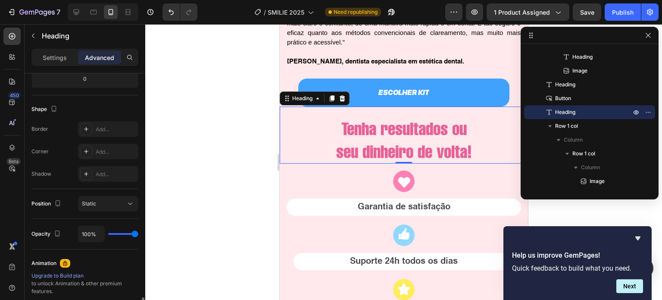
scroll to position [0, 0]
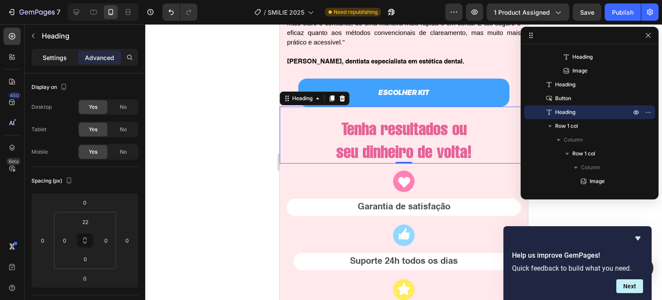
click at [51, 62] on div "Settings" at bounding box center [54, 57] width 43 height 14
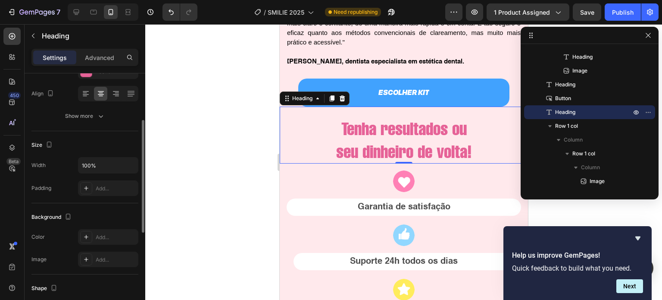
scroll to position [120, 0]
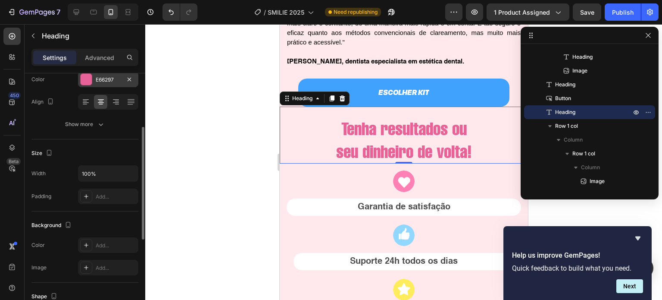
click at [97, 76] on div "E66297" at bounding box center [108, 80] width 25 height 8
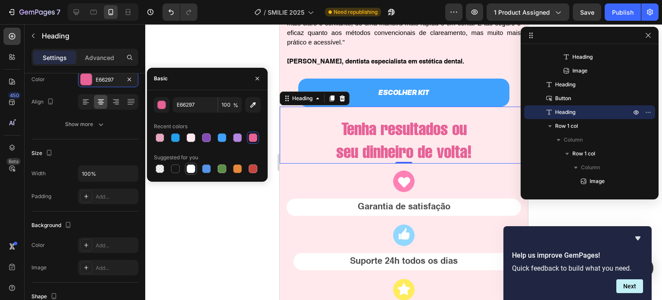
click at [191, 170] on div at bounding box center [191, 168] width 9 height 9
type input "FFFFFF"
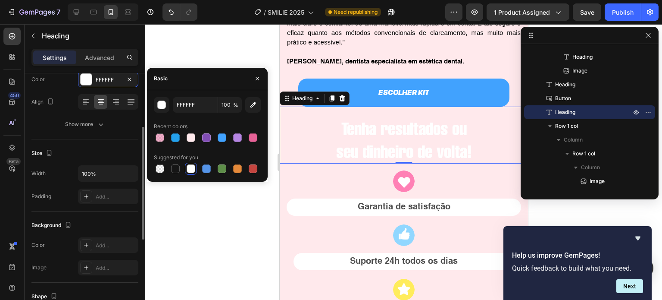
click at [88, 152] on div "Size" at bounding box center [84, 153] width 107 height 14
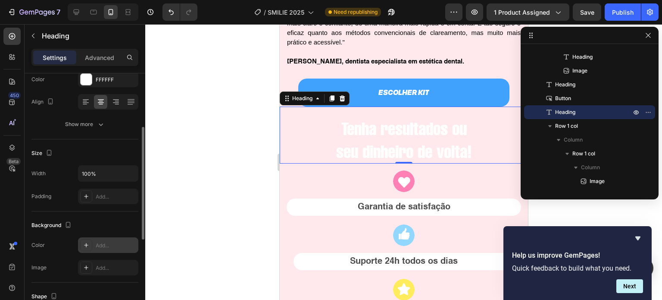
click at [100, 241] on div "Add..." at bounding box center [116, 245] width 41 height 8
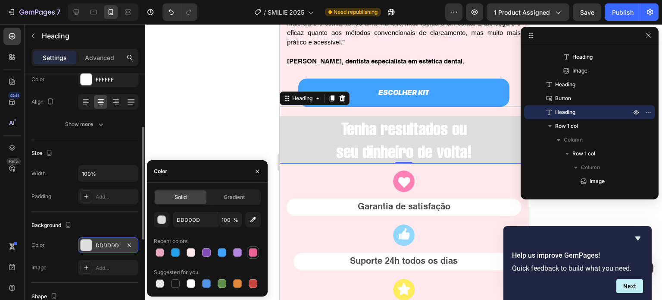
click at [250, 248] on div at bounding box center [253, 252] width 9 height 9
type input "E66297"
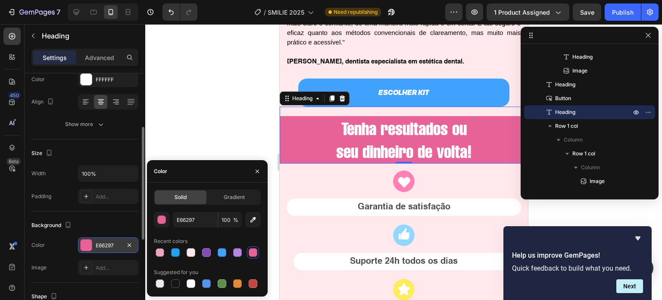
click at [233, 145] on div at bounding box center [403, 162] width 517 height 276
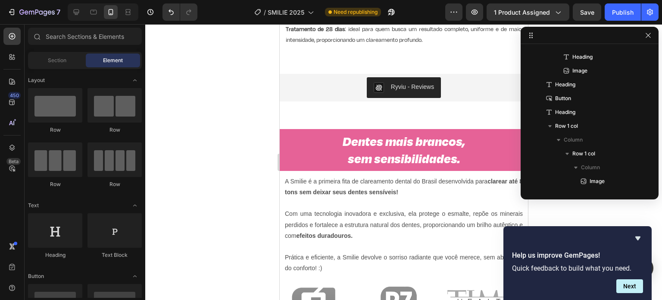
scroll to position [497, 0]
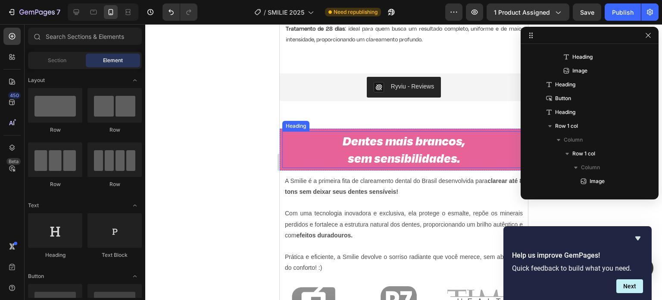
click at [418, 153] on h2 "Dentes mais brancos, sem sensibilidades." at bounding box center [403, 149] width 243 height 37
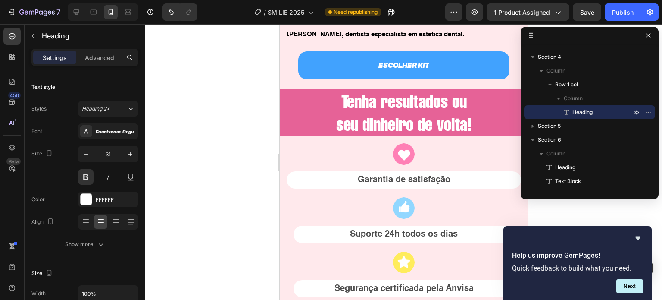
scroll to position [2173, 0]
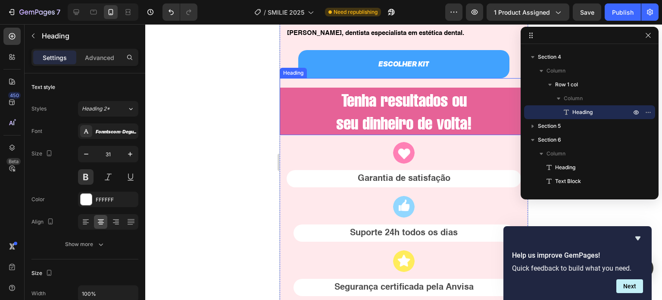
click at [395, 107] on h2 "Tenha resultados ou seu dinheiro de volta!" at bounding box center [403, 112] width 248 height 48
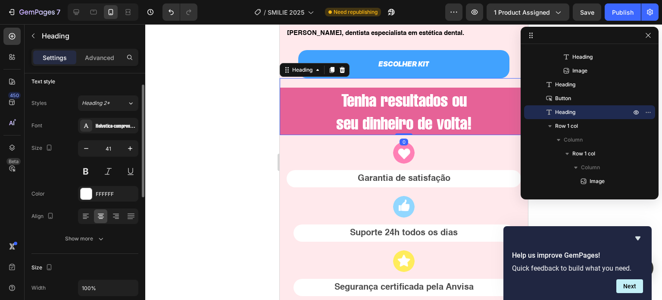
scroll to position [0, 0]
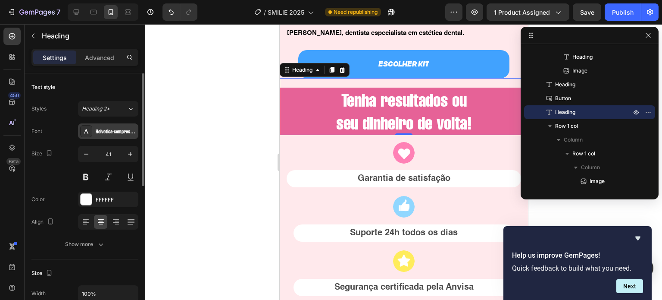
click at [110, 133] on div "Helvetica-compressed-5871d14b6903a" at bounding box center [116, 132] width 41 height 8
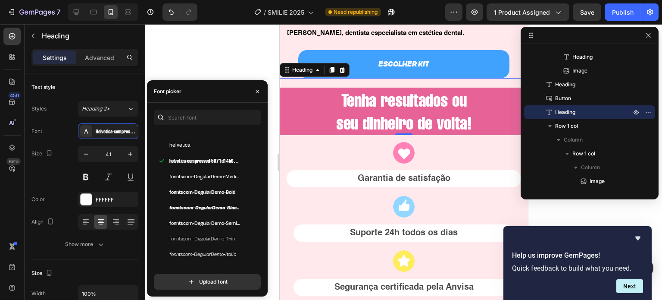
scroll to position [154, 0]
click at [210, 205] on span "fonntscom-DegularDemo-BlackItalic" at bounding box center [205, 208] width 72 height 8
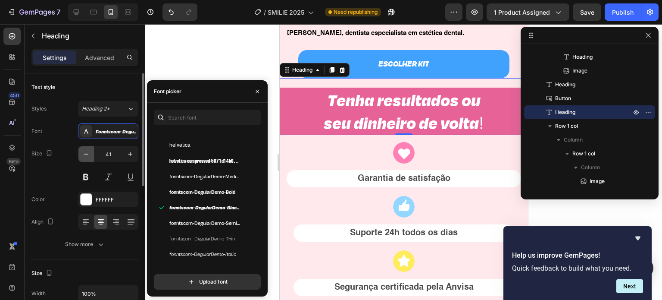
click at [83, 153] on icon "button" at bounding box center [86, 154] width 9 height 9
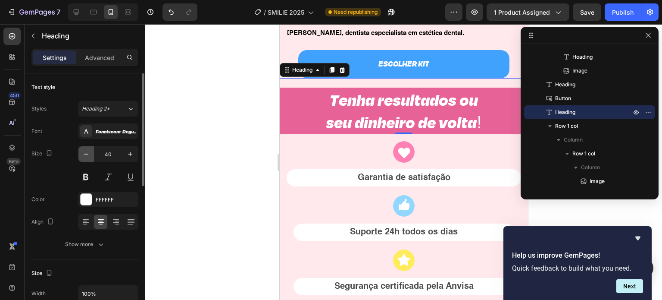
click at [83, 153] on icon "button" at bounding box center [86, 154] width 9 height 9
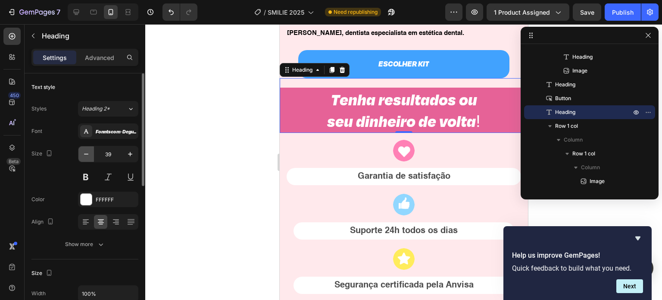
click at [83, 153] on icon "button" at bounding box center [86, 154] width 9 height 9
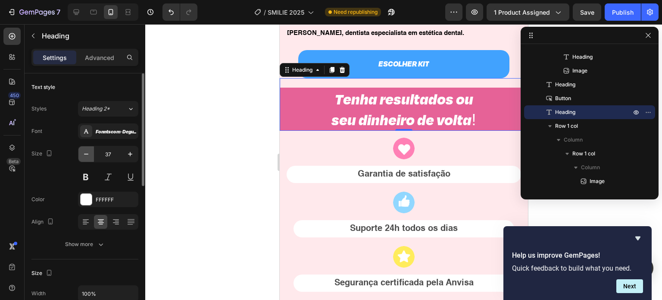
click at [83, 153] on icon "button" at bounding box center [86, 154] width 9 height 9
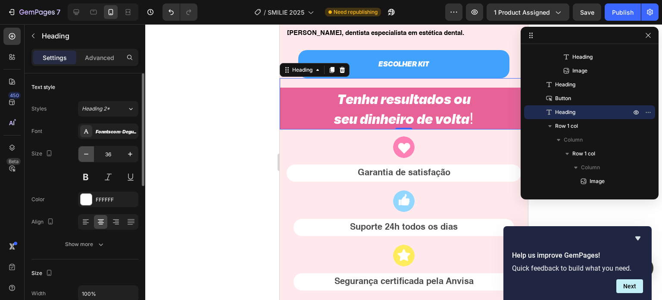
click at [83, 153] on icon "button" at bounding box center [86, 154] width 9 height 9
type input "35"
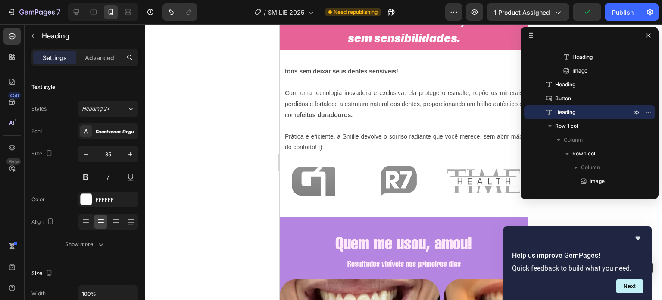
scroll to position [537, 0]
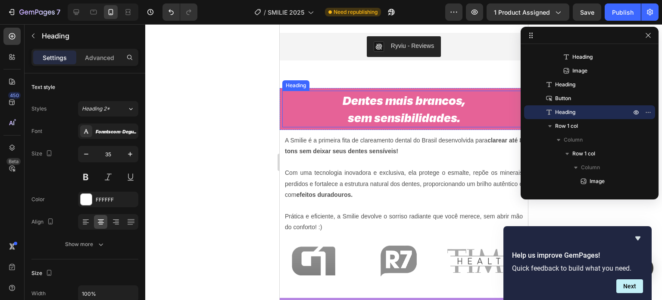
click at [419, 112] on h2 "Dentes mais brancos, sem sensibilidades." at bounding box center [403, 109] width 243 height 37
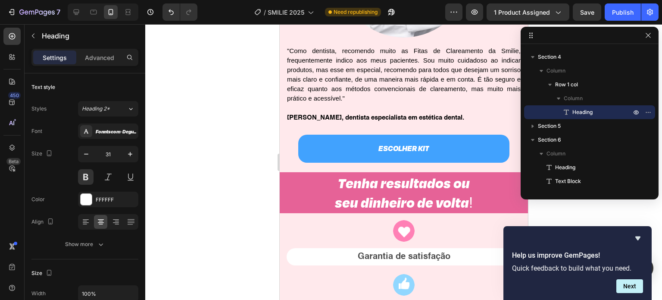
scroll to position [2146, 0]
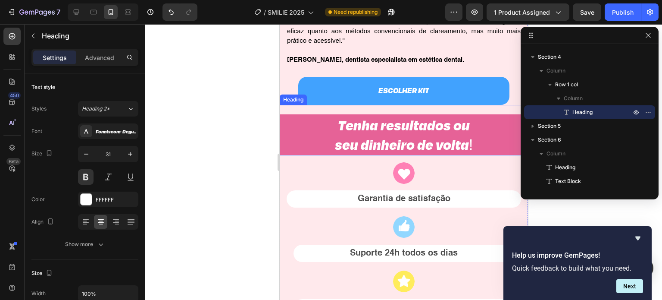
click at [370, 144] on h2 "Tenha resultados ou seu dinheiro de volta!" at bounding box center [403, 134] width 248 height 41
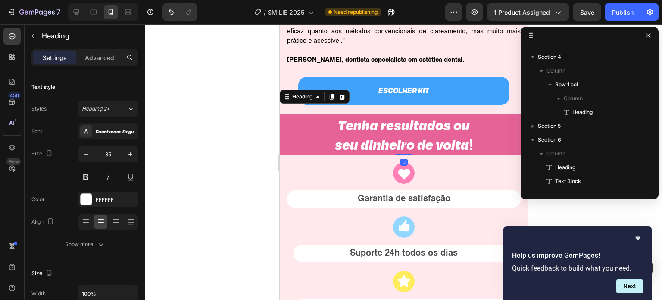
scroll to position [839, 0]
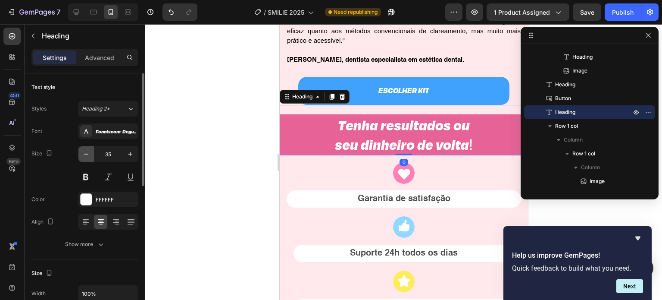
click at [85, 155] on icon "button" at bounding box center [86, 154] width 9 height 9
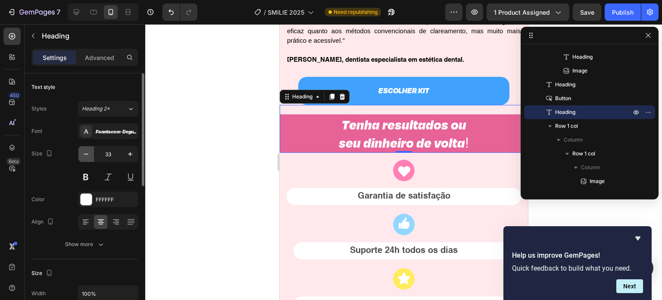
click at [85, 155] on icon "button" at bounding box center [86, 154] width 9 height 9
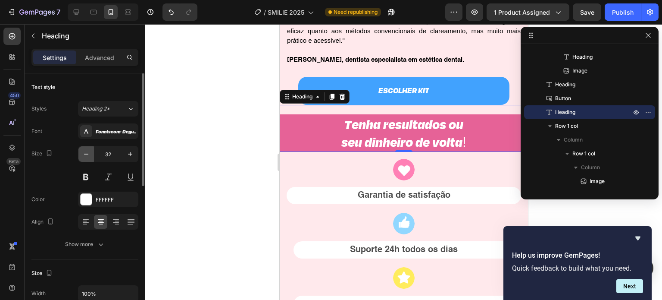
click at [85, 155] on icon "button" at bounding box center [86, 154] width 9 height 9
type input "31"
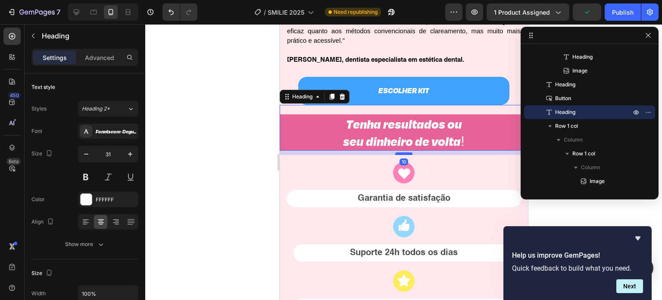
drag, startPoint x: 403, startPoint y: 149, endPoint x: 404, endPoint y: 153, distance: 4.3
click at [404, 153] on div at bounding box center [403, 153] width 17 height 3
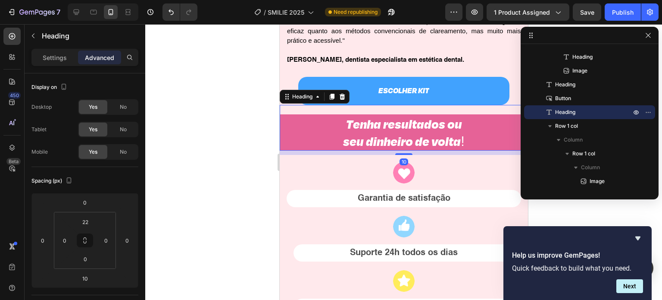
click at [399, 115] on h2 "Tenha resultados ou seu dinheiro de volta!" at bounding box center [403, 132] width 248 height 37
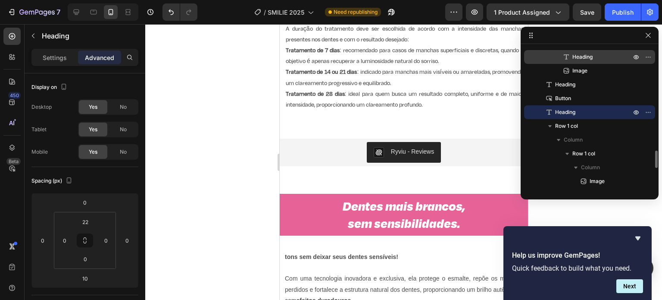
scroll to position [425, 0]
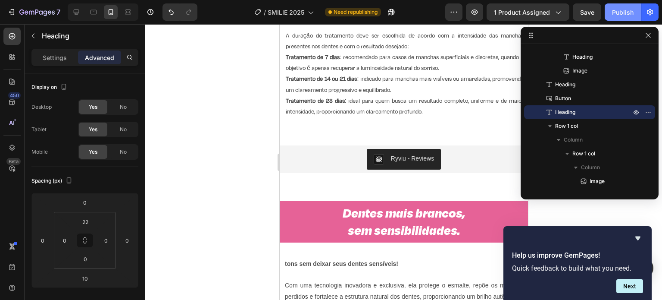
click at [614, 6] on button "Publish" at bounding box center [623, 11] width 36 height 17
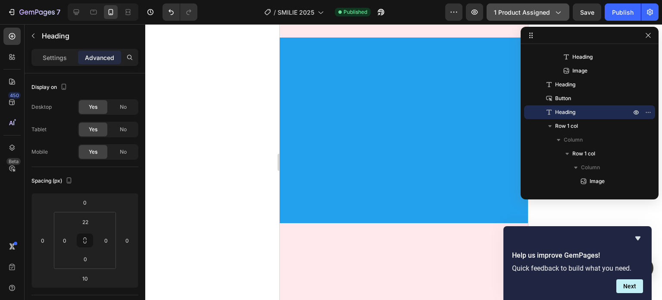
scroll to position [1237, 0]
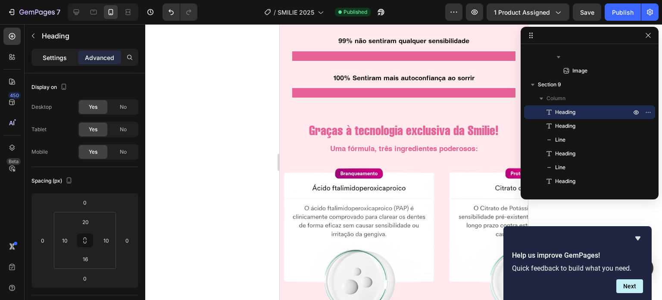
click at [60, 57] on p "Settings" at bounding box center [55, 57] width 24 height 9
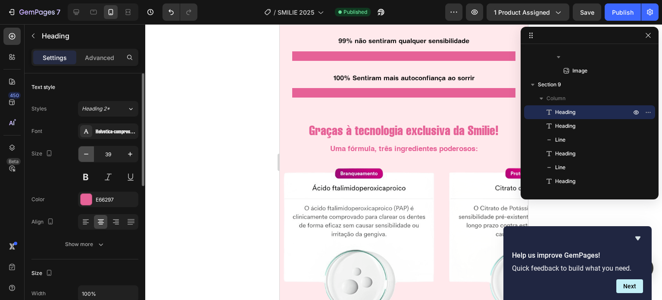
click at [86, 153] on icon "button" at bounding box center [86, 154] width 9 height 9
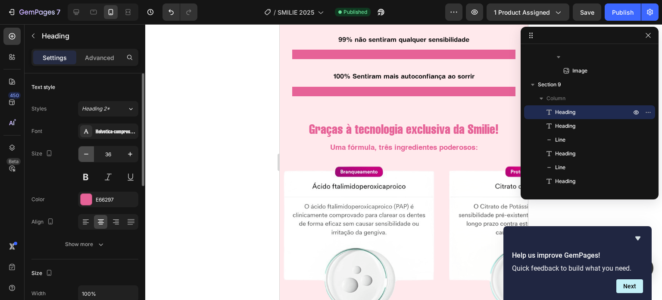
click at [86, 153] on icon "button" at bounding box center [86, 154] width 9 height 9
type input "35"
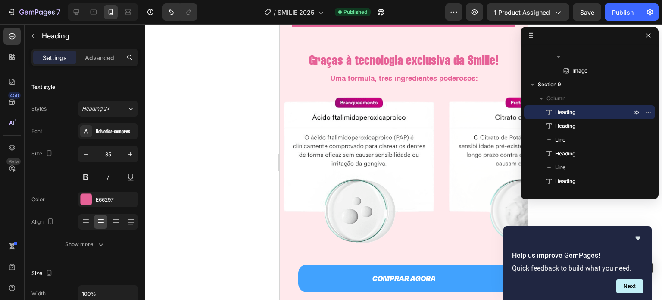
scroll to position [1305, 0]
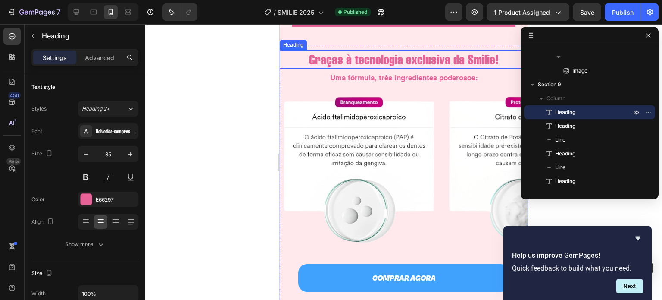
click at [387, 69] on h2 "Graças à tecnologia exclusiva da Smilie!" at bounding box center [404, 59] width 240 height 19
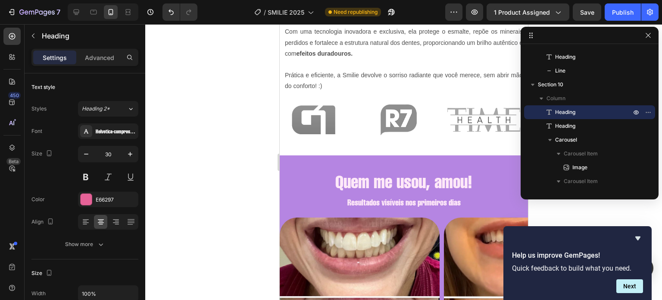
scroll to position [673, 0]
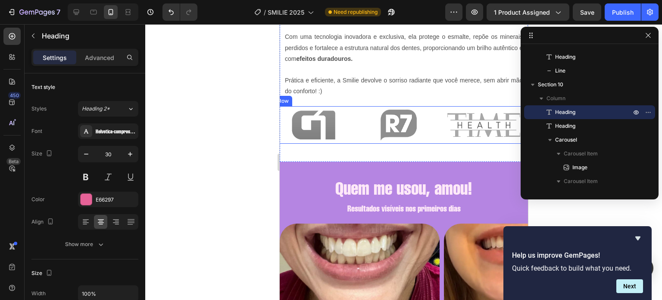
click at [352, 110] on div "Image Image Image Row" at bounding box center [398, 125] width 248 height 38
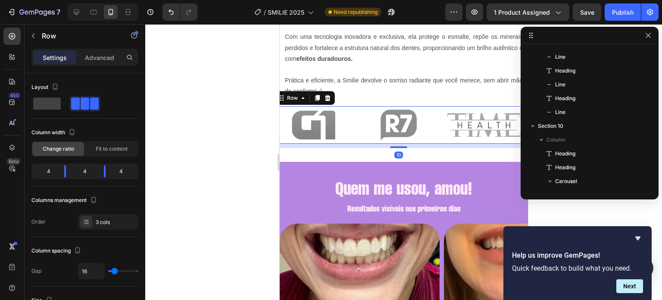
scroll to position [94, 0]
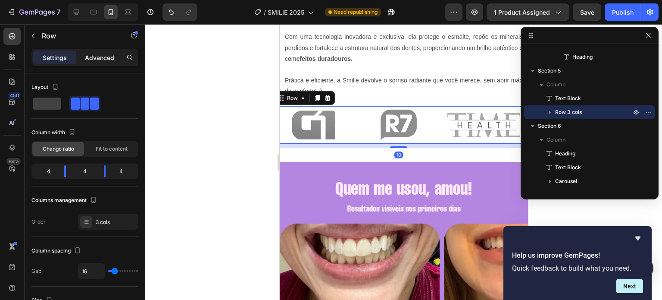
click at [103, 53] on p "Advanced" at bounding box center [99, 57] width 29 height 9
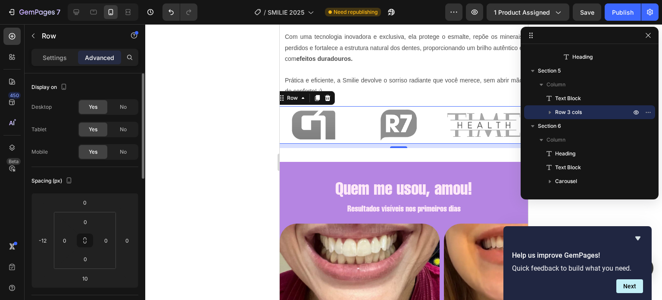
click at [88, 212] on div "0 0 0 0" at bounding box center [85, 240] width 62 height 57
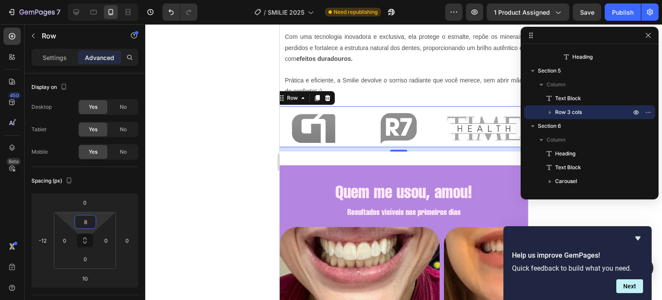
type input "10"
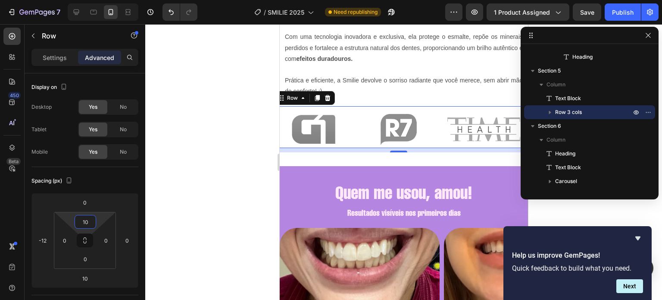
click at [86, 0] on html "7 / SMILIE 2025 Need republishing Preview 1 product assigned Save Publish 450 B…" at bounding box center [331, 0] width 662 height 0
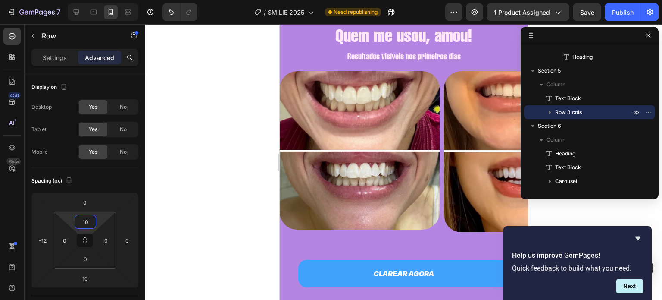
scroll to position [806, 0]
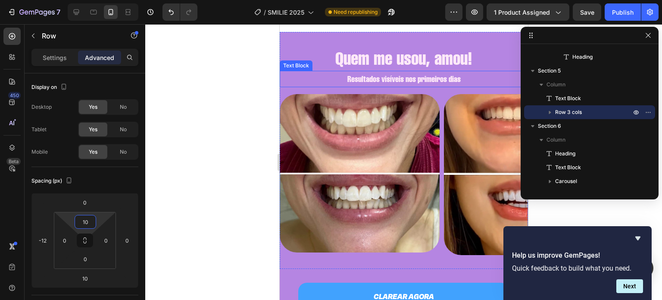
click at [406, 82] on p "Resultados visíveis nos primeiros dias" at bounding box center [403, 79] width 247 height 15
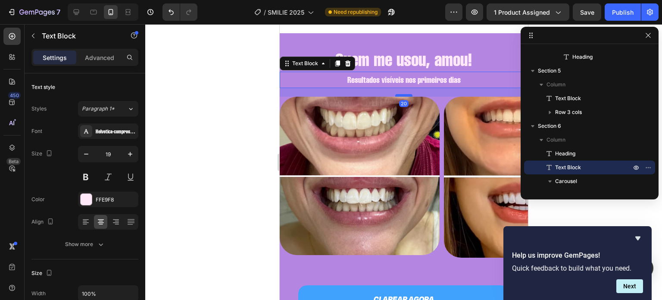
click at [403, 94] on div at bounding box center [403, 95] width 17 height 3
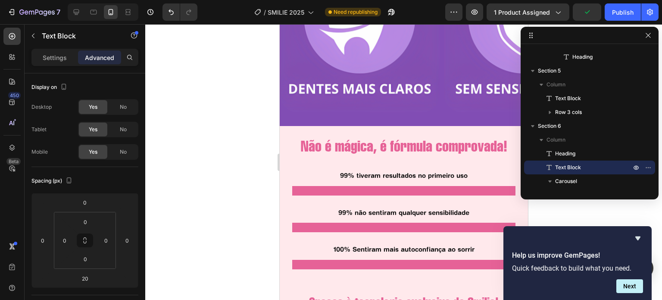
scroll to position [1223, 0]
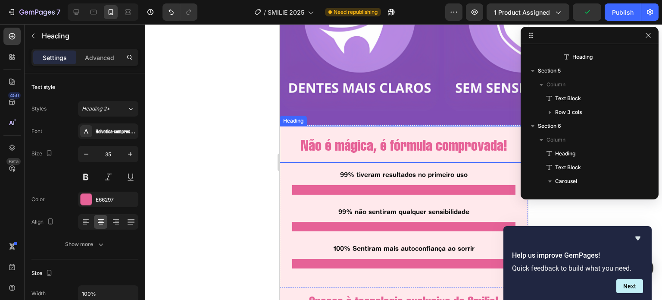
click at [387, 145] on h2 "Não é mágica, é fórmula comprovada!" at bounding box center [404, 146] width 240 height 22
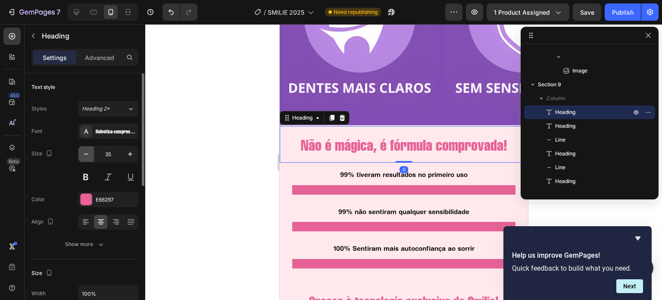
click at [88, 152] on icon "button" at bounding box center [86, 154] width 9 height 9
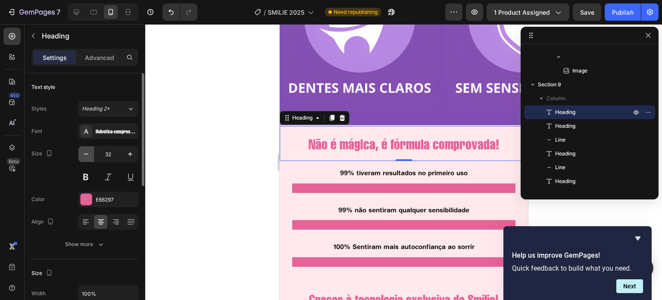
click at [88, 152] on icon "button" at bounding box center [86, 154] width 9 height 9
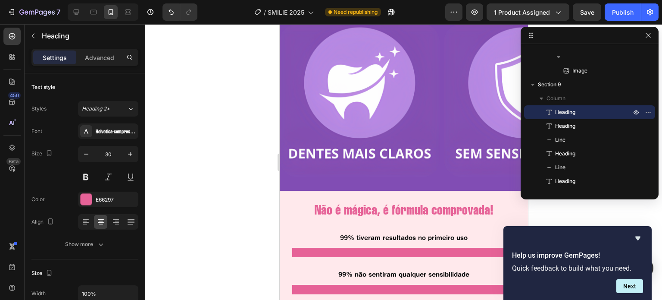
scroll to position [1242, 0]
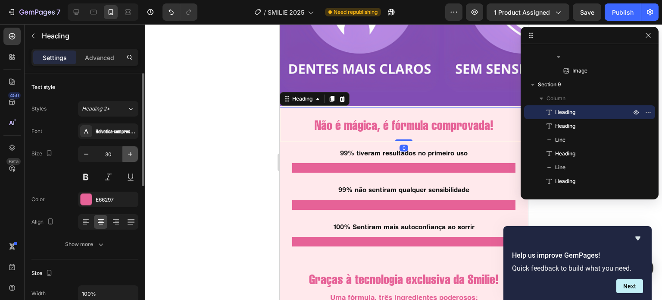
click at [135, 154] on button "button" at bounding box center [130, 154] width 16 height 16
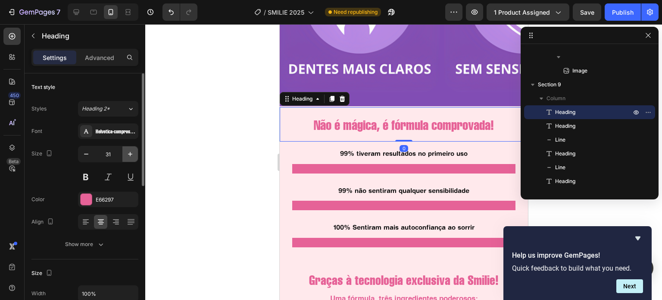
click at [135, 154] on button "button" at bounding box center [130, 154] width 16 height 16
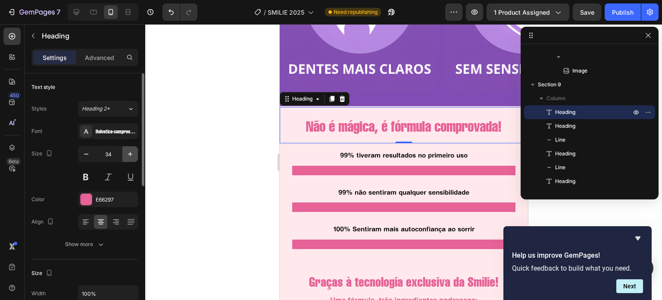
click at [135, 154] on button "button" at bounding box center [130, 154] width 16 height 16
type input "35"
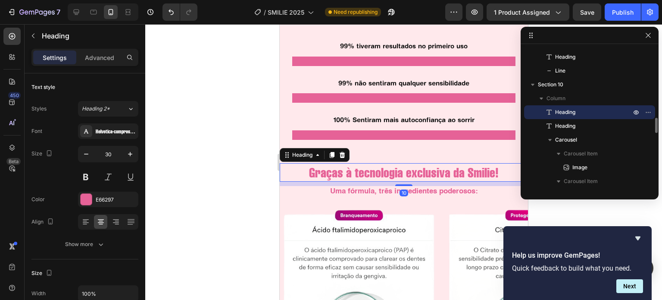
scroll to position [1387, 0]
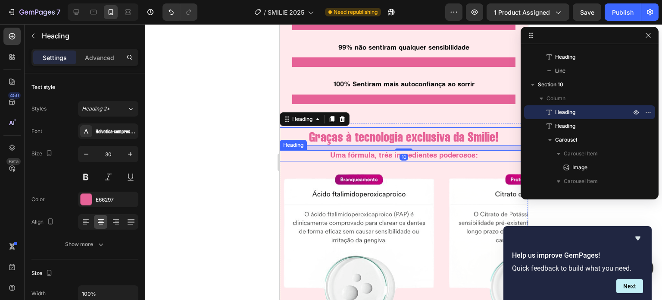
click at [366, 154] on h2 "Uma fórmula, três ingredientes poderosos:" at bounding box center [403, 155] width 248 height 11
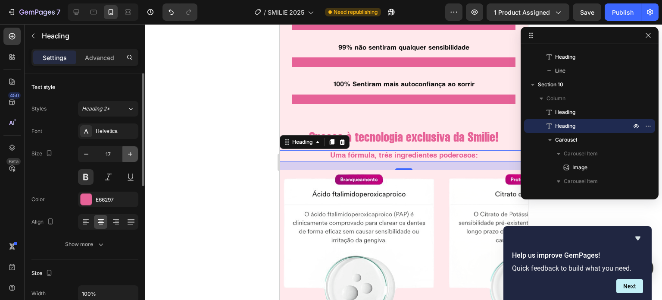
click at [127, 153] on icon "button" at bounding box center [130, 154] width 9 height 9
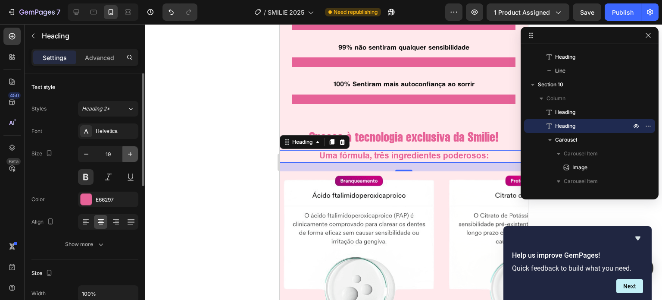
type input "20"
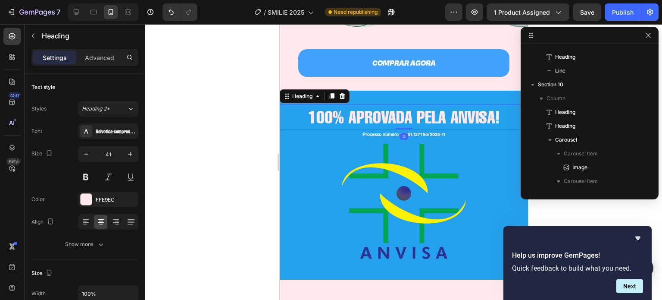
scroll to position [839, 0]
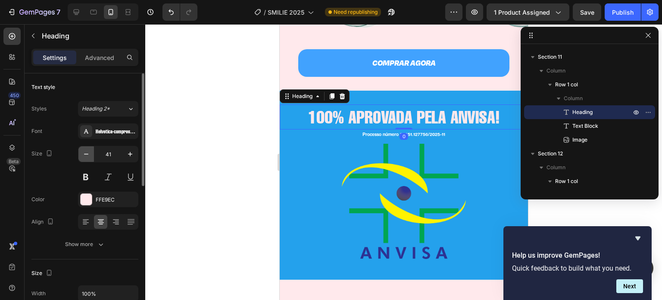
click at [87, 156] on icon "button" at bounding box center [86, 154] width 9 height 9
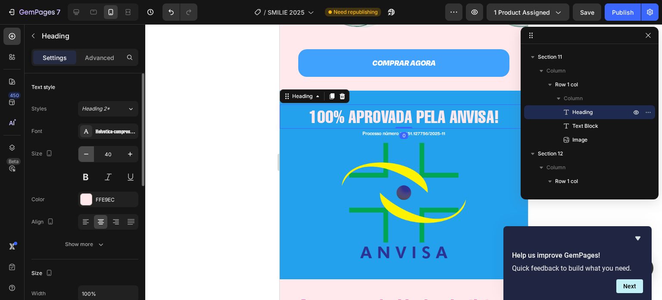
click at [87, 156] on icon "button" at bounding box center [86, 154] width 9 height 9
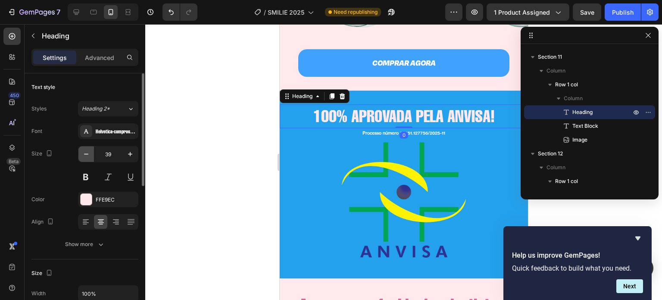
click at [87, 156] on icon "button" at bounding box center [86, 154] width 9 height 9
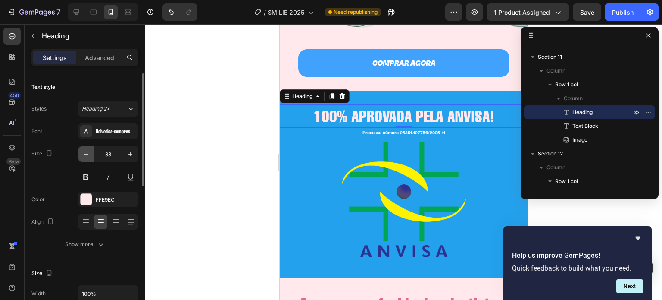
click at [87, 156] on icon "button" at bounding box center [86, 154] width 9 height 9
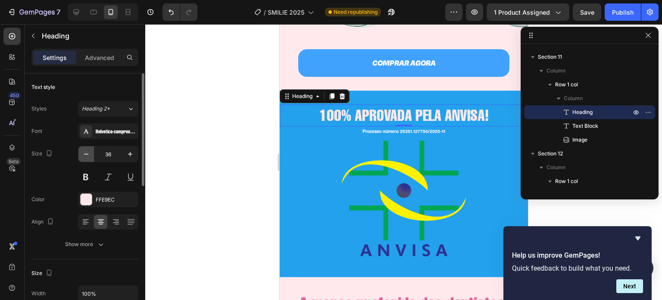
click at [87, 156] on icon "button" at bounding box center [86, 154] width 9 height 9
type input "35"
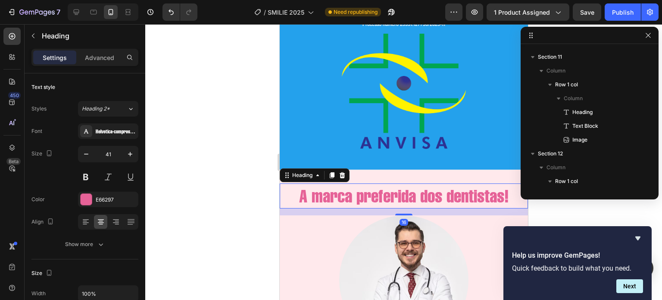
scroll to position [936, 0]
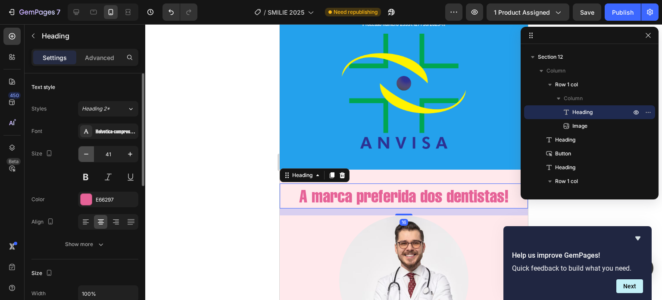
click at [86, 155] on icon "button" at bounding box center [86, 154] width 9 height 9
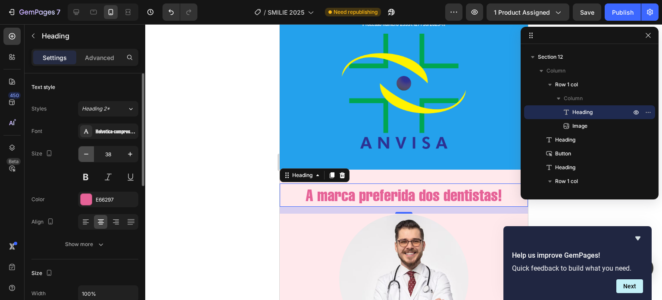
click at [86, 155] on icon "button" at bounding box center [86, 154] width 9 height 9
type input "35"
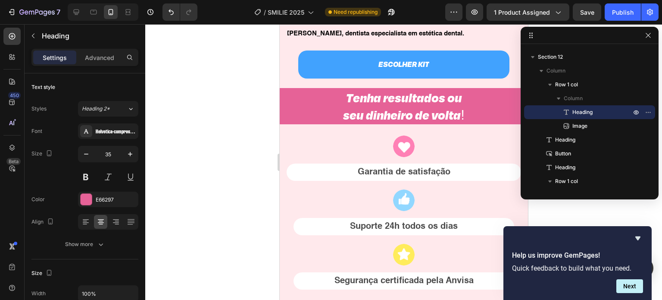
scroll to position [2214, 0]
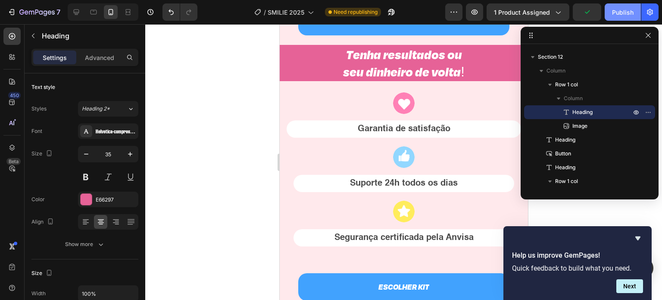
click at [615, 10] on div "Publish" at bounding box center [623, 12] width 22 height 9
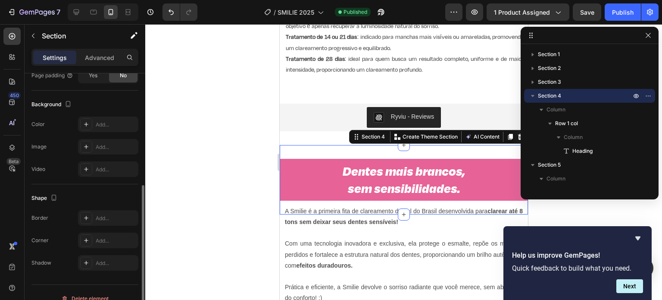
scroll to position [241, 0]
click at [102, 124] on div "Add..." at bounding box center [116, 124] width 41 height 8
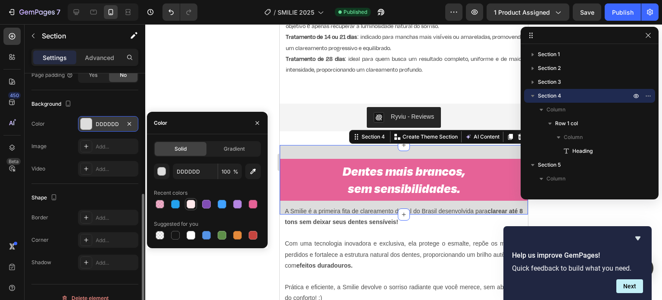
click at [193, 201] on div at bounding box center [191, 204] width 9 height 9
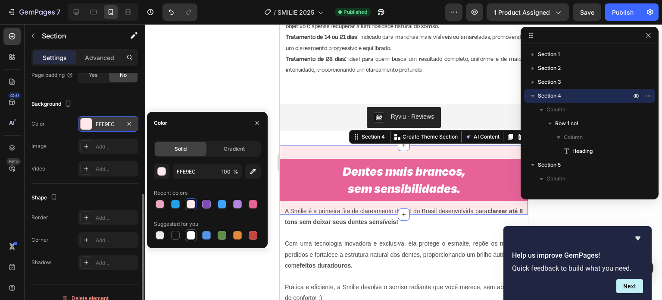
click at [193, 234] on div at bounding box center [191, 235] width 9 height 9
type input "FFFFFF"
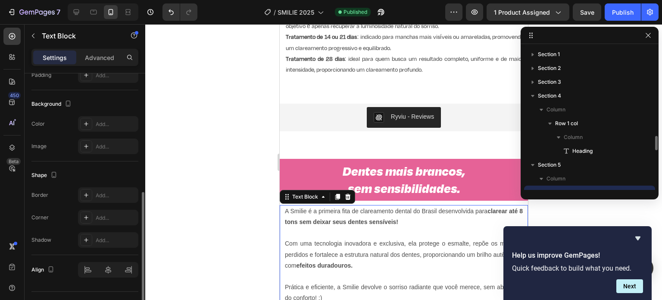
click at [370, 233] on p at bounding box center [404, 232] width 238 height 11
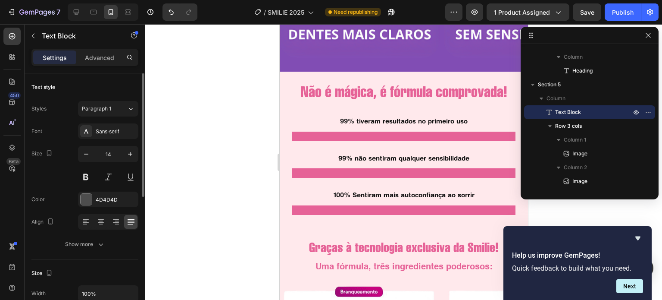
scroll to position [1279, 0]
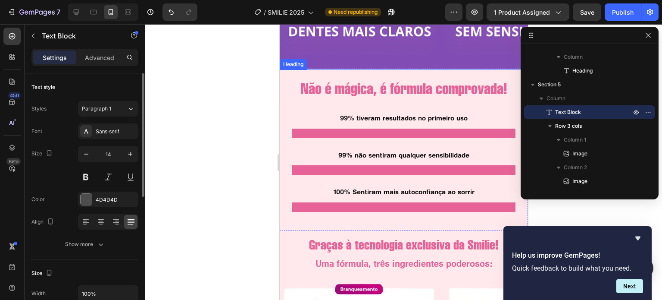
click at [384, 90] on h2 "Não é mágica, é fórmula comprovada!" at bounding box center [404, 89] width 240 height 22
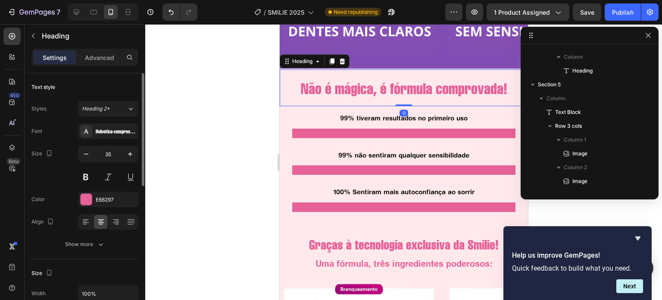
scroll to position [605, 0]
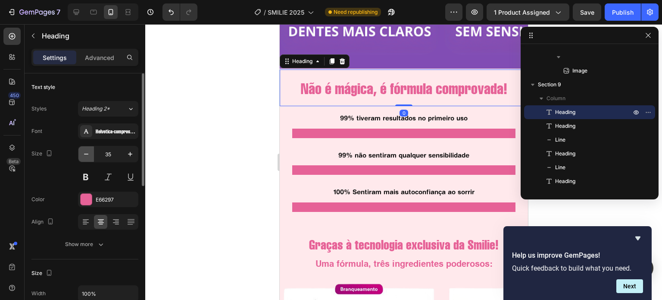
click at [89, 154] on icon "button" at bounding box center [86, 154] width 9 height 9
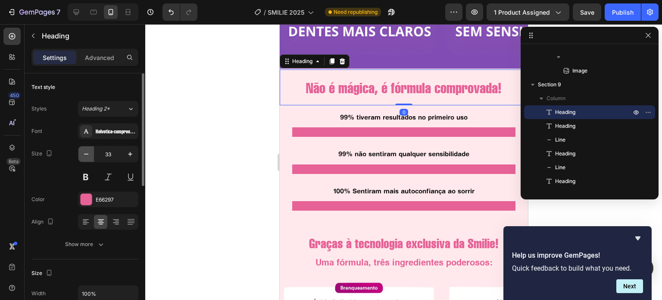
click at [89, 154] on icon "button" at bounding box center [86, 154] width 9 height 9
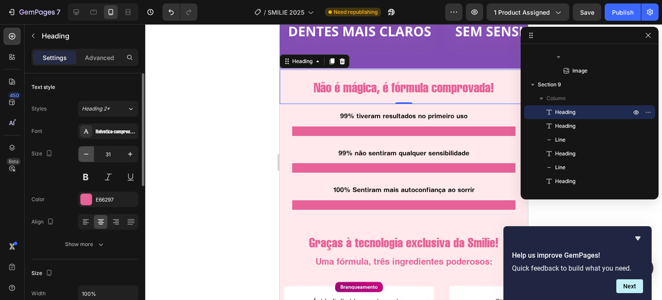
click at [89, 154] on icon "button" at bounding box center [86, 154] width 9 height 9
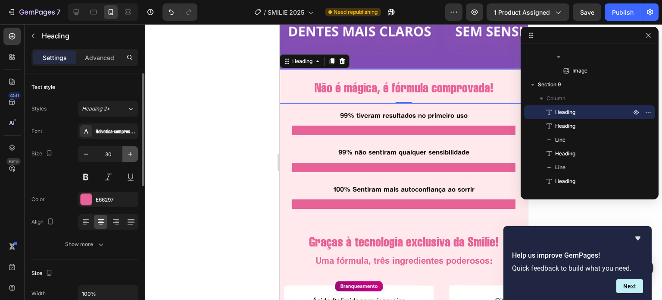
click at [126, 151] on icon "button" at bounding box center [130, 154] width 9 height 9
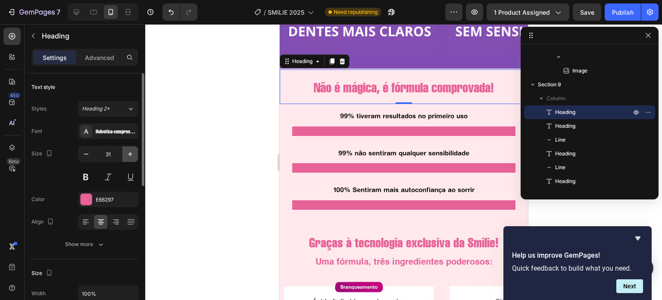
click at [126, 151] on icon "button" at bounding box center [130, 154] width 9 height 9
type input "32"
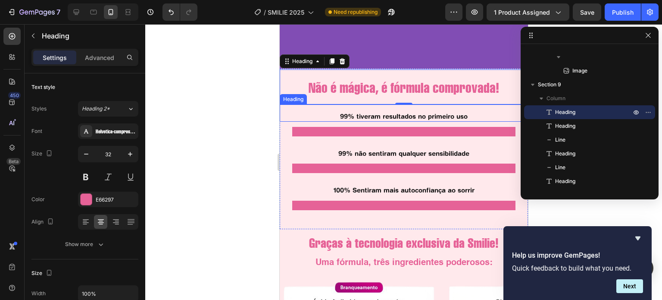
scroll to position [1346, 0]
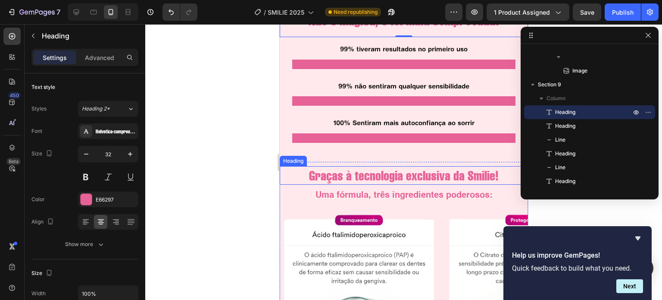
click at [405, 175] on h2 "Graças à tecnologia exclusiva da Smilie!" at bounding box center [404, 175] width 240 height 19
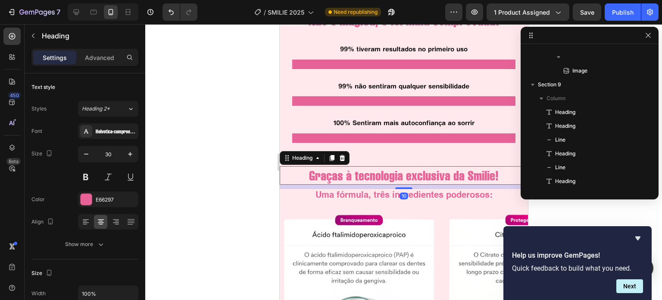
scroll to position [729, 0]
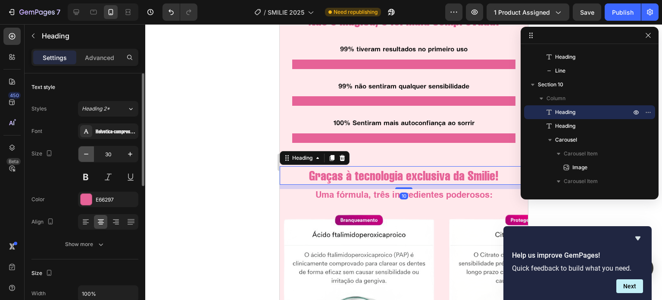
click at [83, 154] on icon "button" at bounding box center [86, 154] width 9 height 9
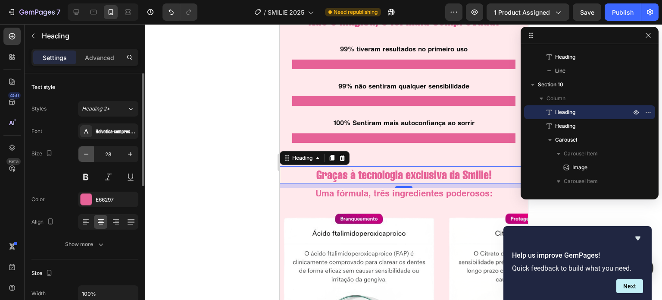
type input "27"
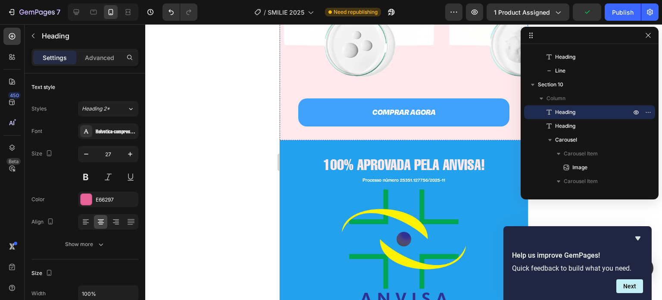
scroll to position [1647, 0]
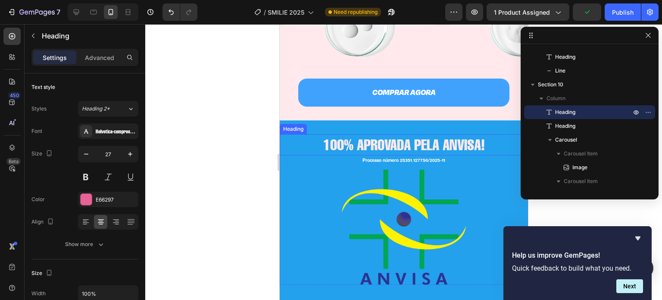
click at [371, 144] on h2 "100% APROVADA PELA ANVISA!" at bounding box center [403, 145] width 248 height 22
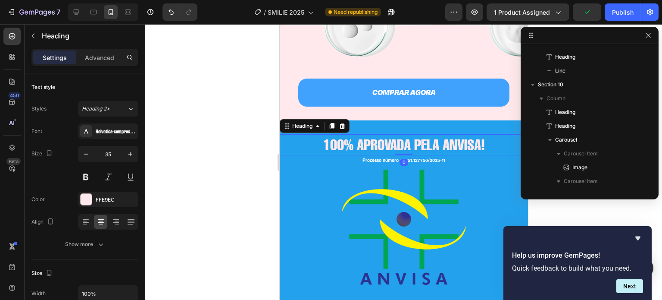
scroll to position [922, 0]
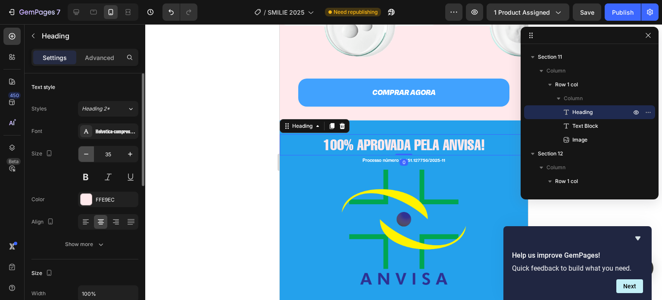
click at [84, 152] on icon "button" at bounding box center [86, 154] width 9 height 9
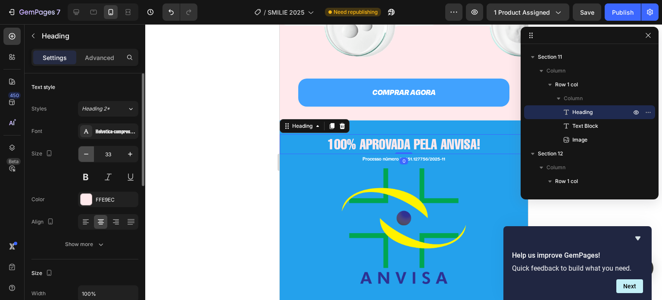
click at [84, 152] on icon "button" at bounding box center [86, 154] width 9 height 9
type input "32"
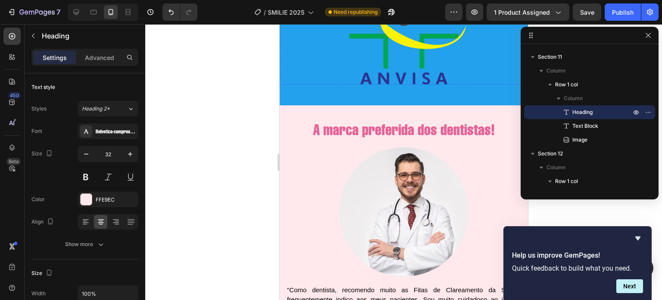
scroll to position [1846, 0]
click at [389, 125] on h2 "A marca preferida dos dentistas!" at bounding box center [403, 130] width 248 height 22
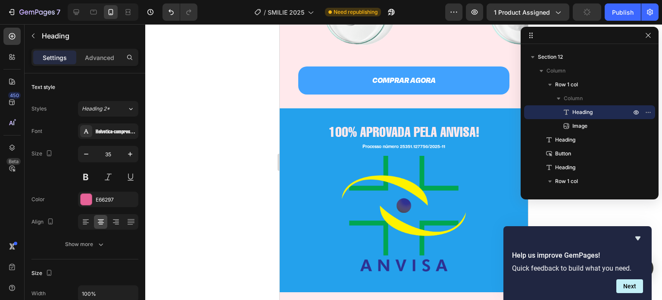
scroll to position [1646, 0]
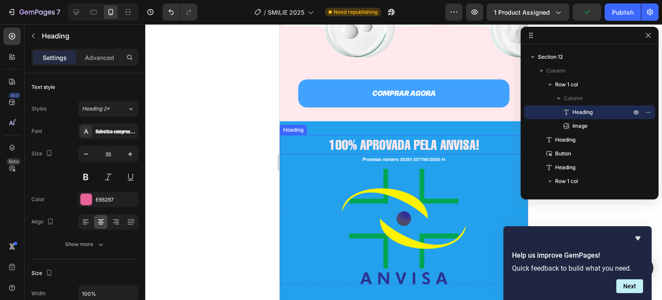
click at [386, 141] on h2 "100% APROVADA PELA ANVISA!" at bounding box center [403, 145] width 248 height 20
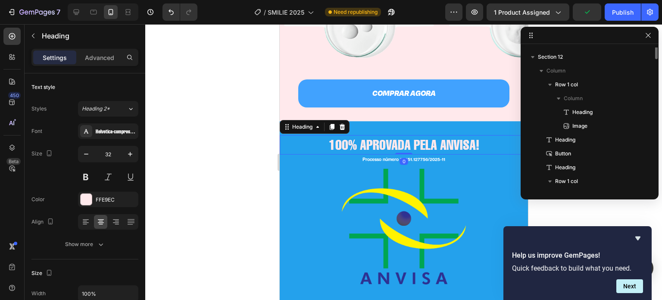
scroll to position [922, 0]
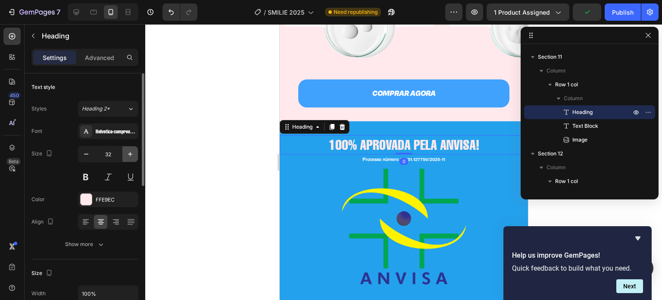
click at [130, 155] on icon "button" at bounding box center [130, 154] width 4 height 4
type input "33"
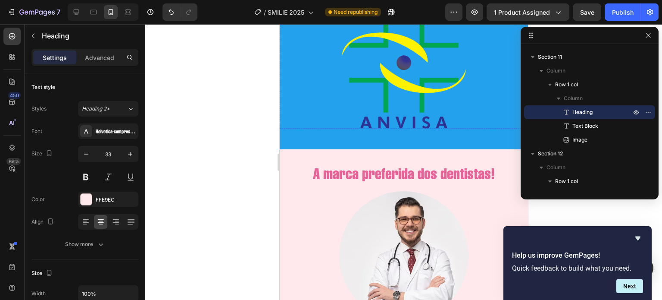
scroll to position [1815, 0]
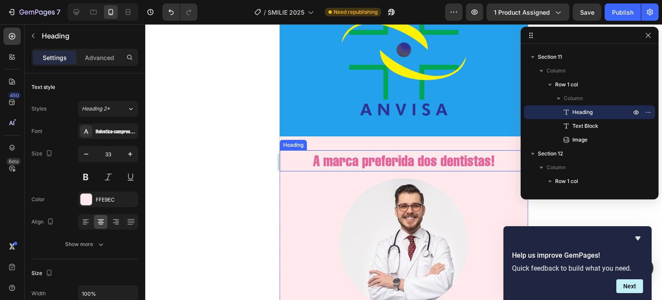
click at [370, 157] on h2 "A marca preferida dos dentistas!" at bounding box center [403, 161] width 248 height 22
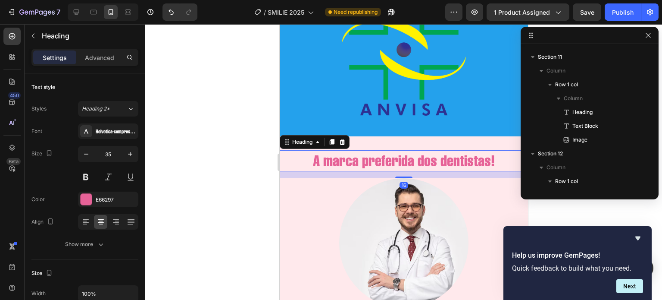
scroll to position [1019, 0]
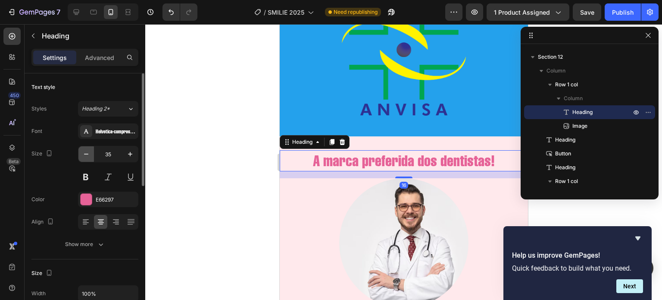
click at [83, 155] on icon "button" at bounding box center [86, 154] width 9 height 9
type input "33"
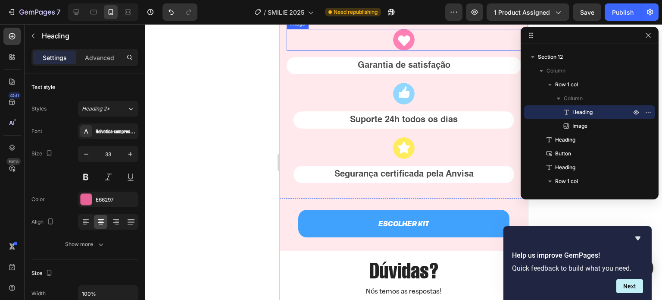
scroll to position [2275, 0]
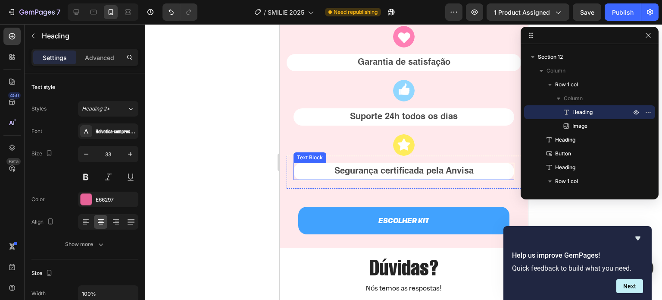
click at [412, 168] on p "Segurança certificada pela Anvisa" at bounding box center [403, 171] width 219 height 16
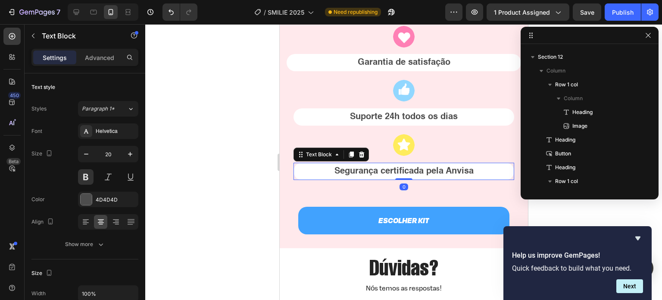
scroll to position [1251, 0]
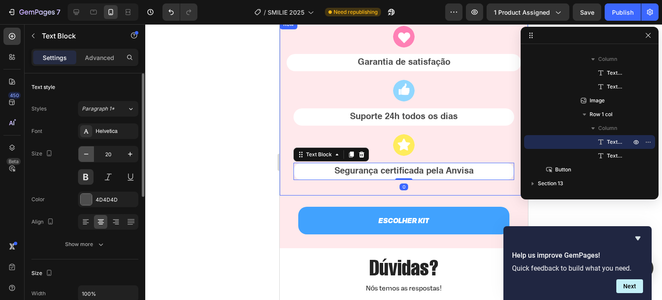
click at [85, 157] on icon "button" at bounding box center [86, 154] width 9 height 9
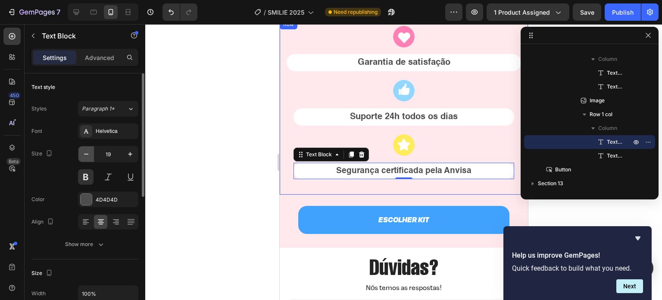
click at [85, 157] on icon "button" at bounding box center [86, 154] width 9 height 9
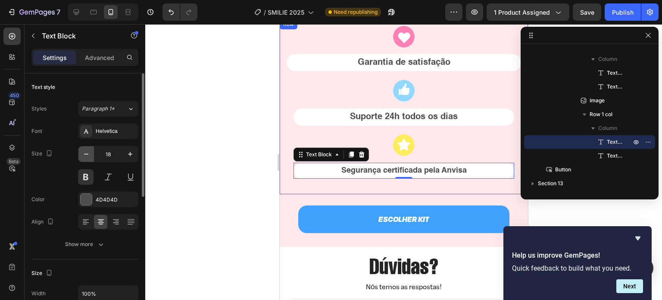
type input "17"
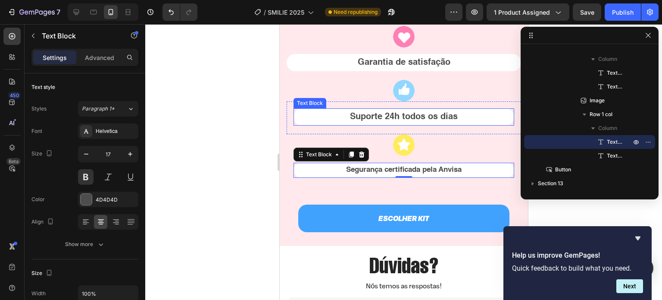
click at [370, 114] on p "Suporte 24h todos os dias" at bounding box center [403, 117] width 219 height 16
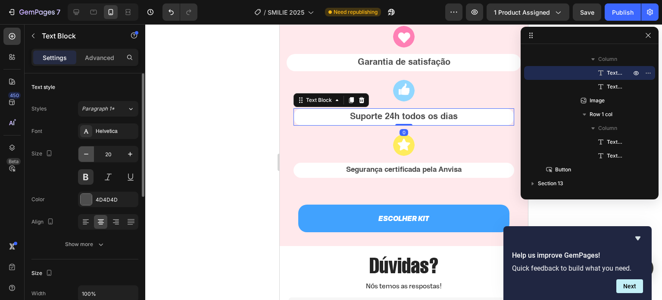
click at [90, 154] on icon "button" at bounding box center [86, 154] width 9 height 9
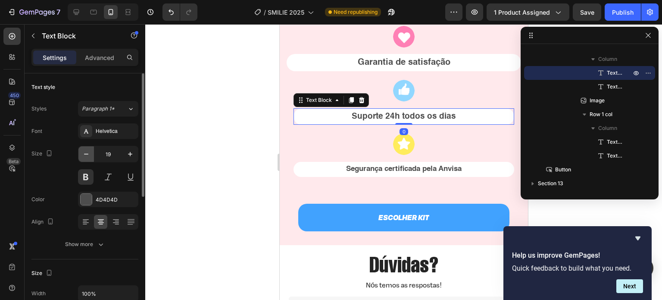
click at [90, 154] on icon "button" at bounding box center [86, 154] width 9 height 9
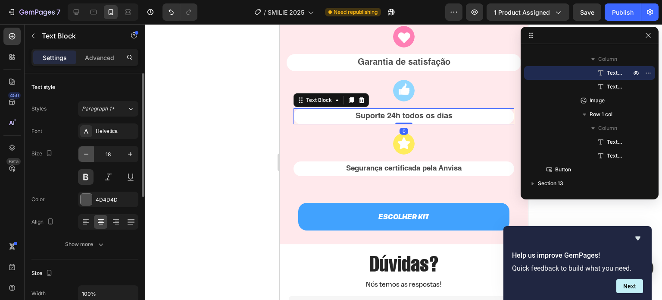
click at [90, 154] on icon "button" at bounding box center [86, 154] width 9 height 9
type input "17"
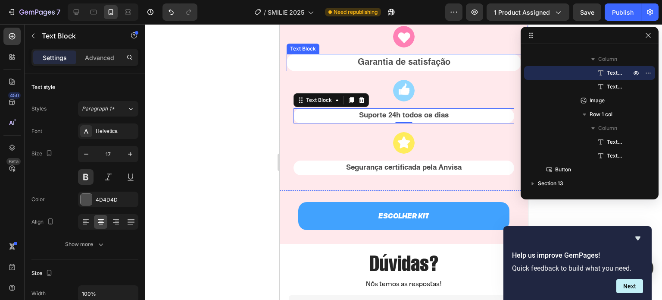
click at [379, 66] on p "Garantia de satisfação" at bounding box center [403, 63] width 233 height 16
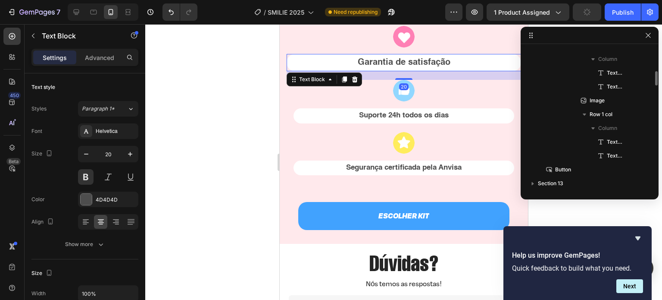
scroll to position [1157, 0]
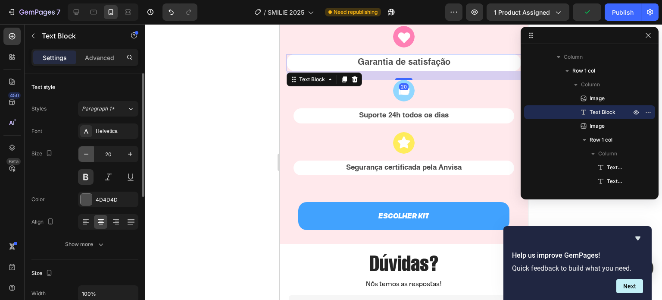
click at [83, 154] on icon "button" at bounding box center [86, 154] width 9 height 9
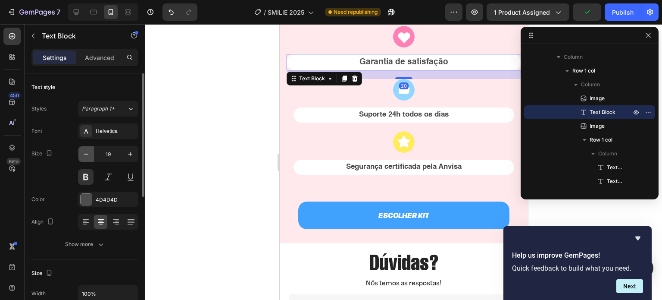
click at [83, 154] on icon "button" at bounding box center [86, 154] width 9 height 9
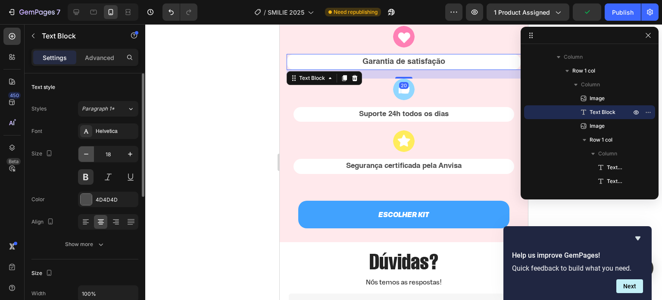
type input "17"
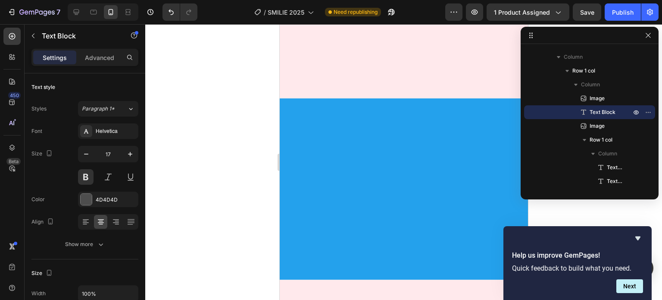
scroll to position [942, 0]
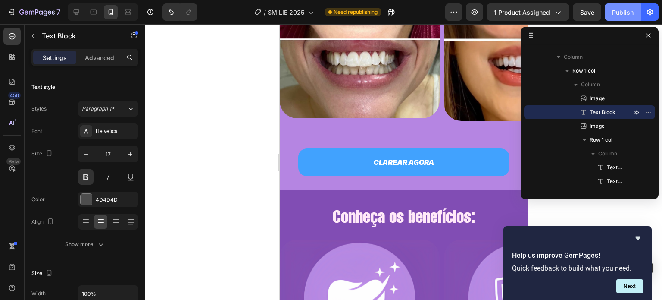
click at [623, 15] on div "Publish" at bounding box center [623, 12] width 22 height 9
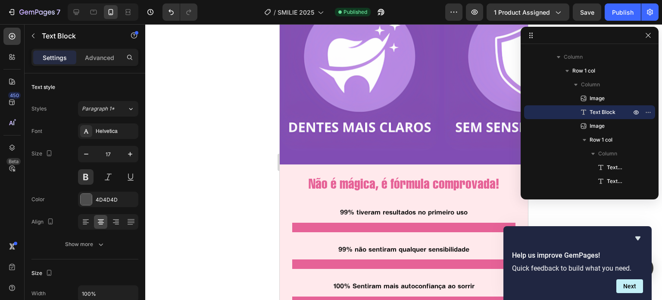
scroll to position [1267, 0]
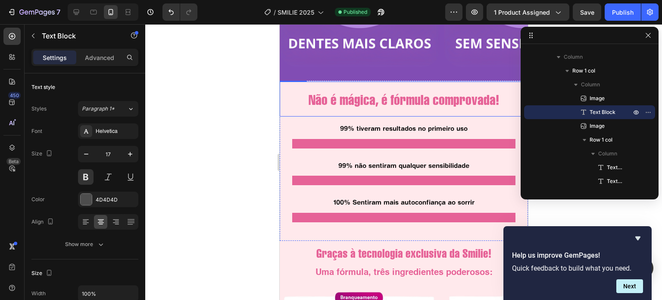
click at [361, 101] on h2 "Não é mágica, é fórmula comprovada!" at bounding box center [404, 100] width 240 height 20
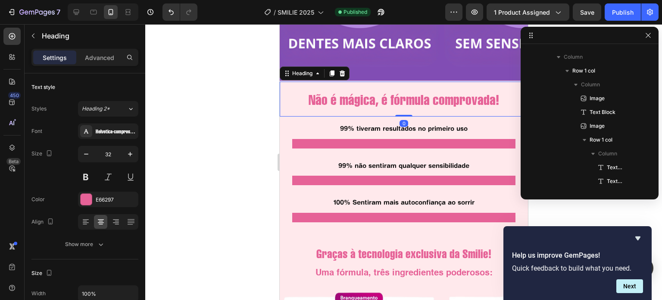
scroll to position [605, 0]
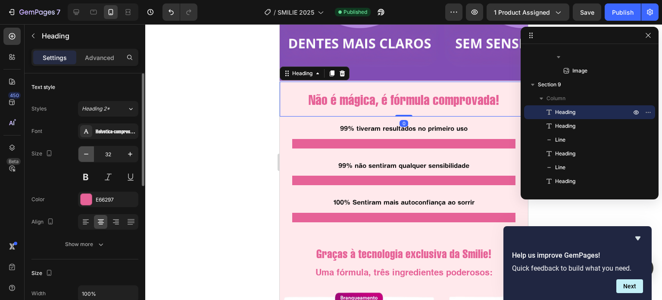
click at [83, 151] on icon "button" at bounding box center [86, 154] width 9 height 9
type input "30"
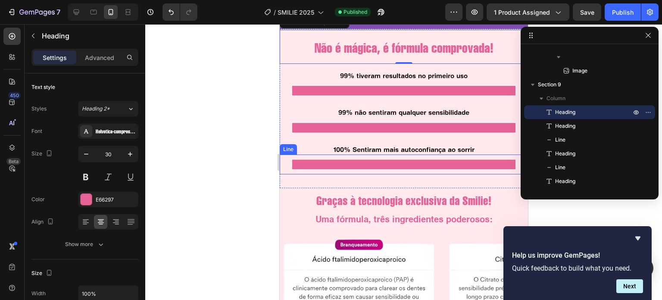
scroll to position [1363, 0]
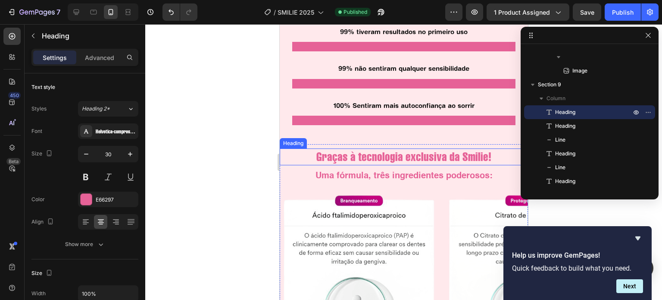
click at [351, 156] on h2 "Graças à tecnologia exclusiva da Smilie!" at bounding box center [404, 156] width 240 height 17
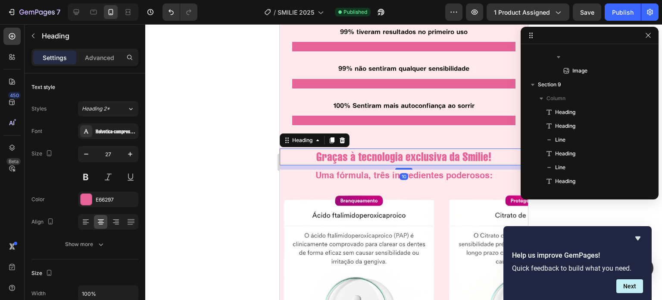
scroll to position [729, 0]
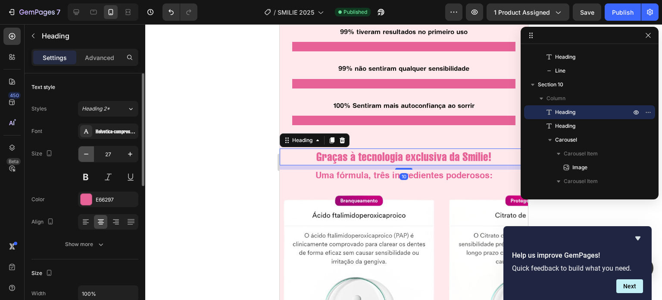
click at [85, 156] on icon "button" at bounding box center [86, 154] width 9 height 9
type input "25"
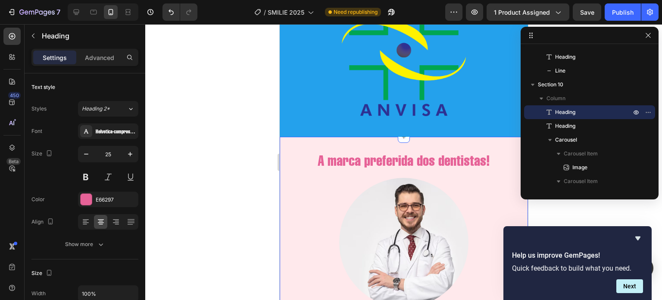
scroll to position [1813, 0]
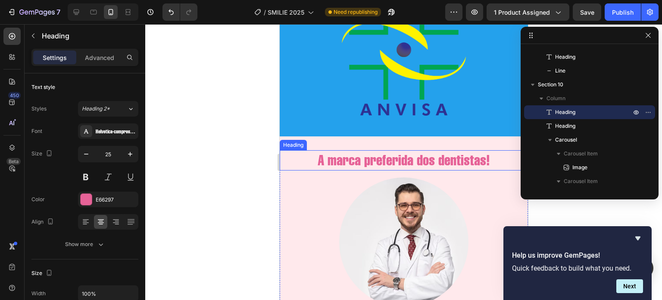
click at [371, 154] on h2 "A marca preferida dos dentistas!" at bounding box center [403, 160] width 248 height 20
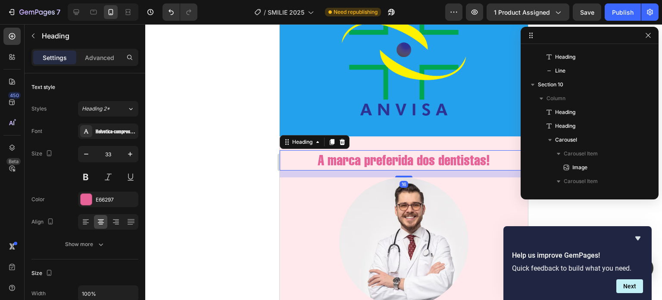
scroll to position [1019, 0]
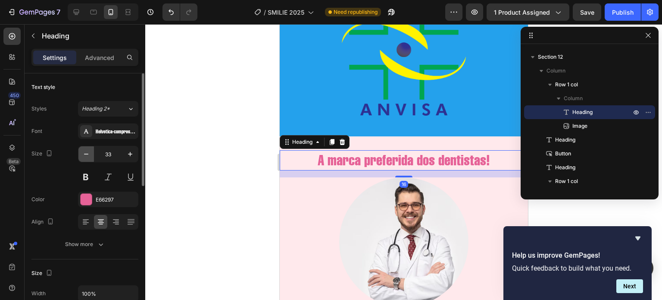
click at [88, 154] on icon "button" at bounding box center [86, 154] width 9 height 9
type input "30"
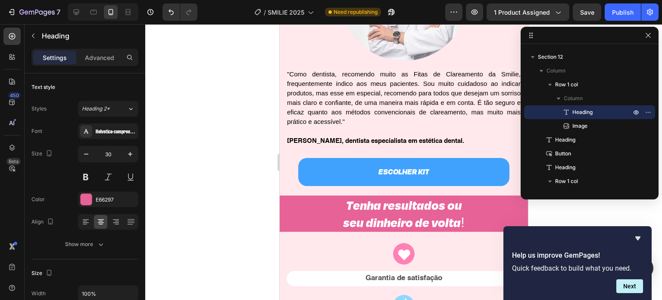
scroll to position [2025, 0]
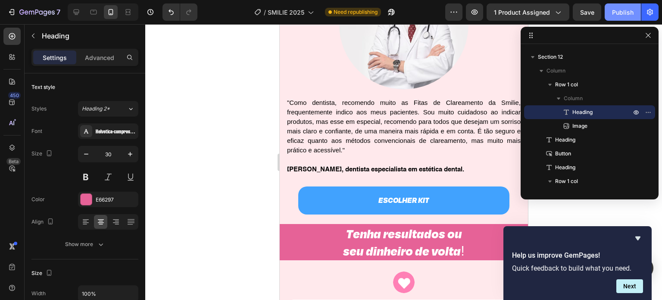
click at [616, 13] on div "Publish" at bounding box center [623, 12] width 22 height 9
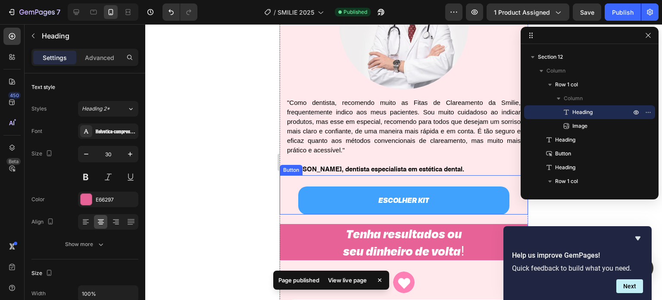
click at [288, 186] on div "ESCOLHER KIT Button" at bounding box center [403, 194] width 248 height 39
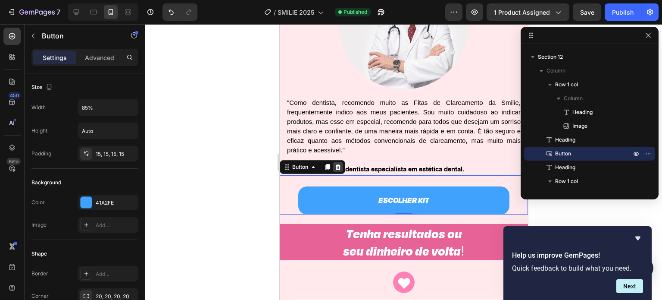
click at [337, 166] on icon at bounding box center [338, 167] width 6 height 6
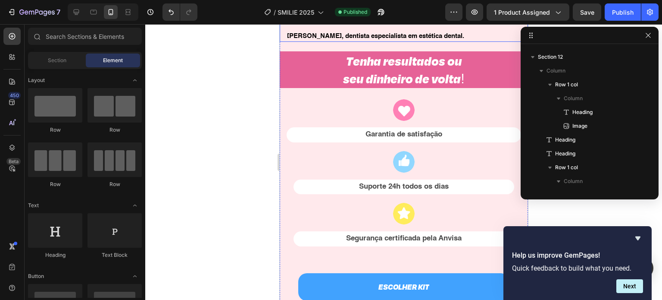
scroll to position [2157, 0]
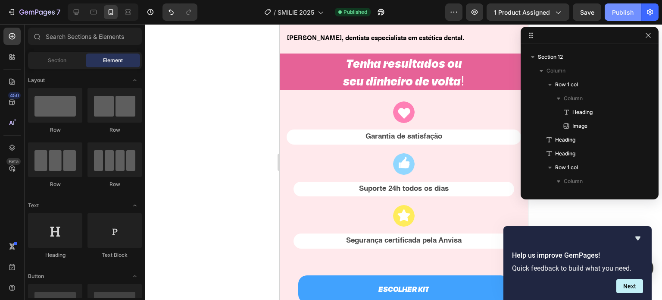
click at [621, 18] on button "Publish" at bounding box center [623, 11] width 36 height 17
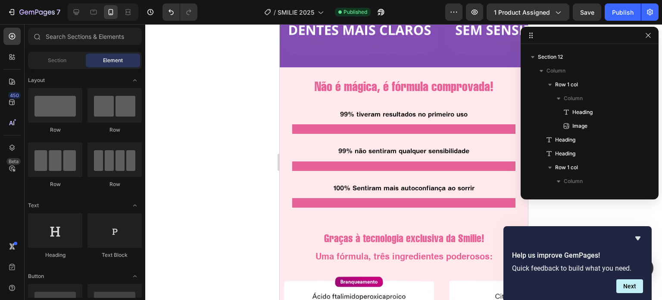
scroll to position [1346, 0]
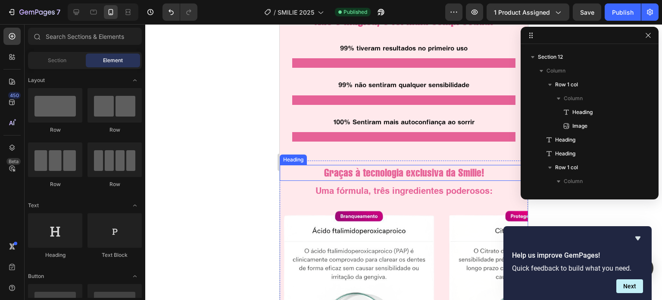
click at [383, 168] on h2 "Graças à tecnologia exclusiva da Smilie!" at bounding box center [404, 173] width 240 height 16
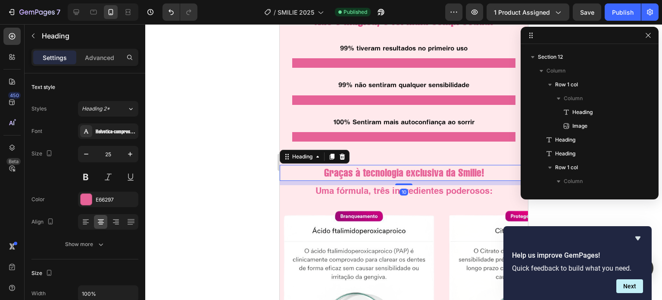
scroll to position [729, 0]
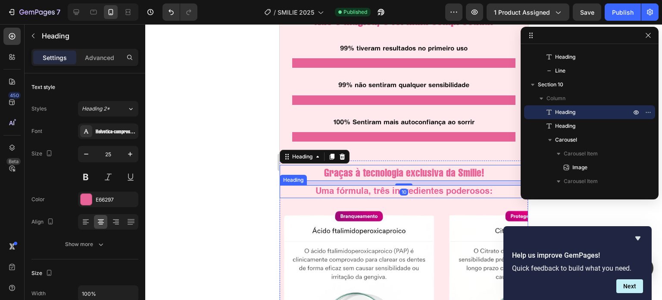
click at [361, 191] on h2 "Uma fórmula, três ingredientes poderosos:" at bounding box center [403, 191] width 248 height 13
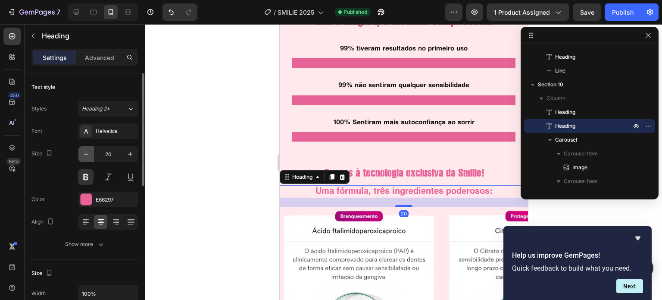
click at [90, 158] on button "button" at bounding box center [86, 154] width 16 height 16
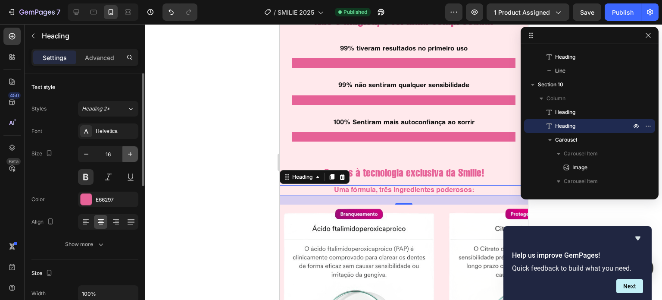
click at [125, 150] on button "button" at bounding box center [130, 154] width 16 height 16
type input "17"
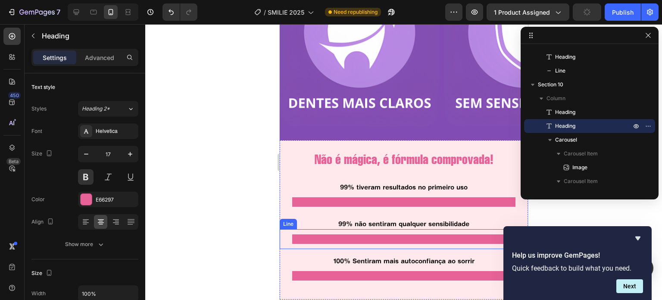
scroll to position [1207, 0]
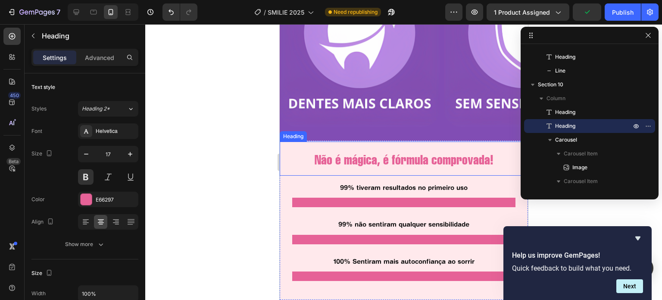
click at [397, 157] on h2 "Não é mágica, é fórmula comprovada!" at bounding box center [404, 159] width 240 height 19
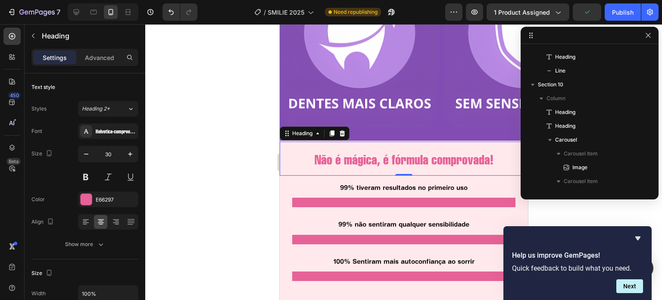
scroll to position [605, 0]
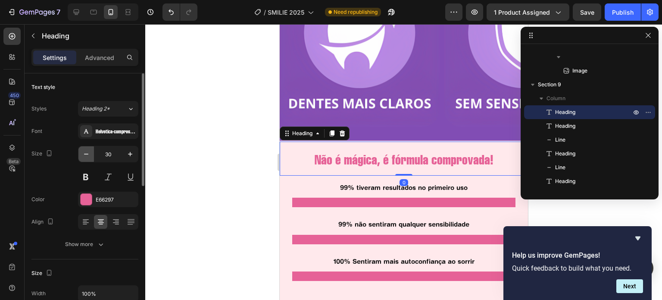
click at [89, 153] on icon "button" at bounding box center [86, 154] width 9 height 9
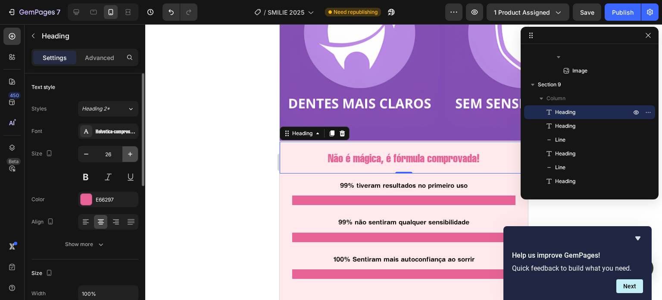
click at [131, 150] on icon "button" at bounding box center [130, 154] width 9 height 9
type input "27"
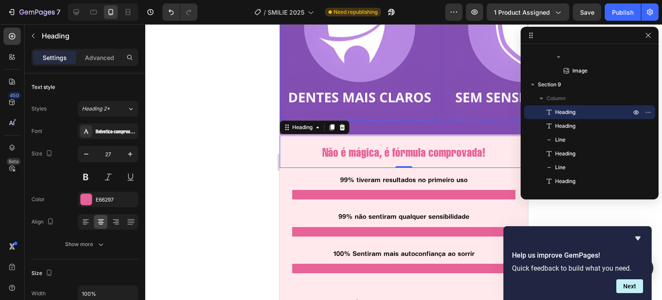
scroll to position [1216, 0]
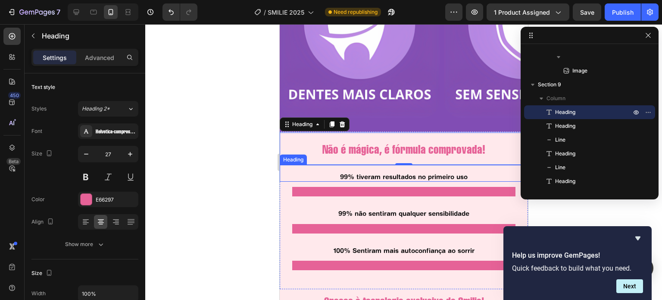
click at [369, 177] on h2 "99% tiveram resultados no primeiro uso" at bounding box center [403, 177] width 248 height 10
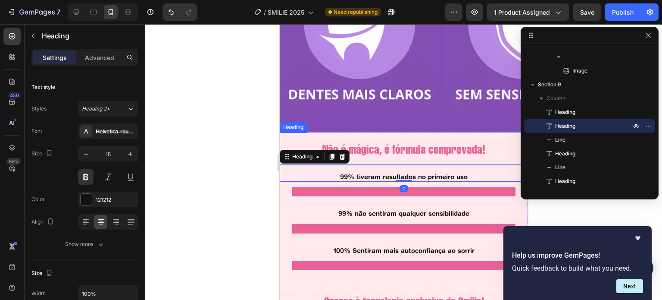
click at [390, 152] on h2 "Não é mágica, é fórmula comprovada!" at bounding box center [404, 149] width 240 height 17
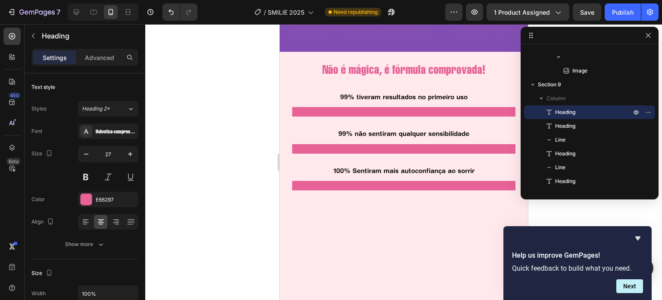
scroll to position [1167, 0]
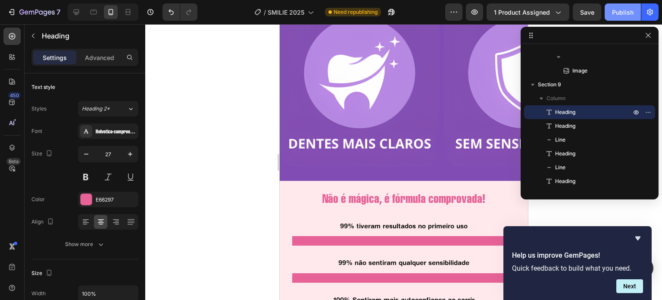
click at [619, 16] on div "Publish" at bounding box center [623, 12] width 22 height 9
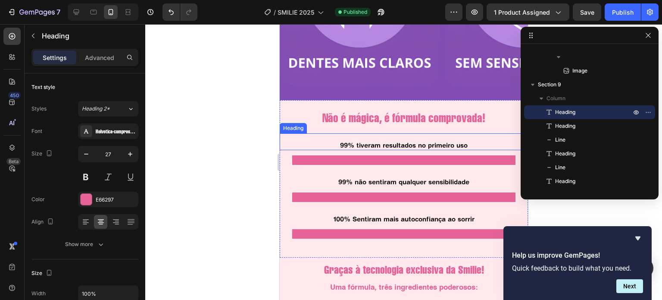
click at [381, 145] on h2 "99% tiveram resultados no primeiro uso" at bounding box center [403, 145] width 248 height 10
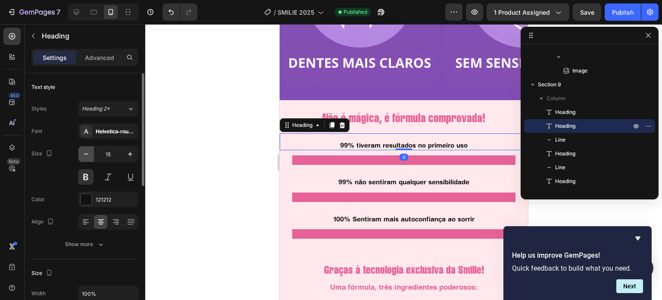
click at [89, 151] on icon "button" at bounding box center [86, 154] width 9 height 9
type input "13"
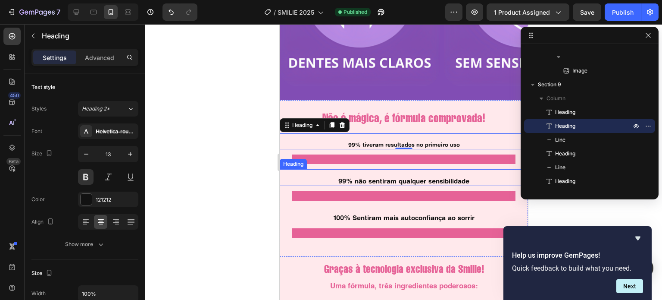
click at [364, 179] on h2 "99% não sentiram qualquer sensibilidade" at bounding box center [403, 181] width 248 height 10
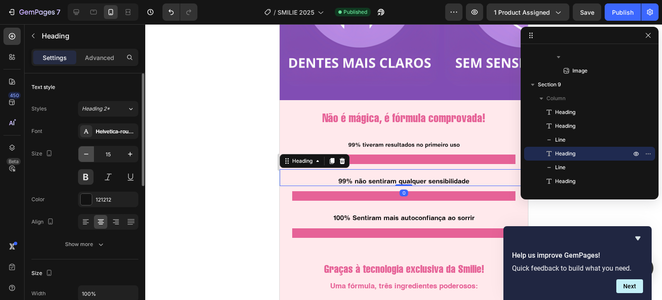
click at [89, 155] on icon "button" at bounding box center [86, 154] width 9 height 9
type input "13"
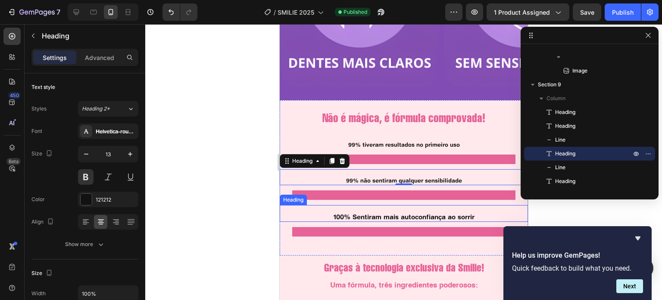
click at [420, 213] on h2 "100% Sentiram mais autoconfiança ao sorrir" at bounding box center [403, 217] width 248 height 10
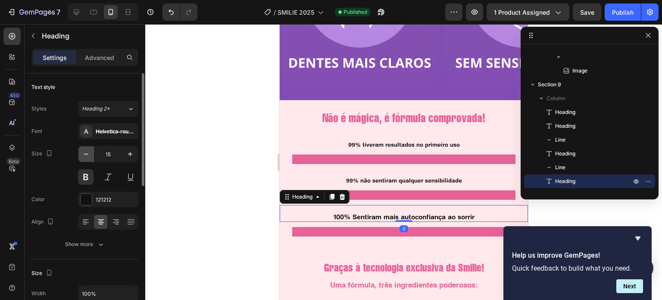
click at [88, 154] on icon "button" at bounding box center [86, 154] width 9 height 9
type input "13"
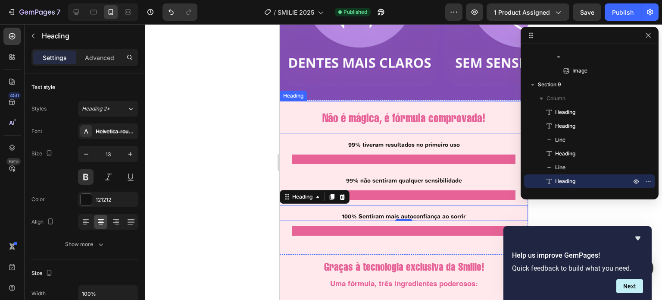
click at [408, 113] on h2 "Não é mágica, é fórmula comprovada!" at bounding box center [404, 118] width 240 height 17
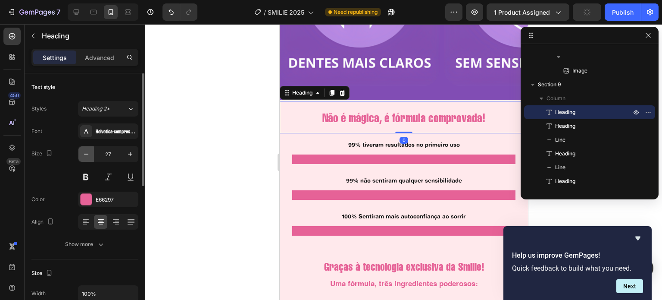
click at [86, 151] on icon "button" at bounding box center [86, 154] width 9 height 9
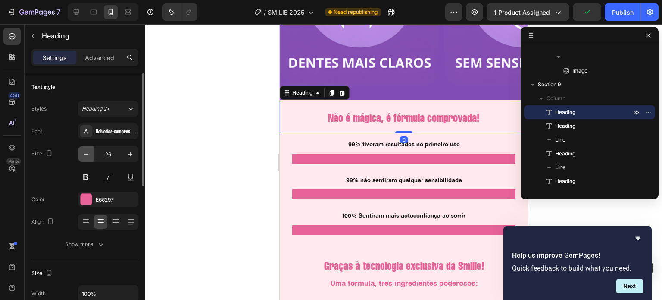
type input "25"
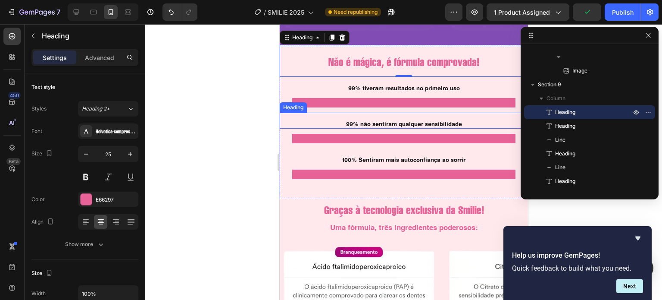
scroll to position [1306, 0]
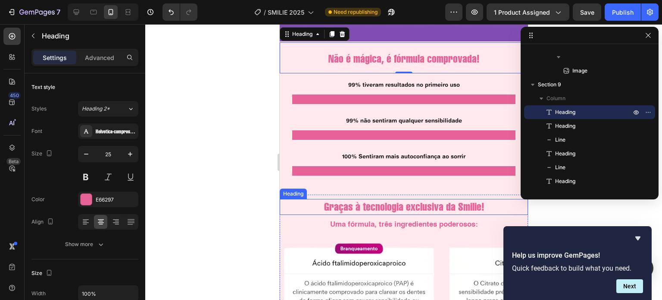
click at [369, 203] on h2 "Graças à tecnologia exclusiva da Smilie!" at bounding box center [404, 207] width 240 height 16
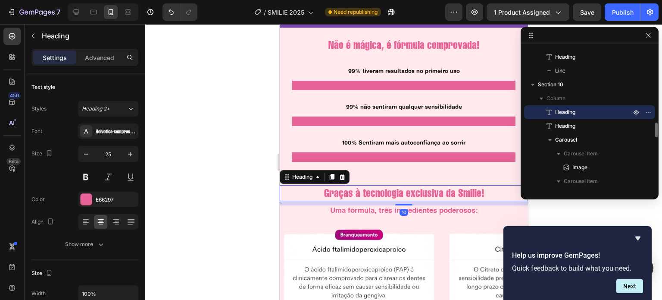
scroll to position [1320, 0]
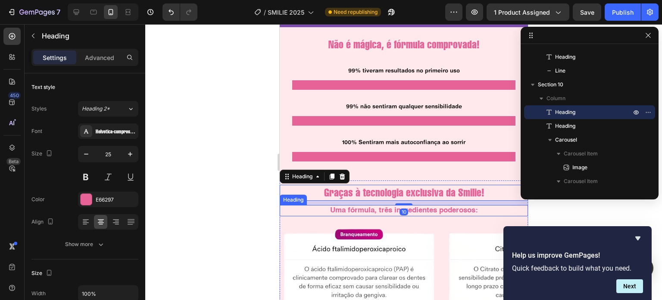
click at [354, 209] on h2 "Uma fórmula, três ingredientes poderosos:" at bounding box center [403, 210] width 248 height 11
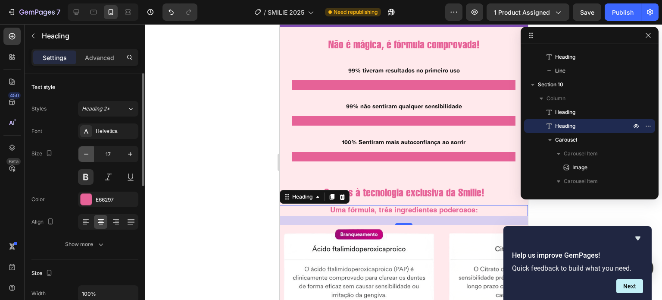
click at [89, 155] on icon "button" at bounding box center [86, 154] width 9 height 9
type input "13"
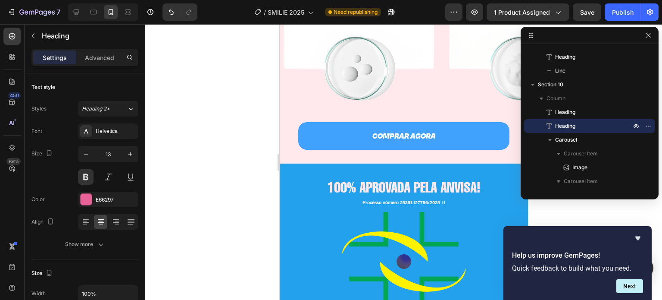
scroll to position [1593, 0]
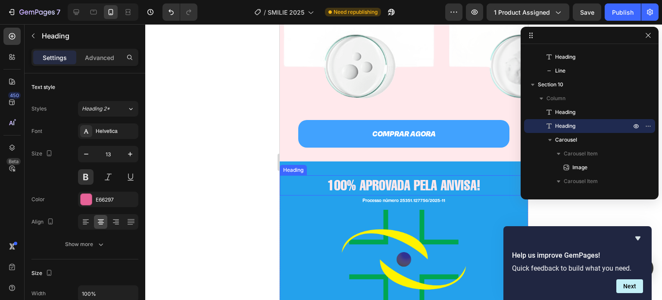
click at [379, 184] on h2 "100% APROVADA PELA ANVISA!" at bounding box center [403, 185] width 248 height 20
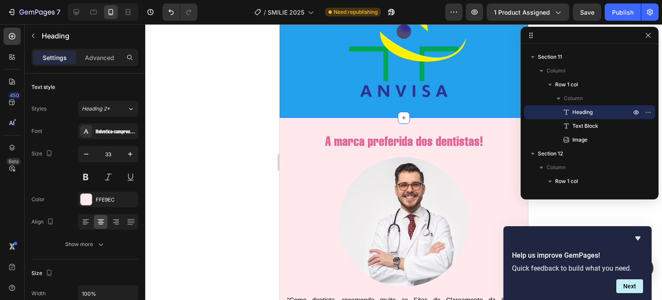
scroll to position [1822, 0]
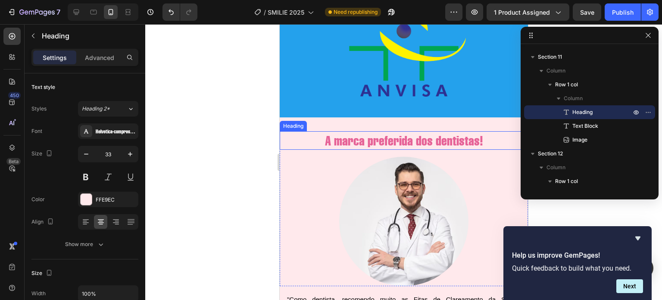
click at [347, 132] on h2 "A marca preferida dos dentistas!" at bounding box center [403, 140] width 248 height 19
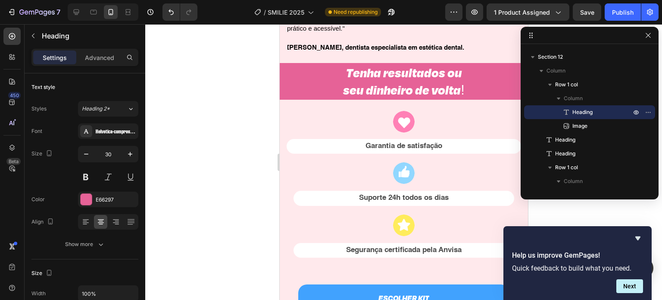
scroll to position [2184, 0]
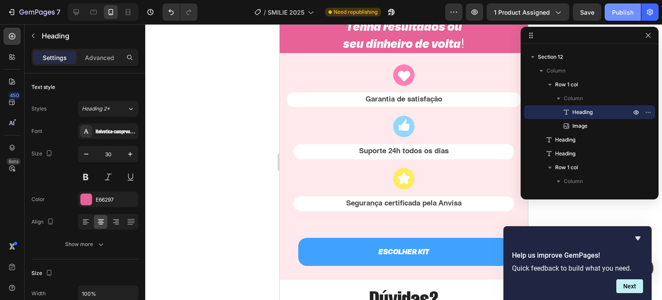
click at [621, 13] on div "Publish" at bounding box center [623, 12] width 22 height 9
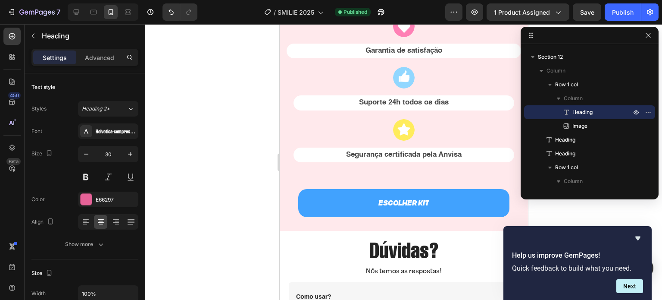
scroll to position [2232, 0]
click at [390, 46] on p "Garantia de satisfação" at bounding box center [403, 51] width 233 height 13
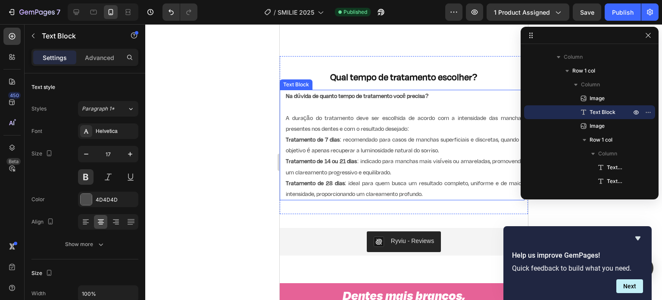
scroll to position [498, 0]
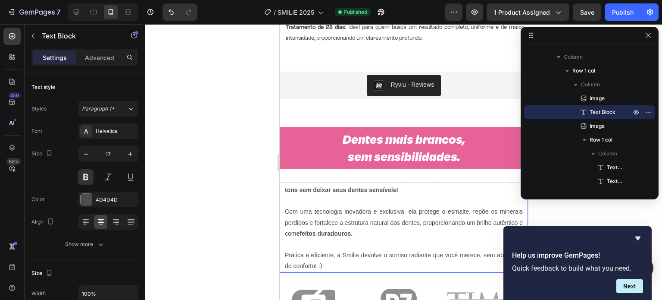
click at [430, 207] on p "Com uma tecnologia inovadora e exclusiva, ela protege o esmalte, repõe os miner…" at bounding box center [404, 222] width 238 height 33
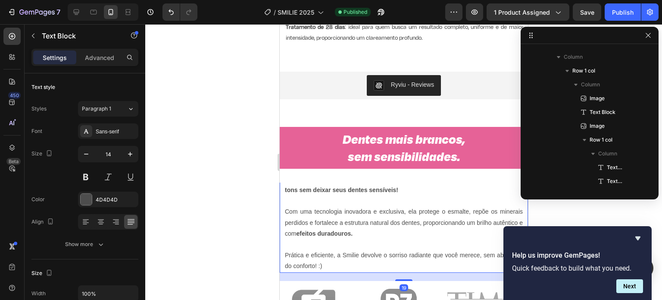
scroll to position [80, 0]
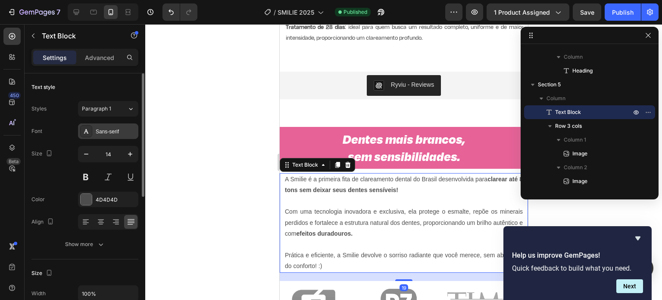
click at [112, 133] on div "Sans-serif" at bounding box center [116, 132] width 41 height 8
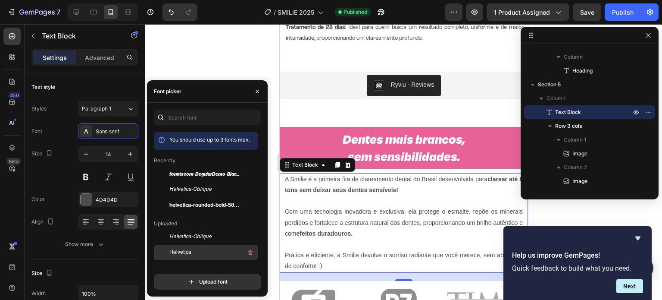
click at [186, 249] on span "Helvetica" at bounding box center [180, 252] width 22 height 8
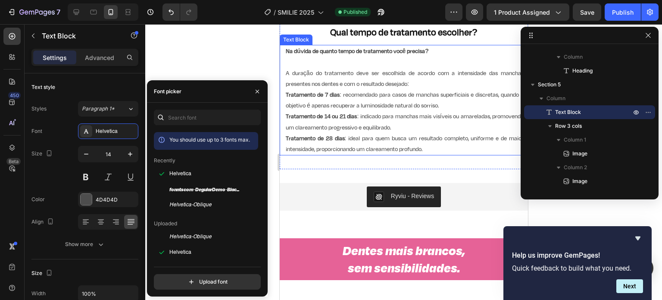
scroll to position [364, 0]
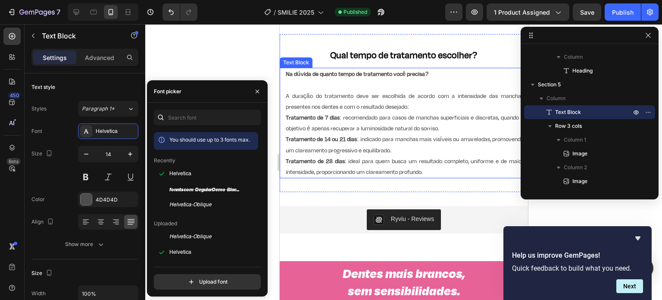
click at [419, 133] on p "Tratamento de 7 dias : recomendado para casos de manchas superficiais e discret…" at bounding box center [404, 123] width 238 height 22
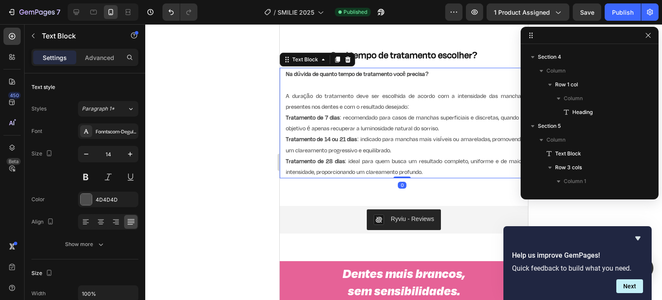
scroll to position [0, 0]
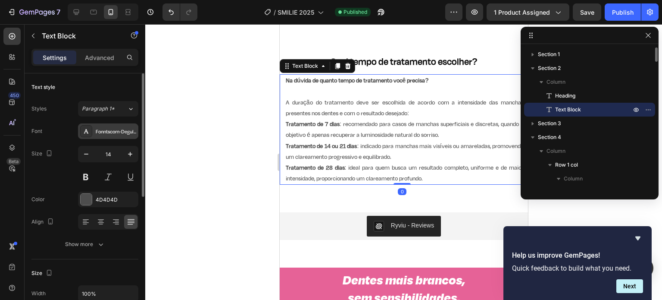
click at [113, 132] on div "Fonntscom-DegularDemo-Medium" at bounding box center [116, 132] width 41 height 8
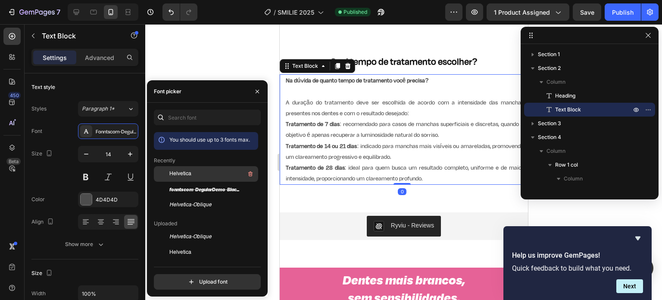
click at [184, 170] on span "Helvetica" at bounding box center [180, 174] width 22 height 8
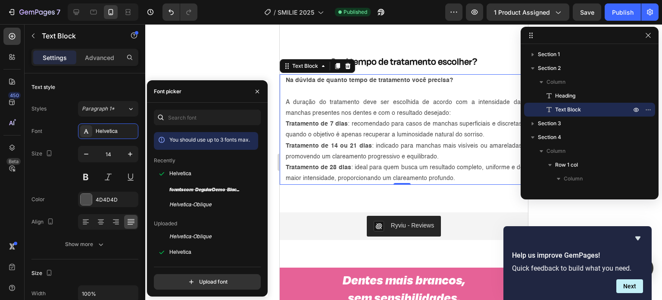
click at [458, 109] on p "A duração do tratamento deve ser escolhida de acordo com a intensidade das manc…" at bounding box center [404, 108] width 238 height 22
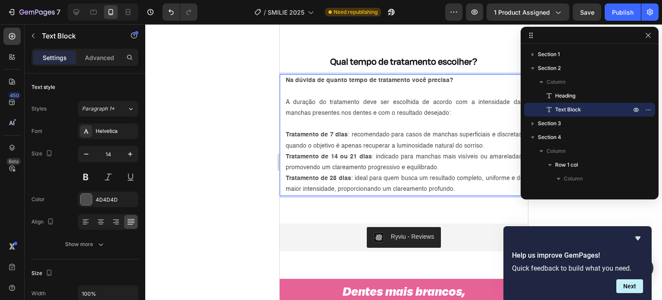
click at [488, 142] on p "Tratamento de 7 dias : recomendado para casos de manchas superficiais e discret…" at bounding box center [404, 140] width 238 height 22
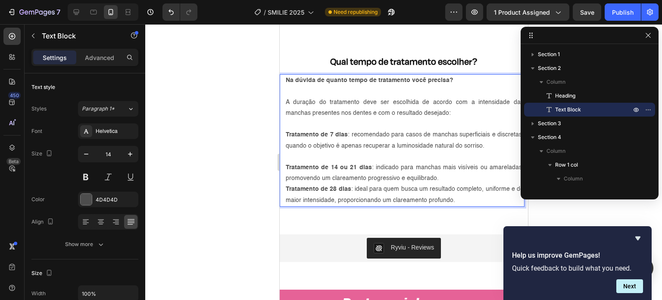
click at [448, 174] on p "Tratamento de 14 ou 21 dias : indicado para manchas mais visíveis ou amareladas…" at bounding box center [404, 173] width 238 height 22
click at [361, 153] on p "Rich Text Editor. Editing area: main" at bounding box center [404, 156] width 238 height 11
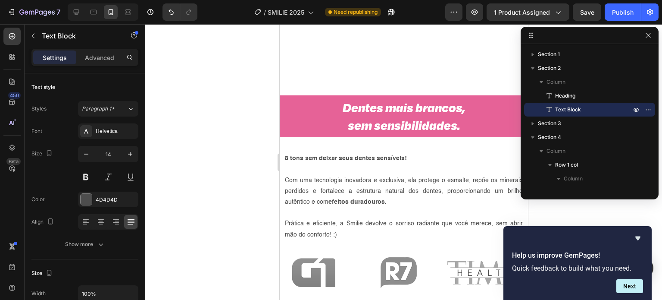
scroll to position [614, 0]
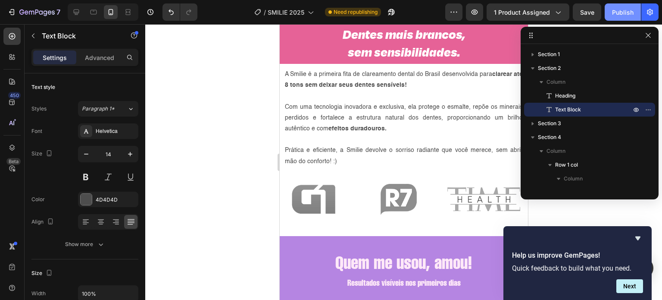
click at [624, 13] on div "Publish" at bounding box center [623, 12] width 22 height 9
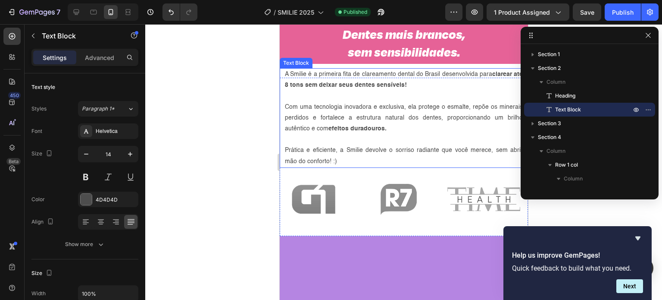
scroll to position [531, 0]
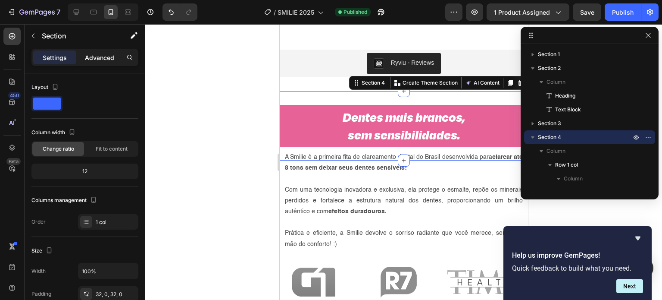
click at [102, 52] on div "Advanced" at bounding box center [99, 57] width 43 height 14
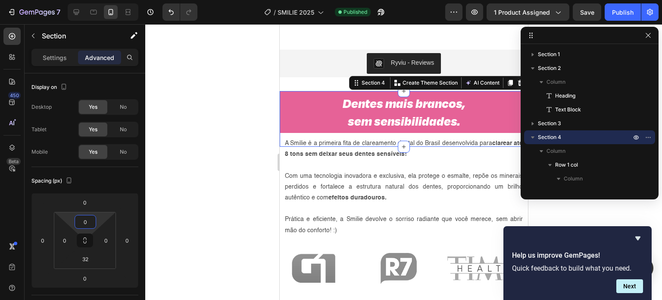
click at [86, 0] on html "7 / SMILIE 2025 Published Preview 1 product assigned Save Publish 450 Beta Sect…" at bounding box center [331, 0] width 662 height 0
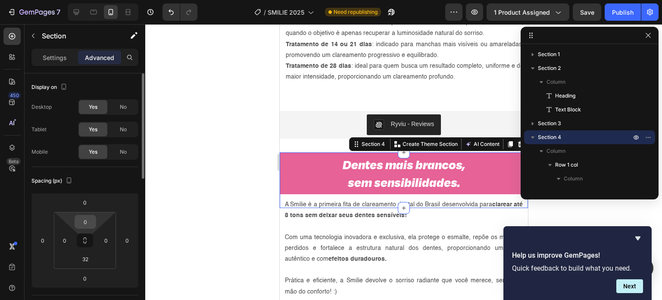
drag, startPoint x: 88, startPoint y: 213, endPoint x: 88, endPoint y: 217, distance: 4.3
click at [88, 0] on html "7 / SMILIE 2025 Need republishing Preview 1 product assigned Save Publish 450 B…" at bounding box center [331, 0] width 662 height 0
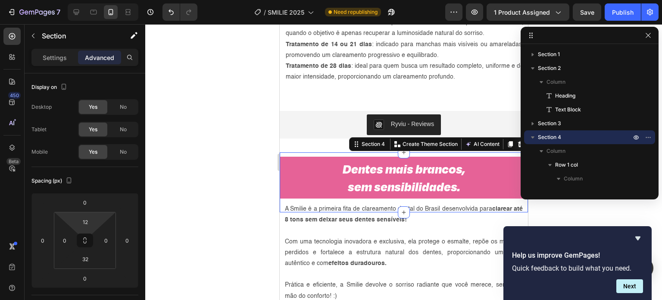
type input "0"
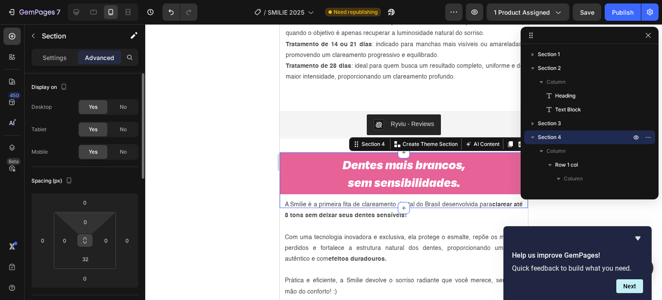
click at [86, 0] on html "7 / SMILIE 2025 Need republishing Preview 1 product assigned Save Publish 450 B…" at bounding box center [331, 0] width 662 height 0
click at [85, 0] on html "7 / SMILIE 2025 Need republishing Preview 1 product assigned Publish 450 Beta S…" at bounding box center [331, 0] width 662 height 0
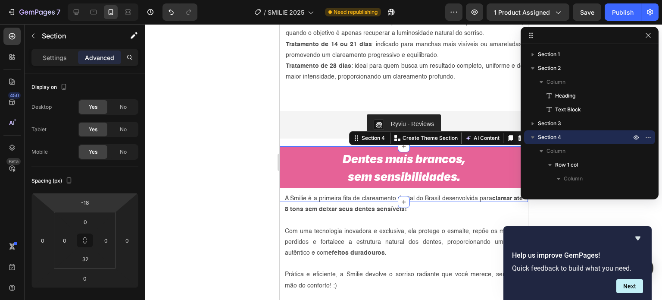
type input "-20"
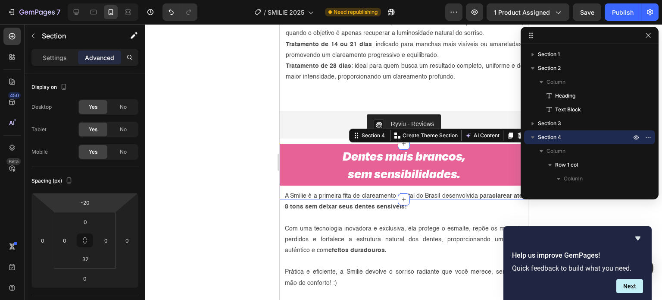
drag, startPoint x: 85, startPoint y: 211, endPoint x: 85, endPoint y: 215, distance: 4.3
click at [85, 0] on html "7 / SMILIE 2025 Need republishing Preview 1 product assigned Save Publish 450 B…" at bounding box center [331, 0] width 662 height 0
click at [618, 10] on div "Publish" at bounding box center [623, 12] width 22 height 9
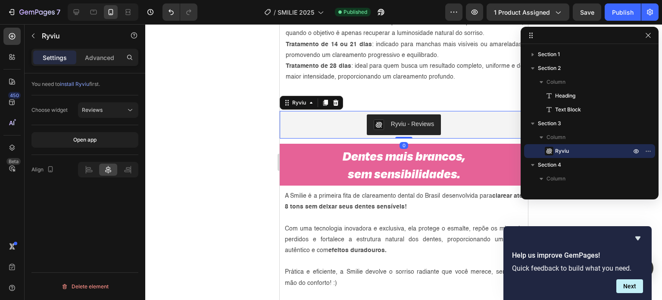
click at [328, 113] on div "Ryviu - Reviews" at bounding box center [403, 125] width 248 height 28
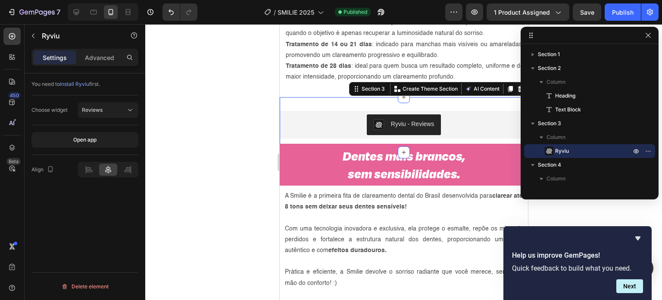
click at [385, 103] on div "Ryviu - Reviews Ryviu Section 3 You can create reusable sections Create Theme S…" at bounding box center [403, 124] width 248 height 55
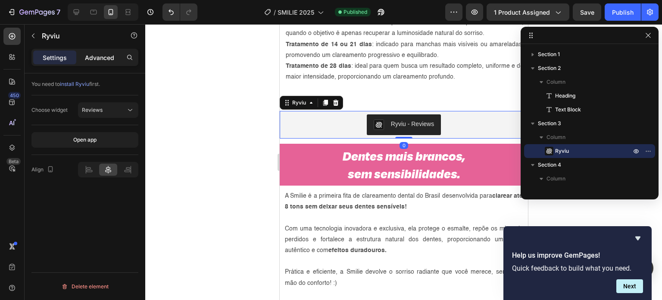
click at [95, 56] on p "Advanced" at bounding box center [99, 57] width 29 height 9
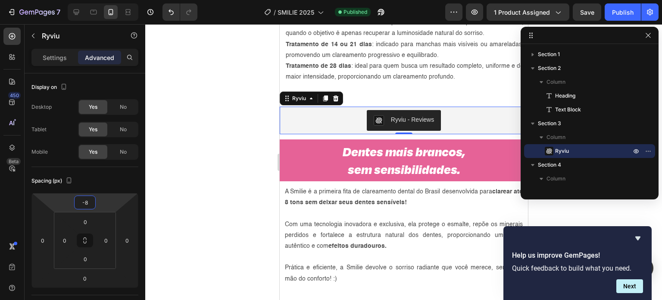
type input "-6"
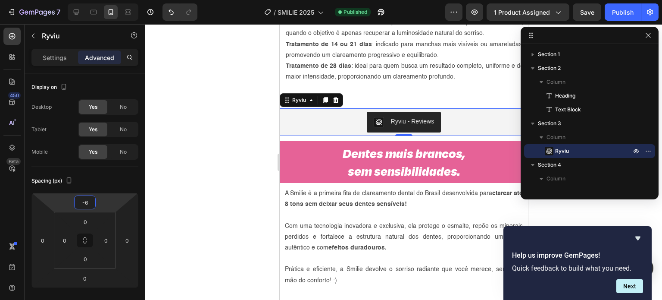
click at [86, 0] on html "7 / SMILIE 2025 Published Preview 1 product assigned Save Publish 450 Beta Sect…" at bounding box center [331, 0] width 662 height 0
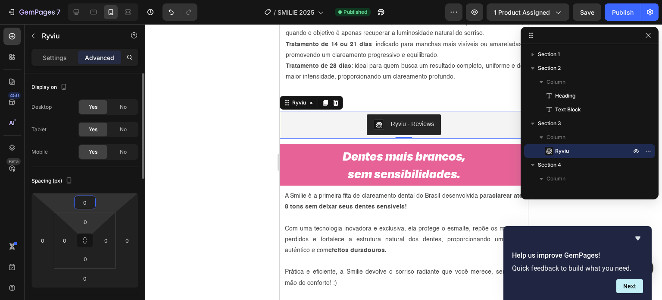
type input "0"
click at [88, 0] on html "7 / SMILIE 2025 Published Preview 1 product assigned Save Publish 450 Beta Sect…" at bounding box center [331, 0] width 662 height 0
drag, startPoint x: 85, startPoint y: 230, endPoint x: 85, endPoint y: 238, distance: 7.8
click at [85, 0] on html "7 / SMILIE 2025 Published Preview 1 product assigned Save Publish 450 Beta Sect…" at bounding box center [331, 0] width 662 height 0
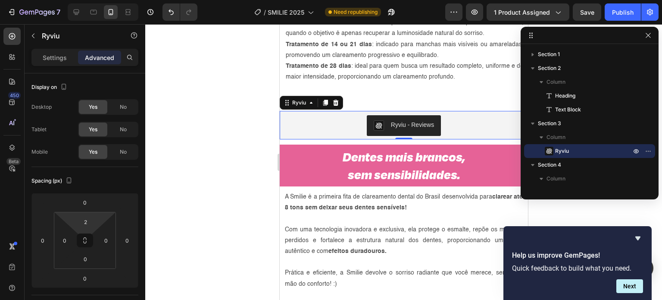
type input "0"
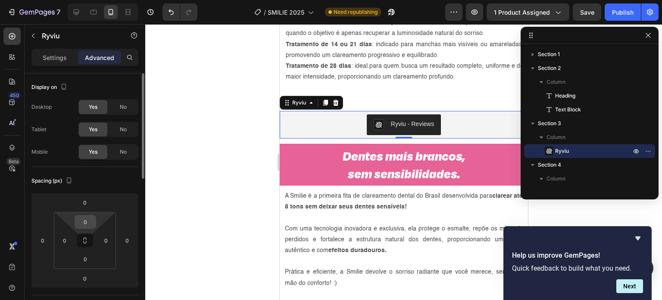
drag, startPoint x: 85, startPoint y: 212, endPoint x: 82, endPoint y: 218, distance: 6.2
click at [82, 0] on html "7 / SMILIE 2025 Need republishing Preview 1 product assigned Save Publish 450 B…" at bounding box center [331, 0] width 662 height 0
click at [99, 0] on html "7 / SMILIE 2025 Need republishing Preview 1 product assigned Save Publish 450 B…" at bounding box center [331, 0] width 662 height 0
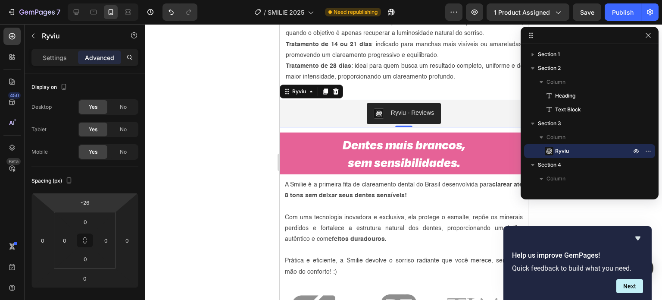
type input "-28"
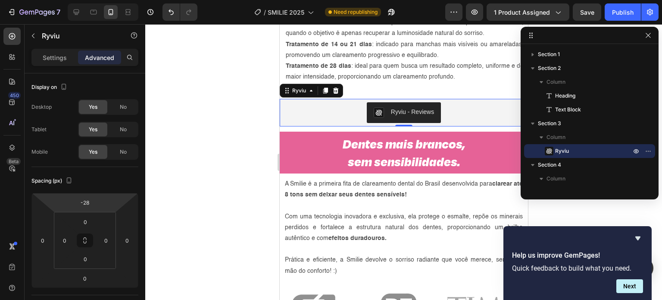
drag, startPoint x: 84, startPoint y: 193, endPoint x: 83, endPoint y: 199, distance: 6.1
click at [83, 0] on html "7 / SMILIE 2025 Need republishing Preview 1 product assigned Save Publish 450 B…" at bounding box center [331, 0] width 662 height 0
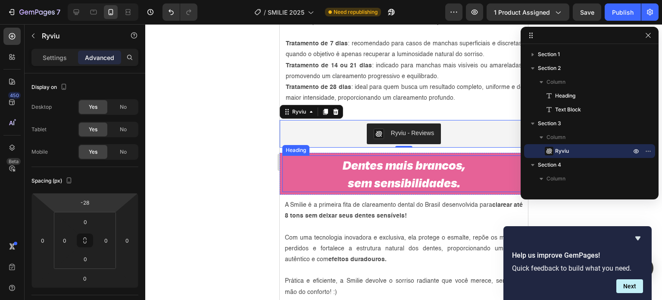
scroll to position [449, 0]
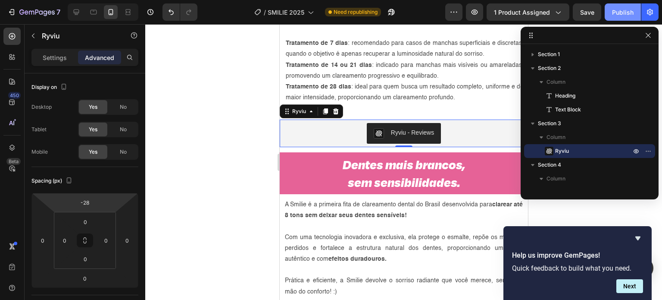
click at [613, 12] on div "Publish" at bounding box center [623, 12] width 22 height 9
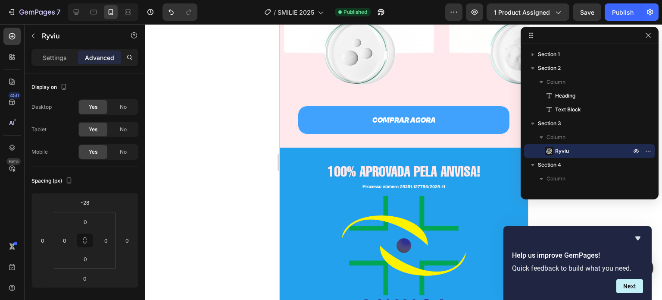
scroll to position [1585, 0]
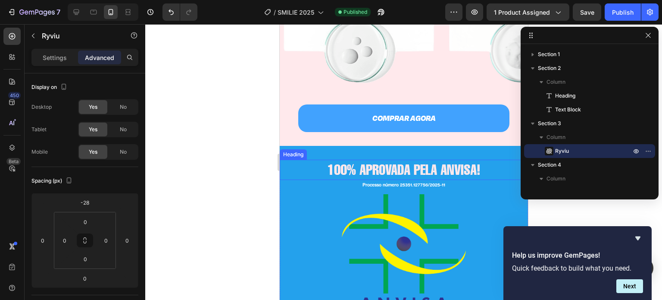
click at [383, 161] on h2 "100% APROVADA PELA ANVISA!" at bounding box center [403, 170] width 248 height 20
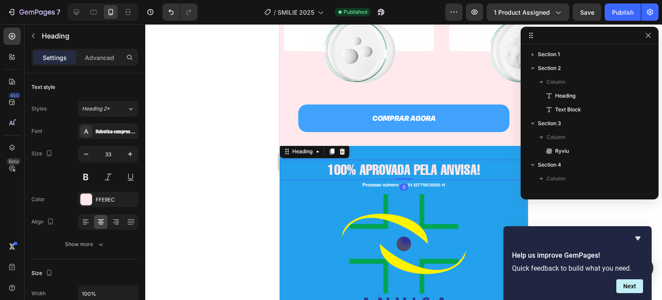
scroll to position [991, 0]
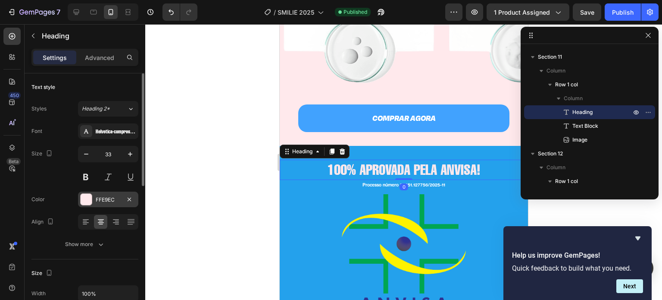
click at [114, 200] on div "FFE9EC" at bounding box center [108, 200] width 25 height 8
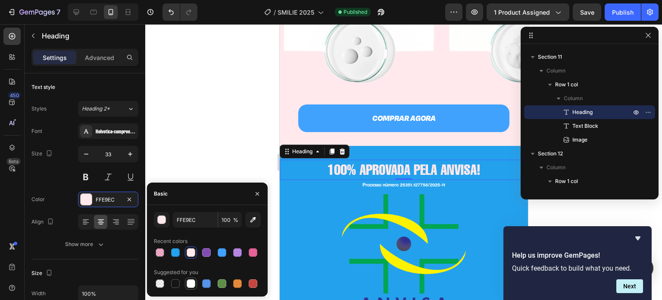
click at [190, 284] on div at bounding box center [191, 283] width 9 height 9
type input "FFFFFF"
click at [383, 182] on p "Processo número 25351.127756/2025-11" at bounding box center [403, 185] width 247 height 8
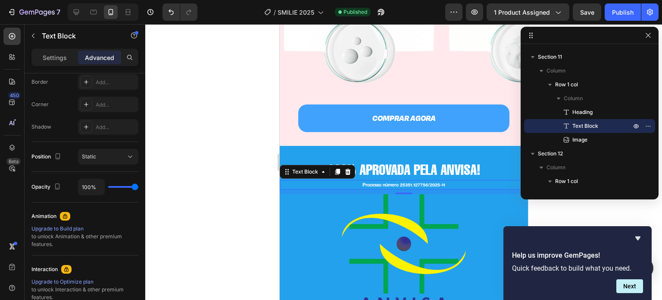
scroll to position [0, 0]
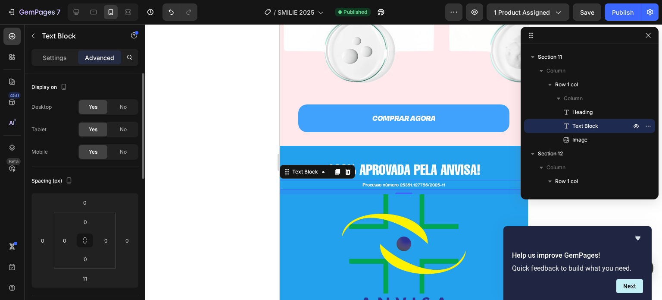
click at [57, 58] on p "Settings" at bounding box center [55, 57] width 24 height 9
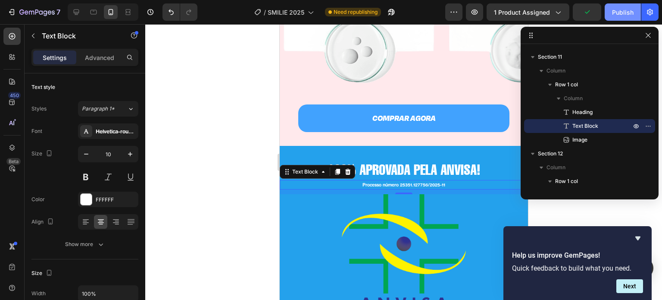
click at [620, 8] on div "Publish" at bounding box center [623, 12] width 22 height 9
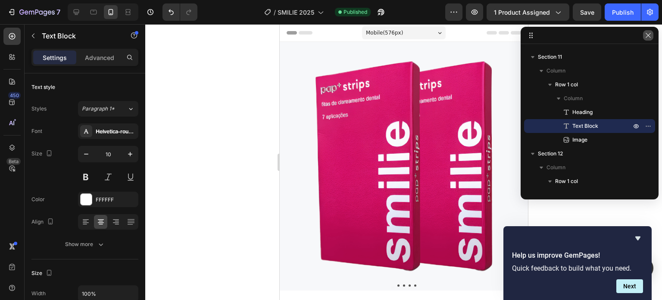
click at [648, 38] on icon "button" at bounding box center [648, 35] width 7 height 7
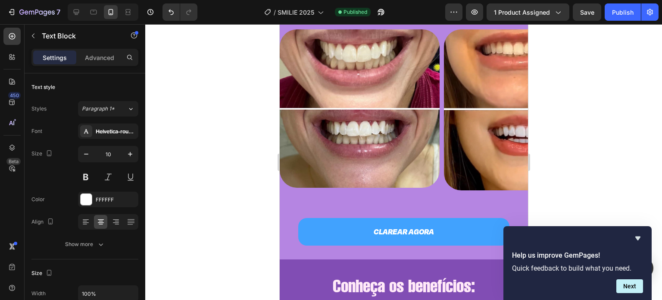
scroll to position [811, 0]
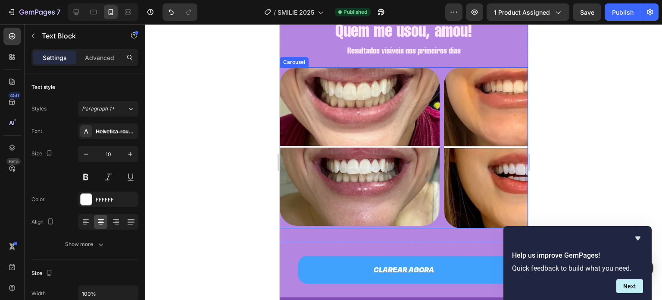
click at [440, 107] on div "Image Image Image Image" at bounding box center [403, 147] width 248 height 161
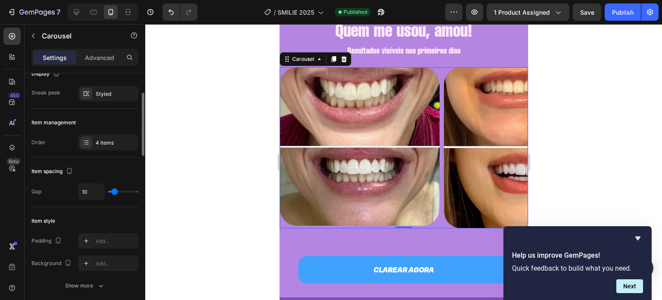
scroll to position [75, 0]
click at [99, 141] on div "4 items" at bounding box center [116, 142] width 41 height 8
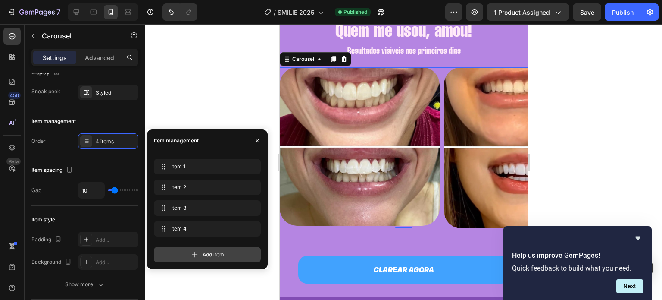
click at [207, 254] on span "Add item" at bounding box center [214, 255] width 22 height 8
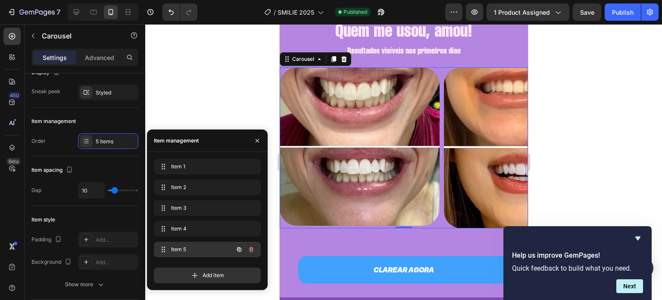
click at [204, 245] on div "Item 5 Item 5" at bounding box center [195, 249] width 76 height 12
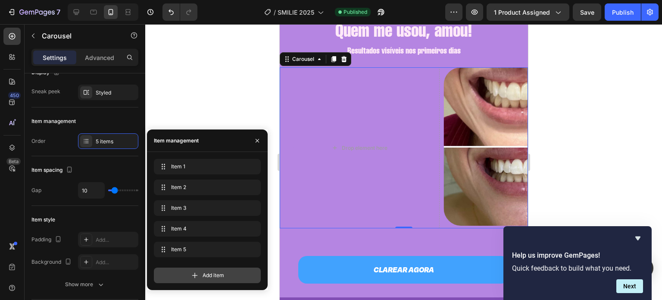
click at [206, 274] on span "Add item" at bounding box center [214, 275] width 22 height 8
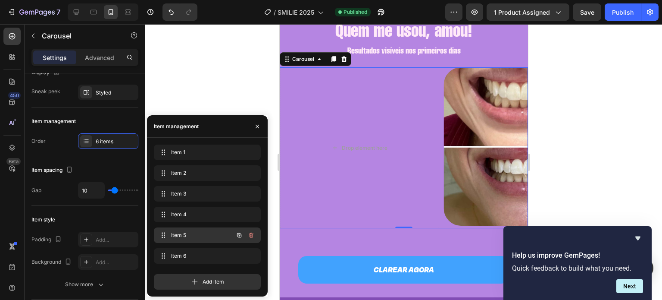
click at [197, 236] on span "Item 5" at bounding box center [195, 235] width 49 height 8
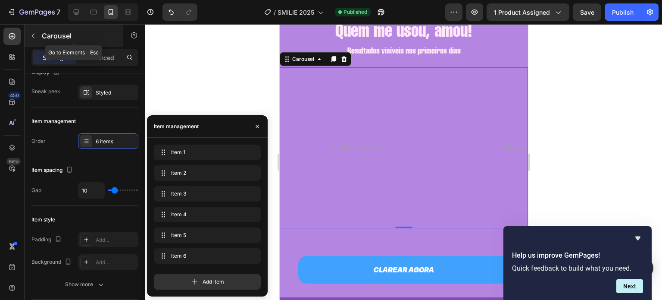
click at [33, 27] on div "Carousel" at bounding box center [74, 36] width 98 height 22
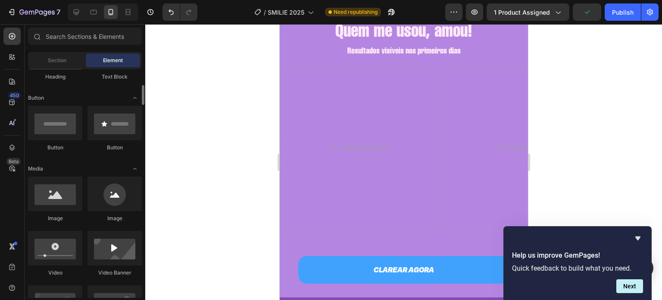
scroll to position [179, 0]
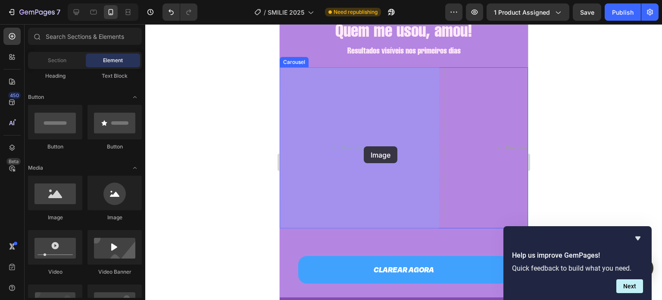
drag, startPoint x: 340, startPoint y: 207, endPoint x: 364, endPoint y: 146, distance: 65.1
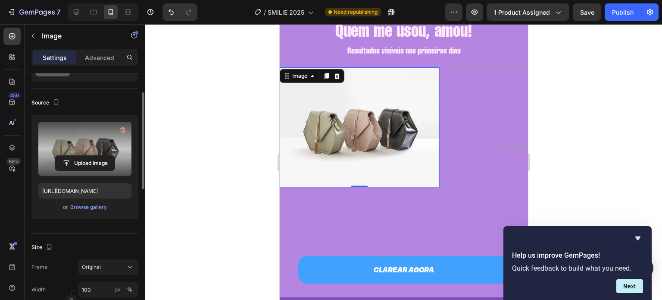
scroll to position [47, 0]
click at [88, 163] on input "file" at bounding box center [85, 161] width 60 height 15
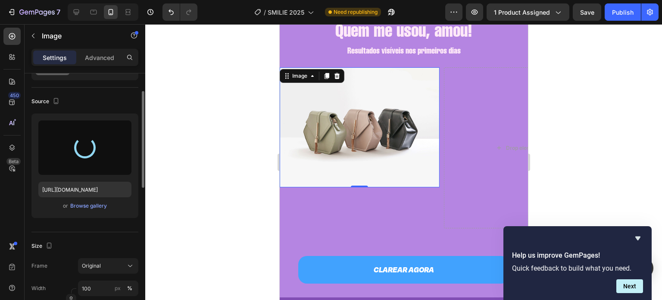
type input "[URL][DOMAIN_NAME]"
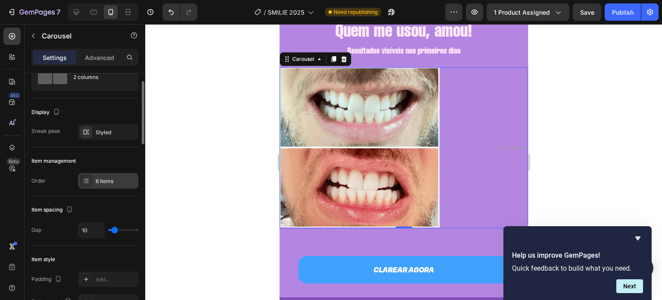
scroll to position [36, 0]
click at [91, 179] on div at bounding box center [86, 180] width 12 height 12
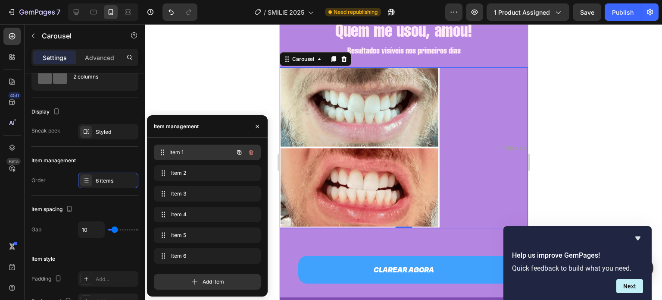
click at [212, 155] on span "Item 1" at bounding box center [201, 152] width 64 height 8
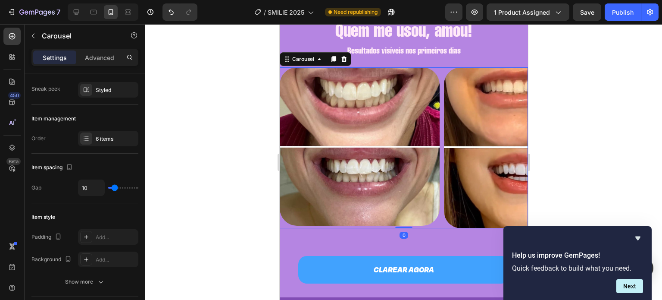
scroll to position [0, 0]
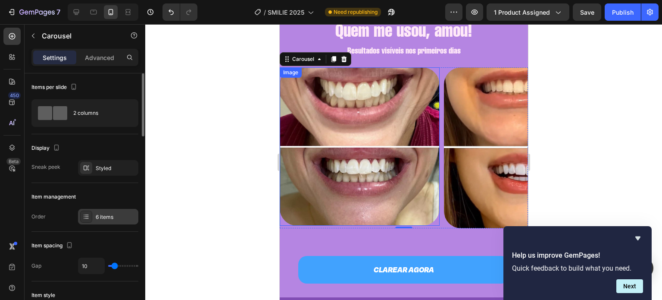
click at [99, 211] on div "6 items" at bounding box center [108, 217] width 60 height 16
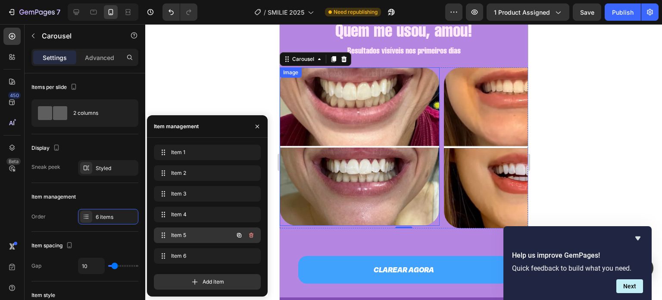
click at [181, 232] on span "Item 5" at bounding box center [195, 235] width 49 height 8
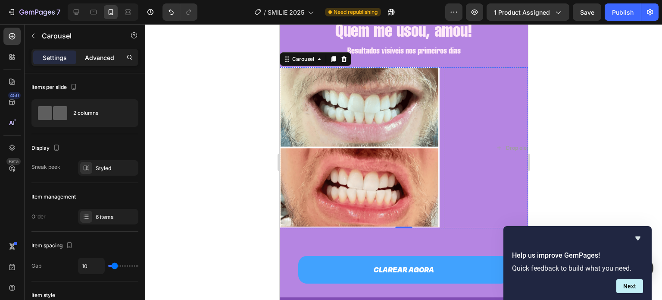
click at [96, 59] on p "Advanced" at bounding box center [99, 57] width 29 height 9
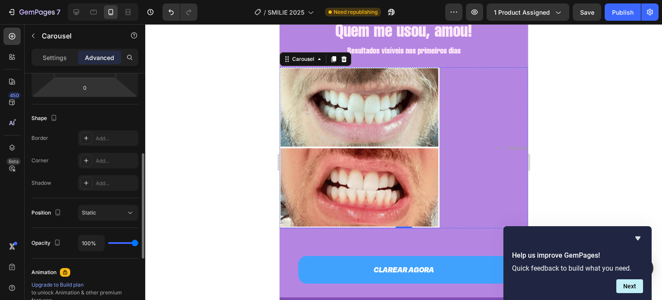
scroll to position [191, 0]
click at [103, 157] on div "Add..." at bounding box center [116, 160] width 41 height 8
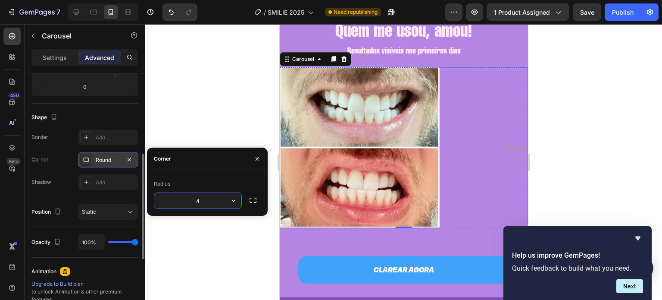
type input "40"
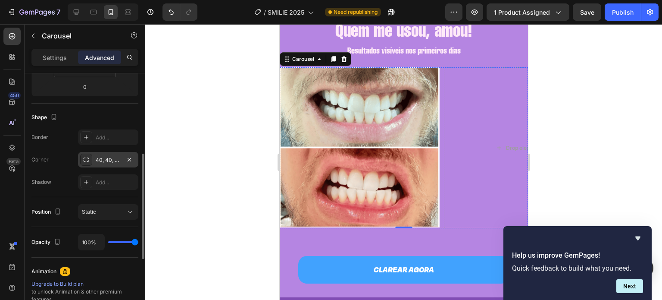
click at [119, 121] on div "Shape" at bounding box center [84, 117] width 107 height 14
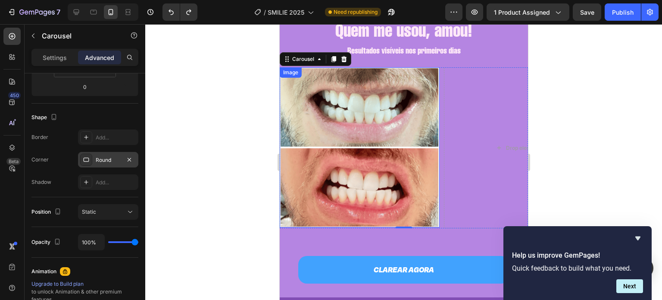
click at [361, 113] on img at bounding box center [359, 147] width 160 height 160
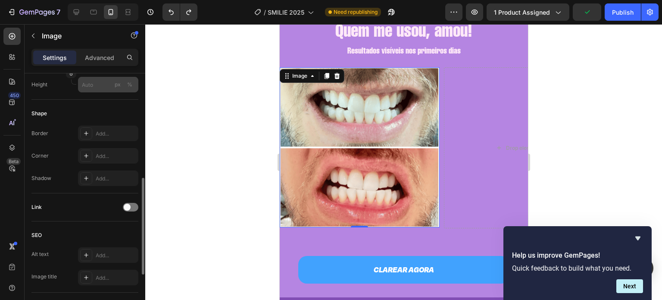
scroll to position [274, 0]
click at [104, 157] on div "Add..." at bounding box center [116, 155] width 41 height 8
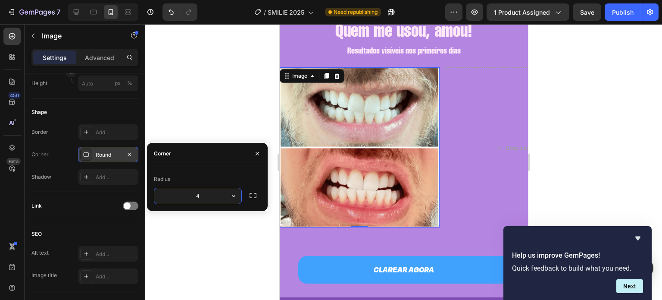
type input "40"
click at [110, 110] on div "Shape" at bounding box center [84, 112] width 107 height 14
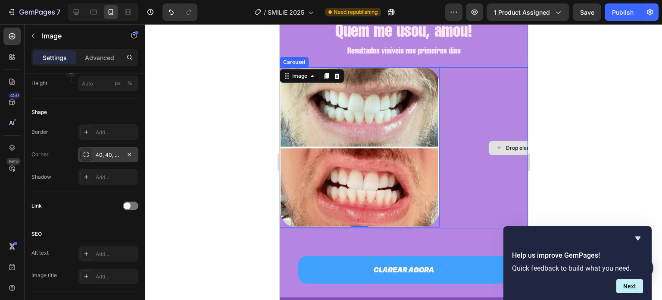
click at [464, 149] on div "Drop element here" at bounding box center [524, 147] width 160 height 161
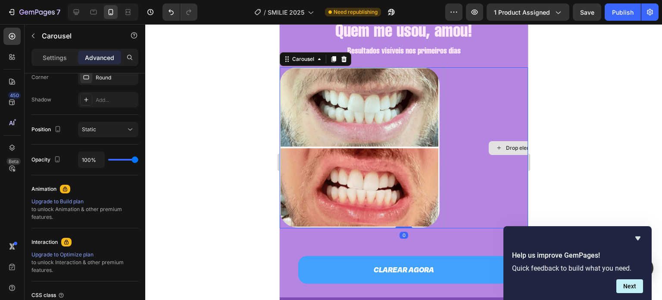
scroll to position [0, 0]
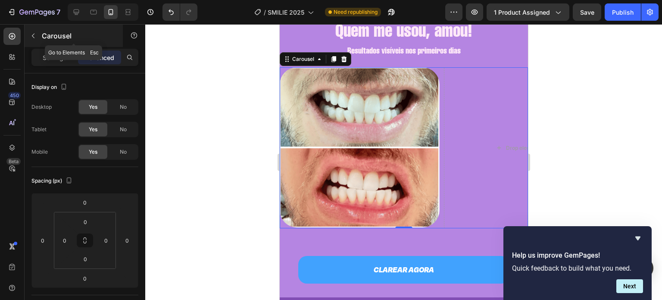
click at [35, 31] on button "button" at bounding box center [33, 36] width 14 height 14
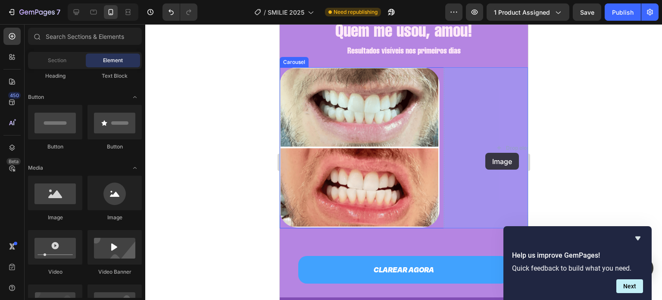
drag, startPoint x: 335, startPoint y: 213, endPoint x: 486, endPoint y: 152, distance: 163.4
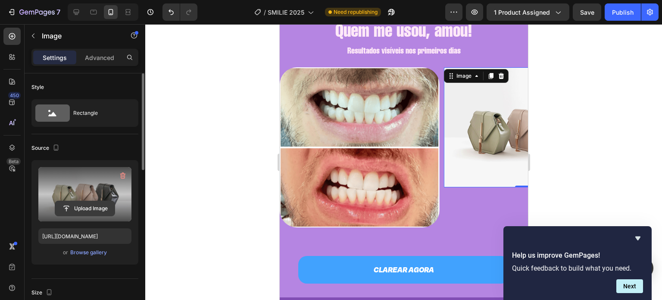
click at [81, 206] on input "file" at bounding box center [85, 208] width 60 height 15
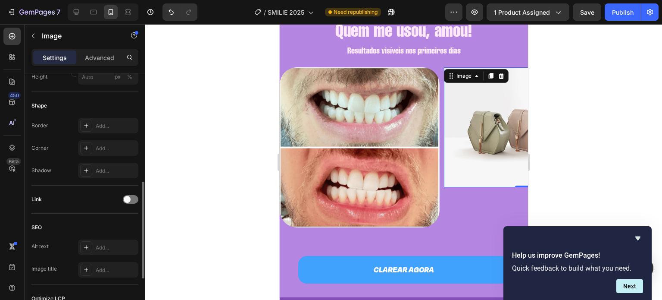
scroll to position [281, 0]
type input "[URL][DOMAIN_NAME]"
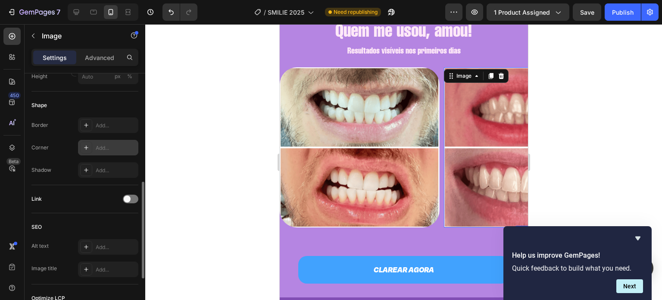
click at [103, 147] on div "Add..." at bounding box center [116, 148] width 41 height 8
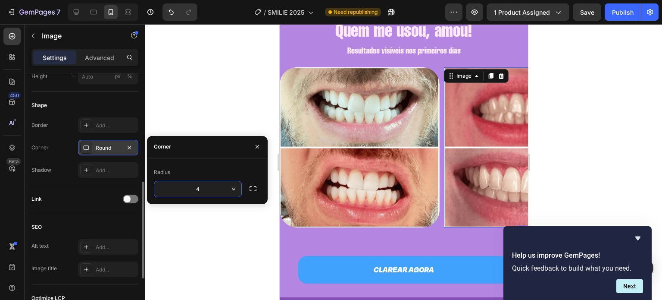
type input "40"
click at [111, 99] on div "Shape" at bounding box center [84, 105] width 107 height 14
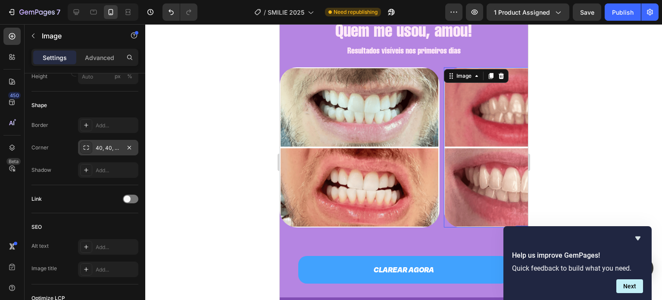
click at [471, 182] on img at bounding box center [524, 147] width 160 height 160
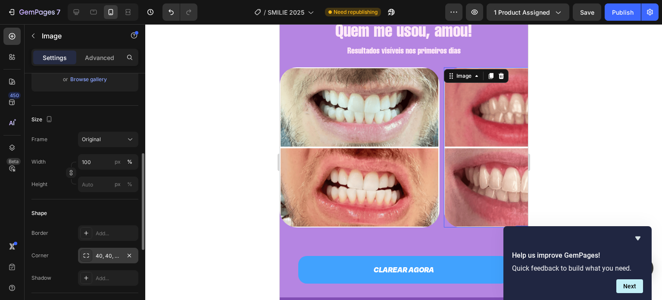
scroll to position [172, 0]
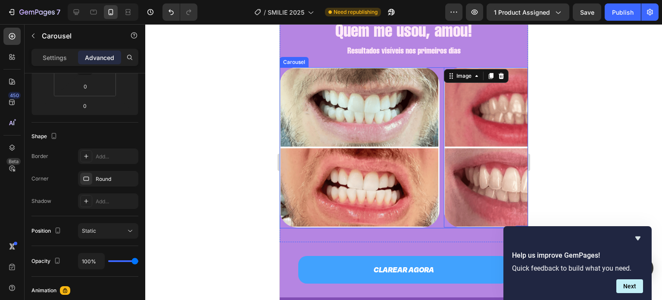
click at [440, 69] on div "Image Image Image Image Image Image 0" at bounding box center [403, 147] width 248 height 161
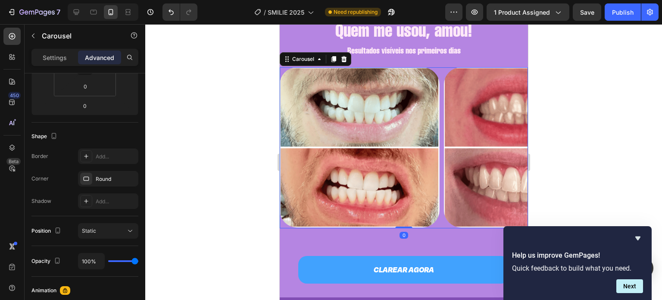
scroll to position [0, 0]
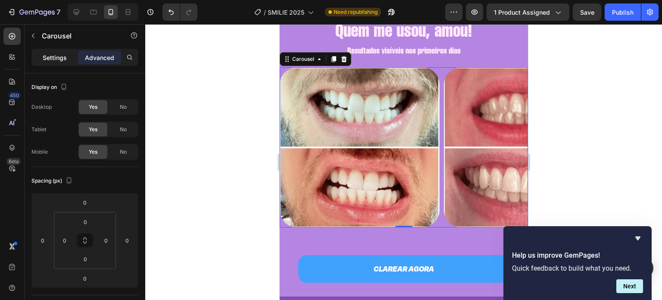
click at [66, 56] on p "Settings" at bounding box center [55, 57] width 24 height 9
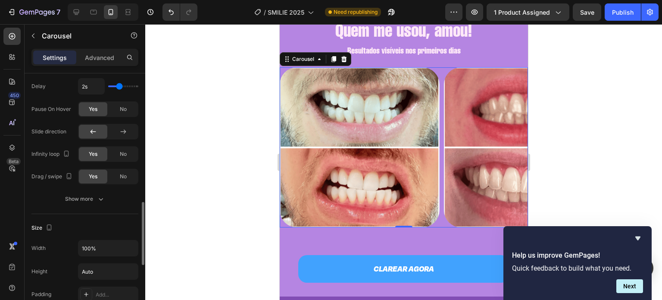
scroll to position [513, 0]
click at [105, 196] on icon "button" at bounding box center [101, 198] width 9 height 9
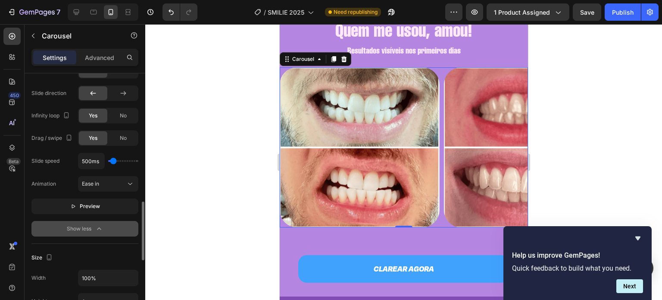
scroll to position [552, 0]
click at [94, 201] on span "Preview" at bounding box center [90, 205] width 20 height 9
click at [91, 201] on span "Pause" at bounding box center [89, 205] width 15 height 9
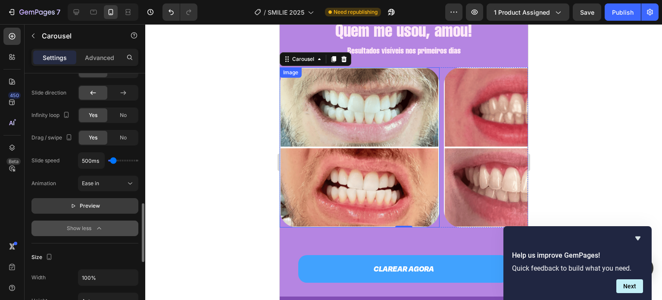
click at [376, 110] on img at bounding box center [359, 147] width 160 height 160
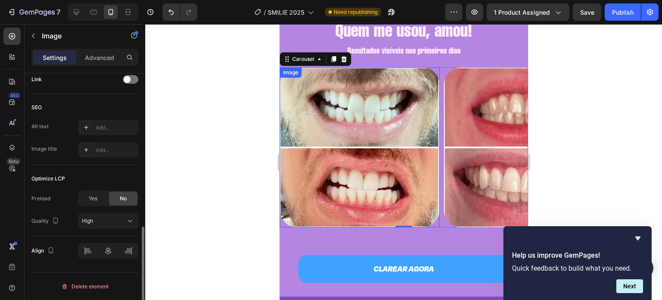
scroll to position [0, 0]
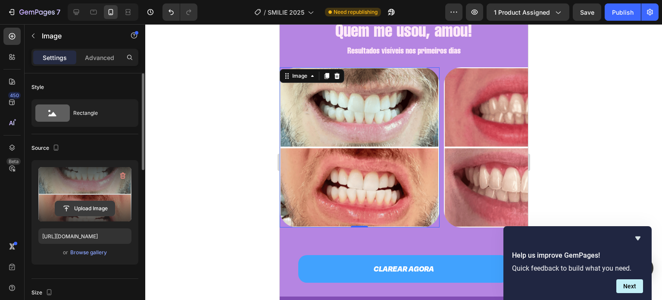
click at [92, 208] on input "file" at bounding box center [85, 208] width 60 height 15
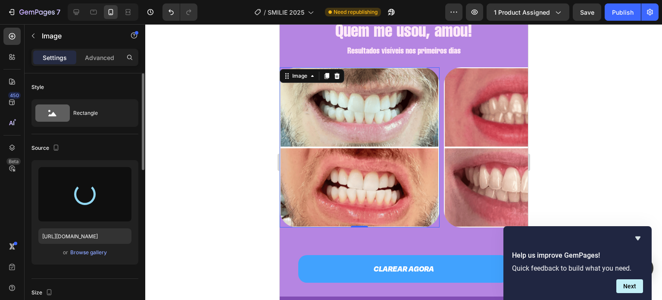
type input "[URL][DOMAIN_NAME]"
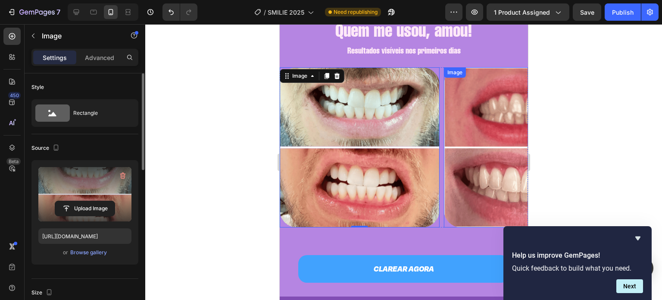
click at [498, 164] on img at bounding box center [524, 147] width 160 height 160
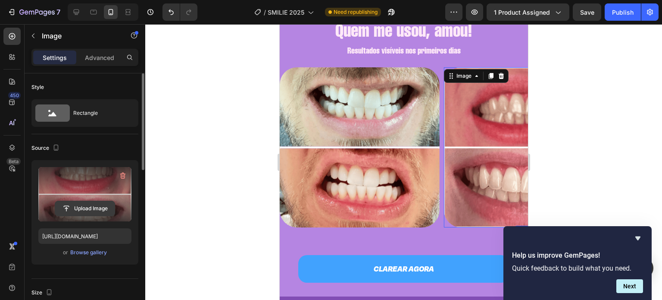
click at [78, 205] on input "file" at bounding box center [85, 208] width 60 height 15
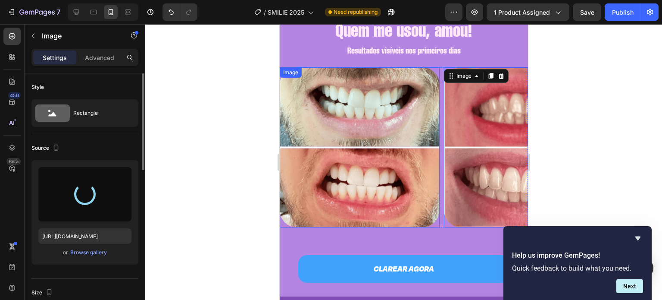
type input "[URL][DOMAIN_NAME]"
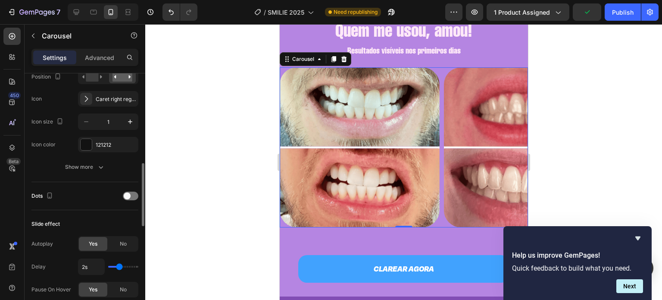
scroll to position [339, 0]
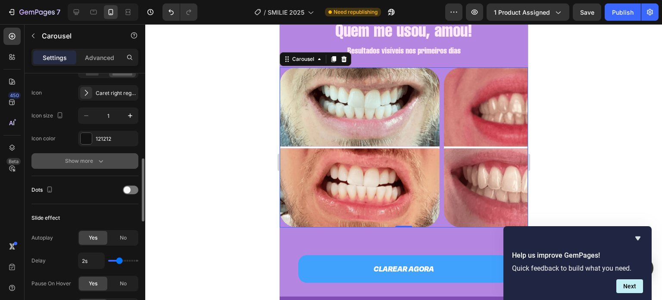
click at [106, 160] on button "Show more" at bounding box center [84, 161] width 107 height 16
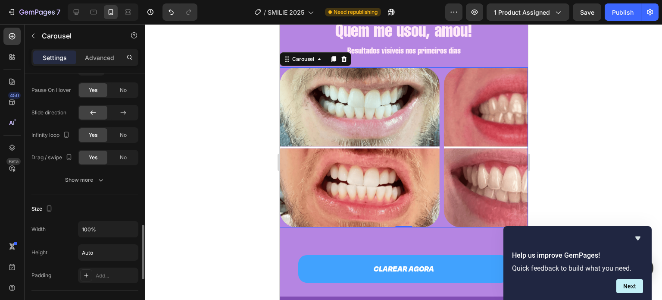
scroll to position [695, 0]
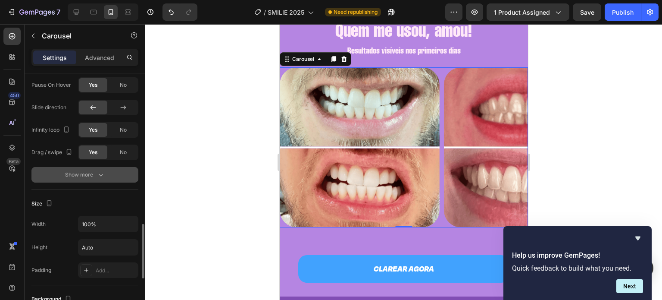
click at [95, 176] on div "Show more" at bounding box center [85, 174] width 40 height 9
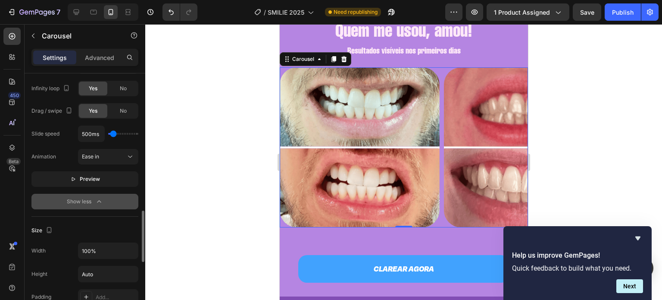
scroll to position [737, 0]
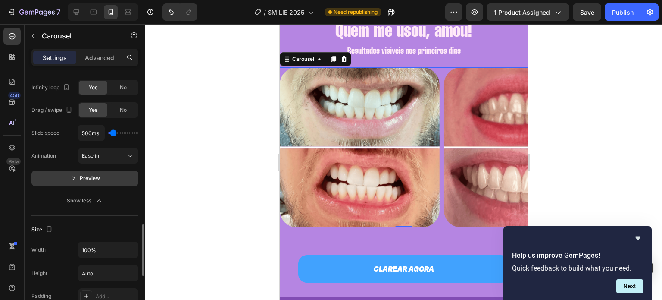
click at [85, 170] on button "Preview" at bounding box center [84, 178] width 107 height 16
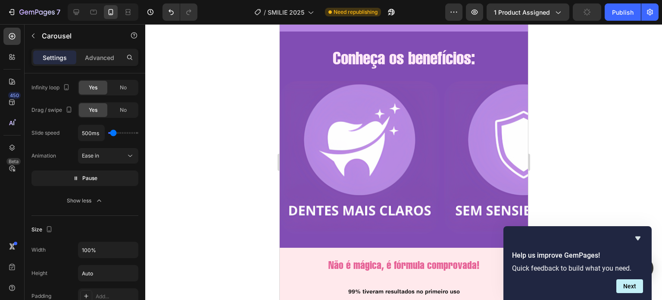
scroll to position [1086, 0]
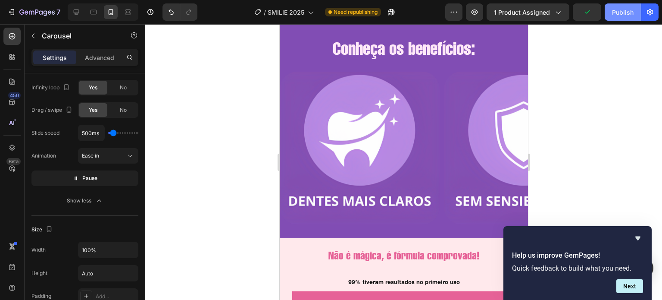
click at [618, 9] on div "Publish" at bounding box center [623, 12] width 22 height 9
